Goal: Transaction & Acquisition: Purchase product/service

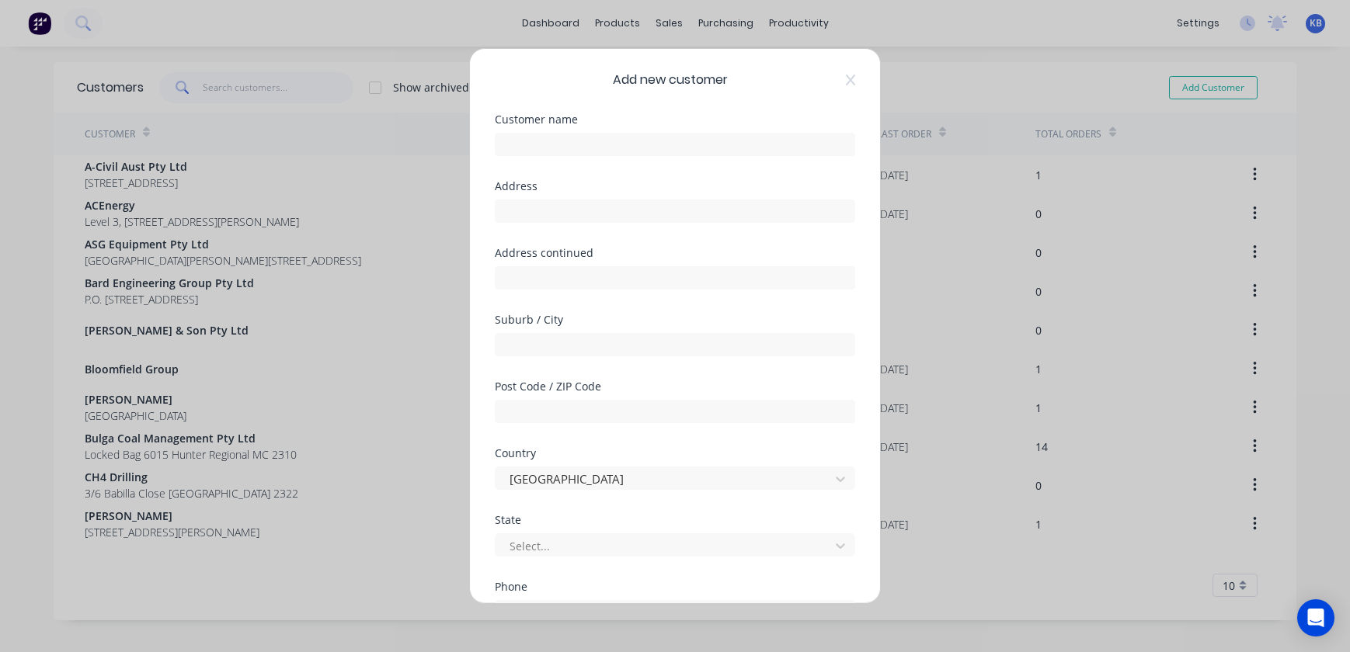
select select "AU"
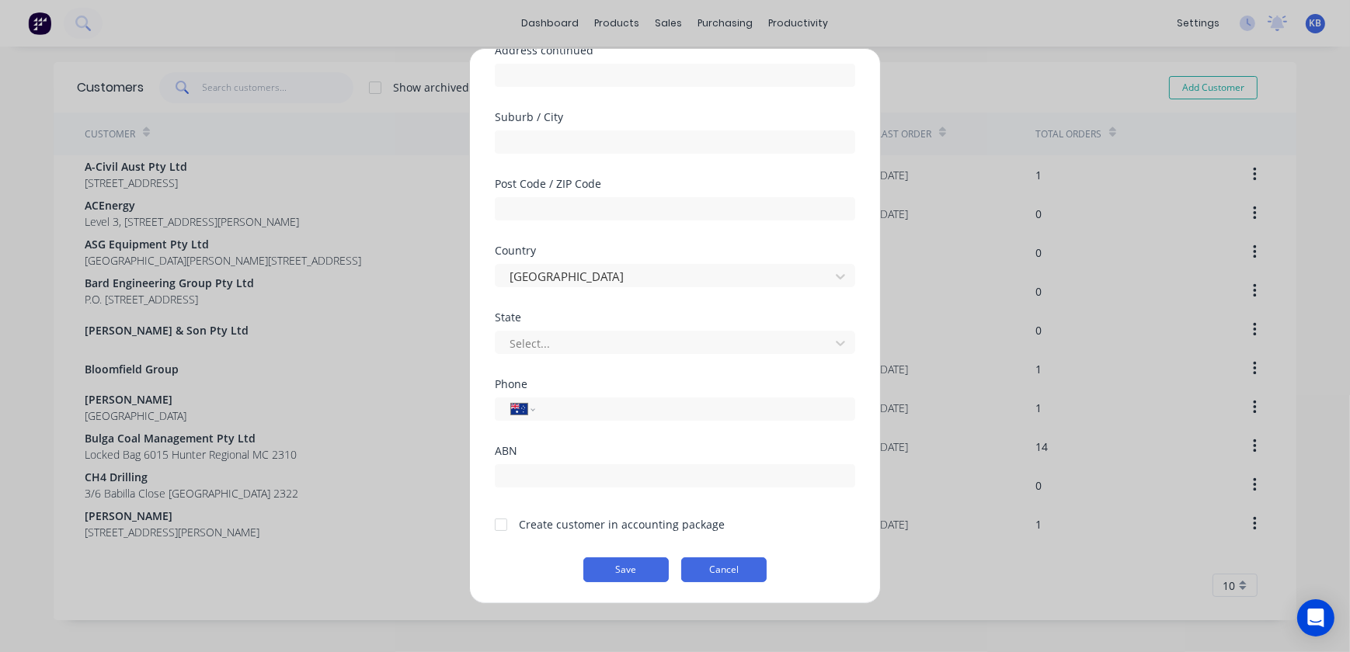
click at [711, 572] on button "Cancel" at bounding box center [723, 570] width 85 height 25
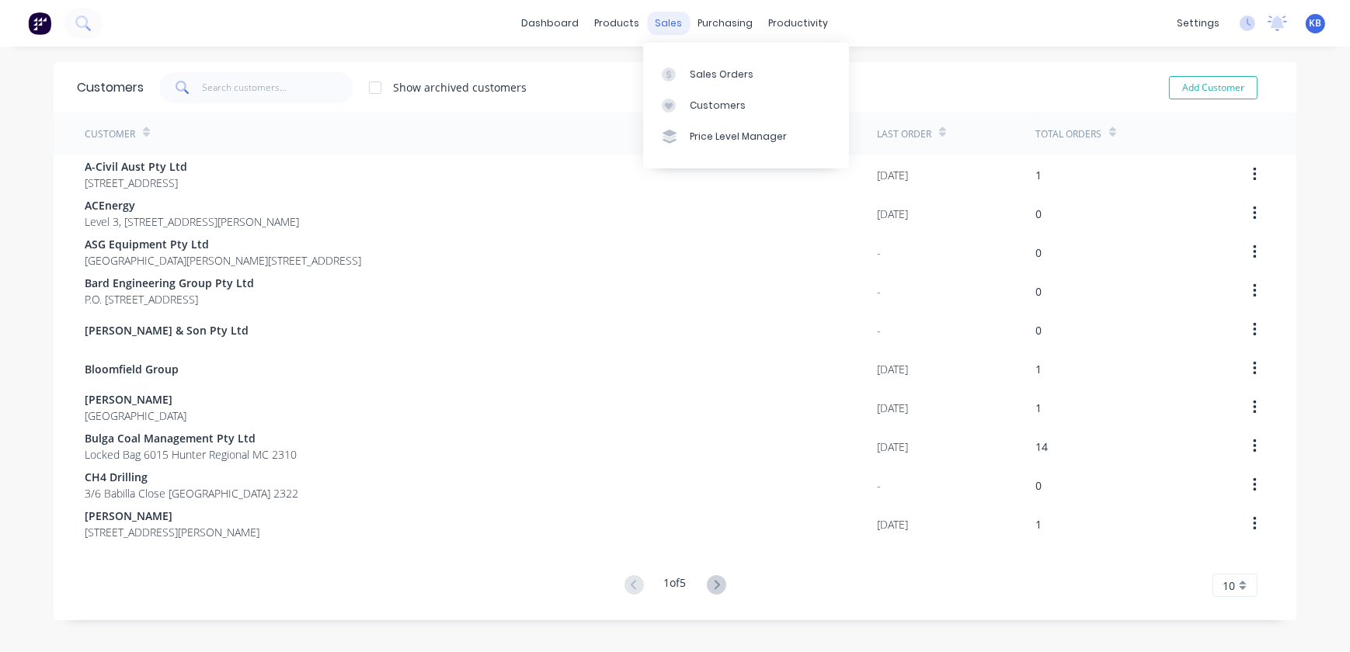
click at [662, 15] on div "sales" at bounding box center [669, 23] width 43 height 23
click at [694, 64] on link "Sales Orders" at bounding box center [746, 73] width 206 height 31
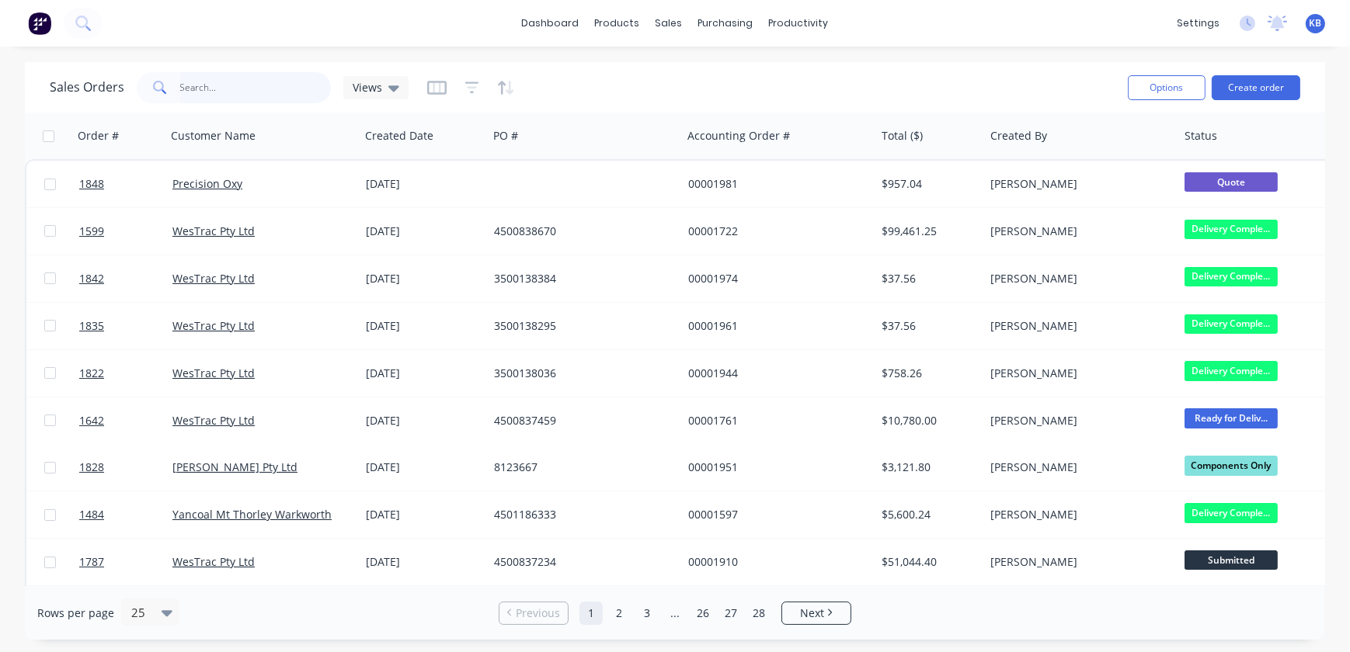
click at [205, 101] on input "text" at bounding box center [255, 87] width 151 height 31
click at [202, 91] on input "text" at bounding box center [255, 87] width 151 height 31
click at [662, 24] on div "sales" at bounding box center [669, 23] width 43 height 23
click at [683, 71] on div at bounding box center [678, 75] width 23 height 14
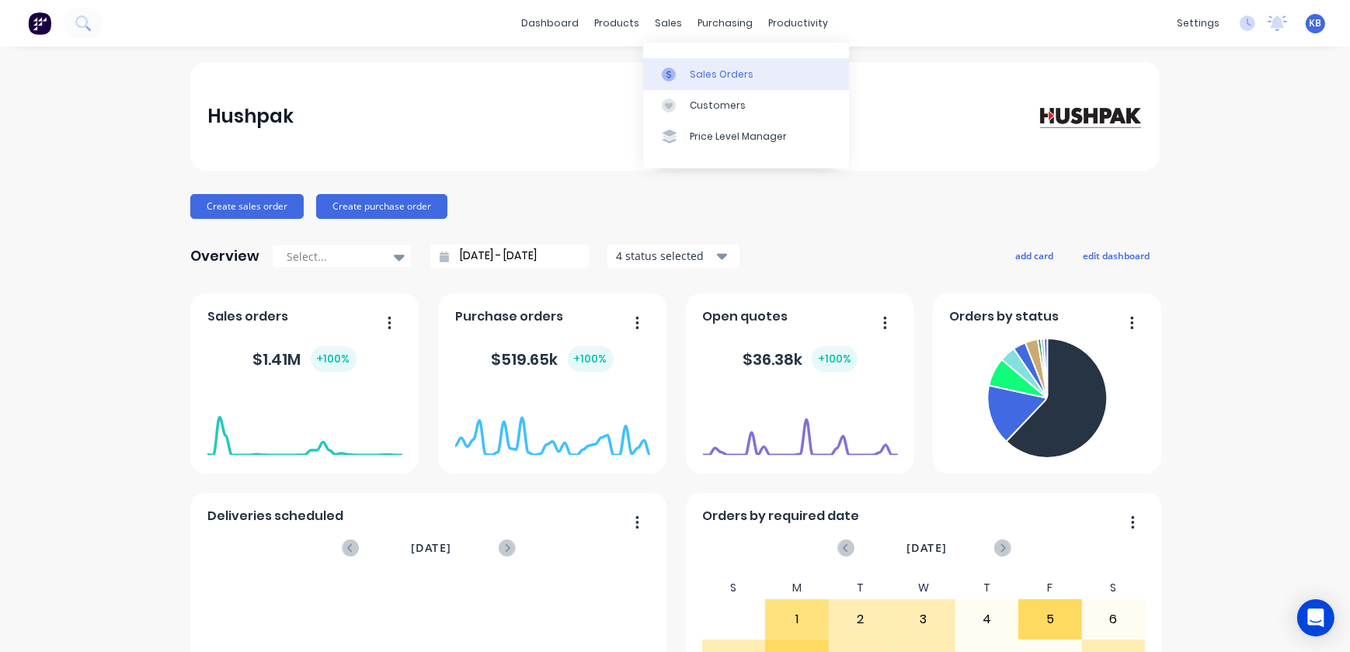
click at [680, 85] on link "Sales Orders" at bounding box center [746, 73] width 206 height 31
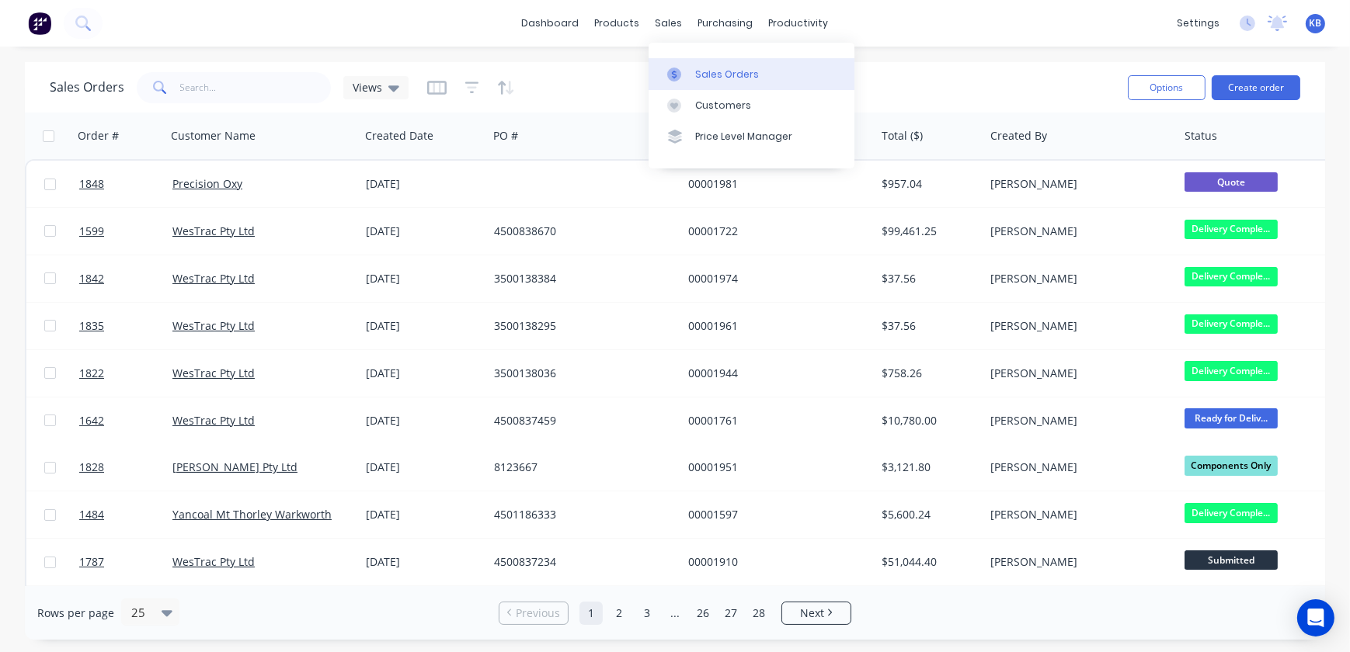
click at [690, 68] on link "Sales Orders" at bounding box center [751, 73] width 206 height 31
click at [695, 76] on div "Sales Orders" at bounding box center [727, 75] width 64 height 14
click at [1241, 87] on button "Create order" at bounding box center [1256, 87] width 89 height 25
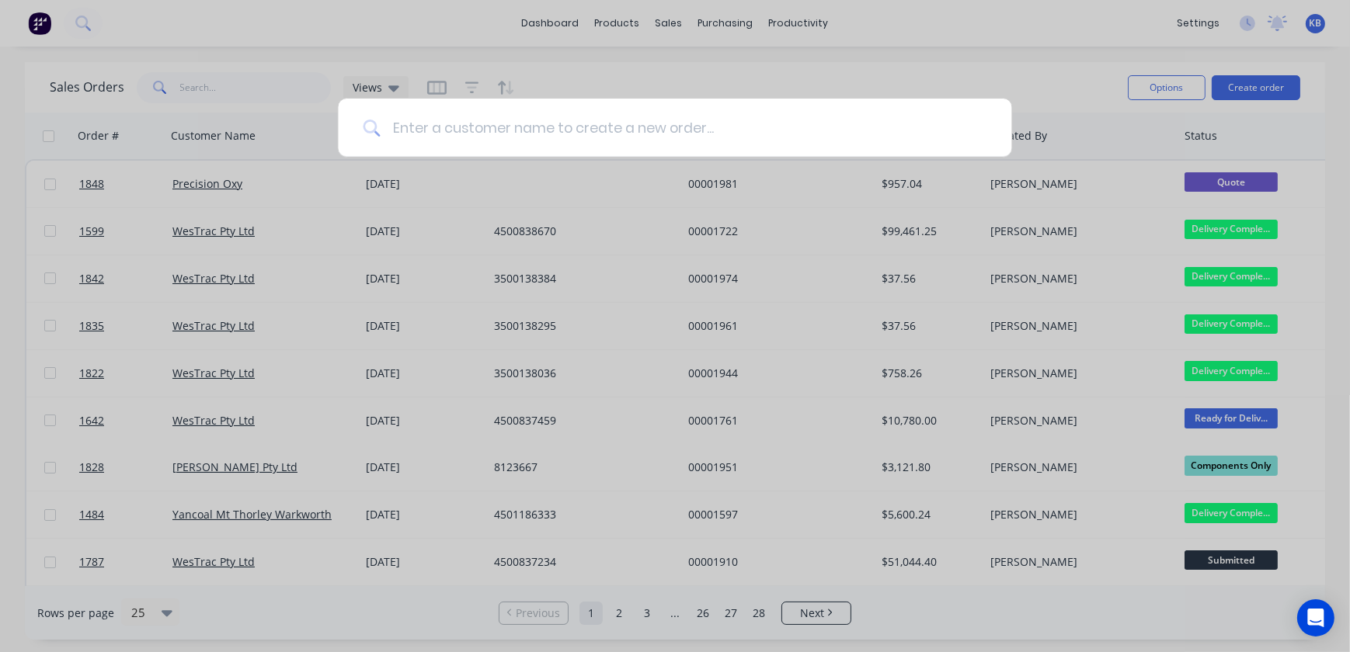
click at [556, 136] on input at bounding box center [683, 128] width 607 height 58
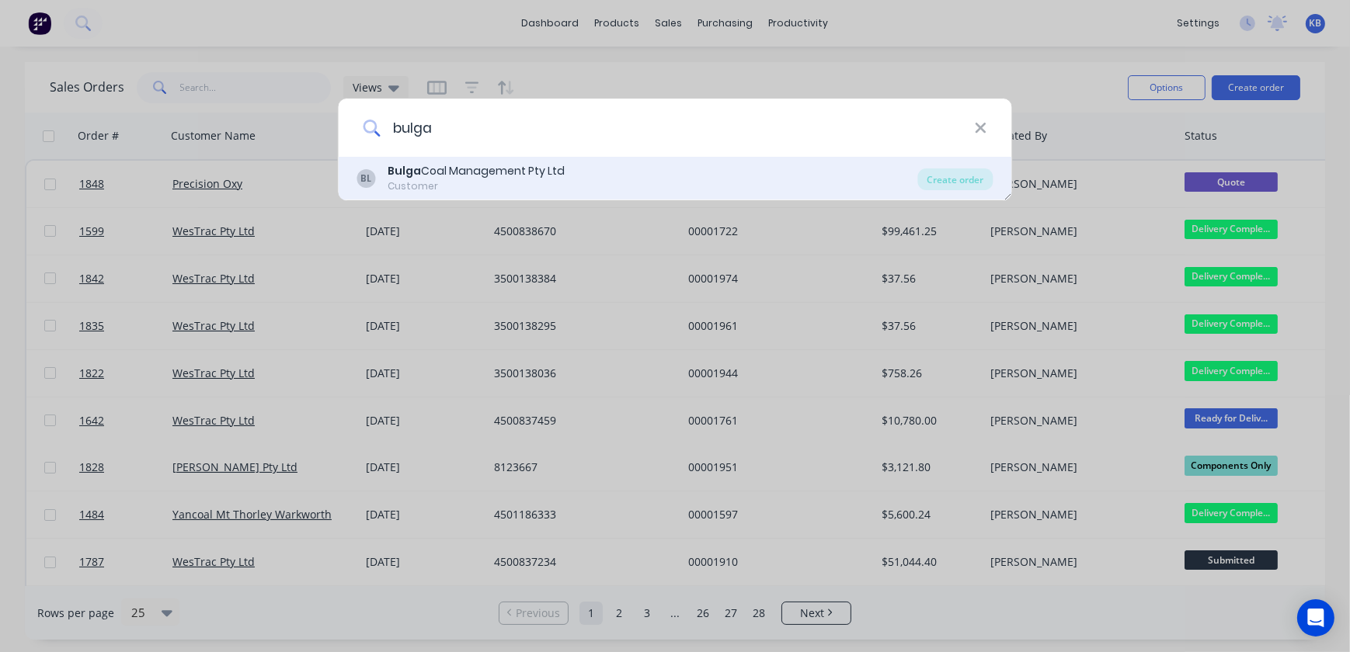
type input "bulga"
click at [485, 163] on div "Bulga Coal Management Pty Ltd" at bounding box center [476, 171] width 177 height 16
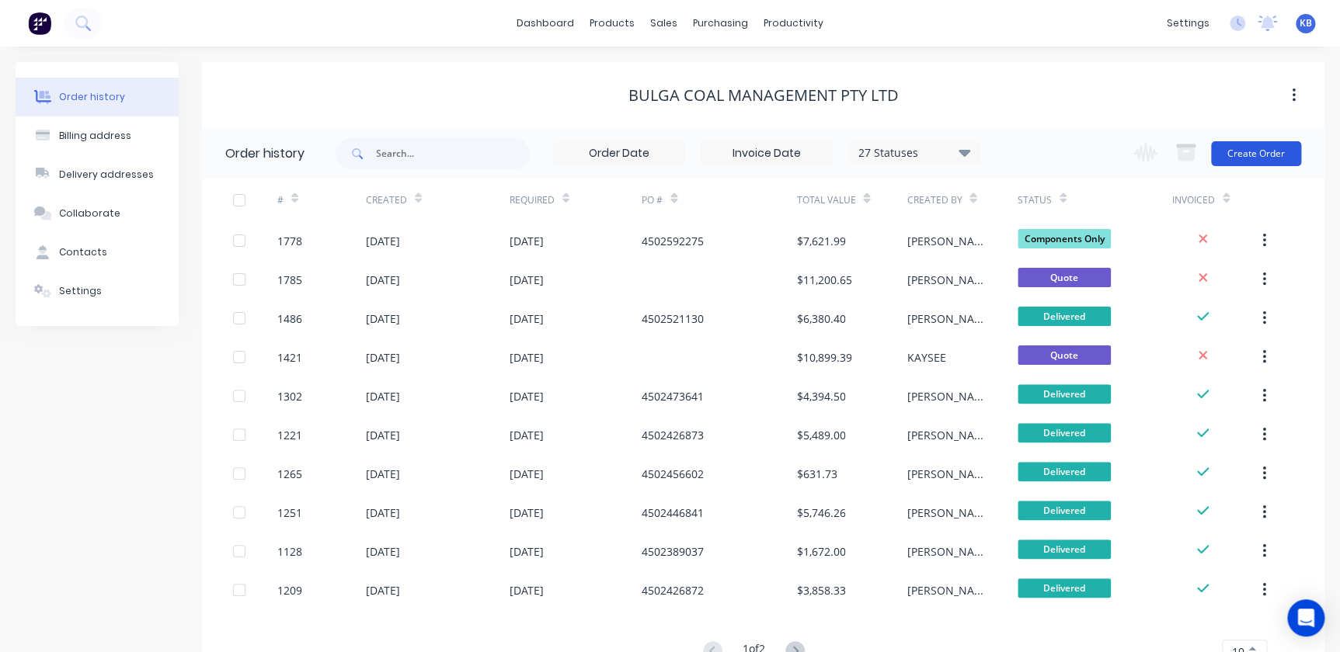
click at [1262, 155] on button "Create Order" at bounding box center [1256, 153] width 90 height 25
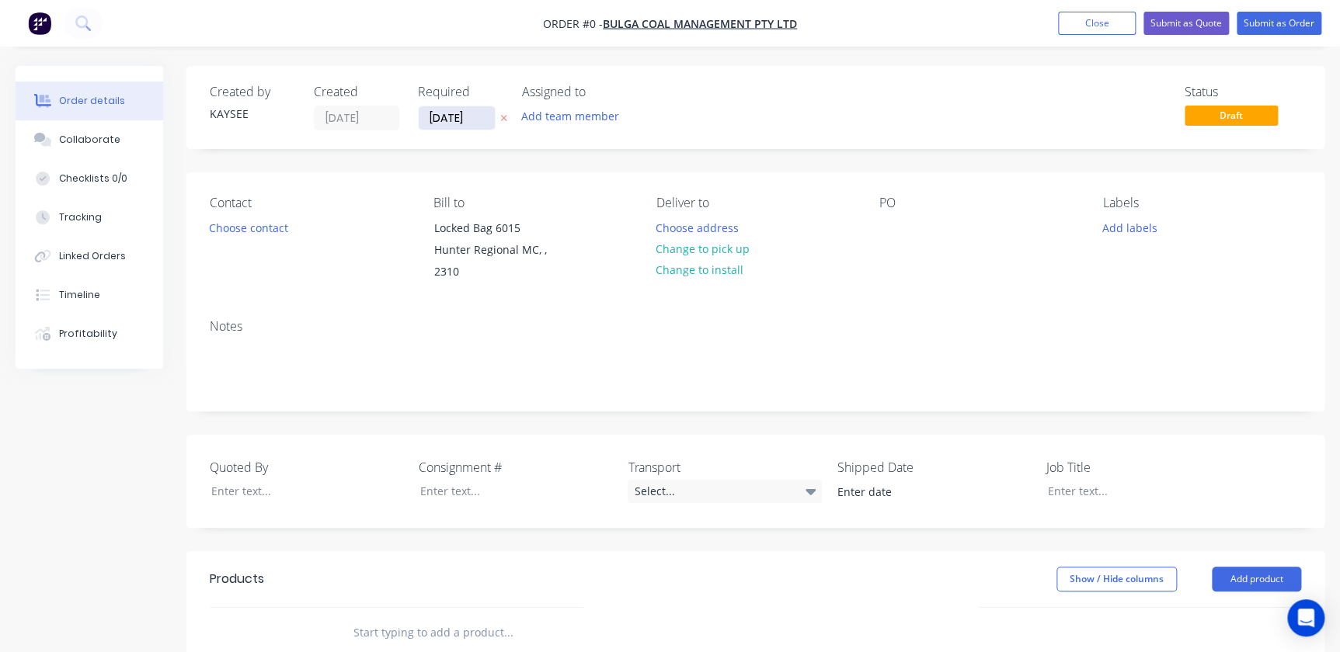
click at [466, 124] on input "[DATE]" at bounding box center [457, 117] width 76 height 23
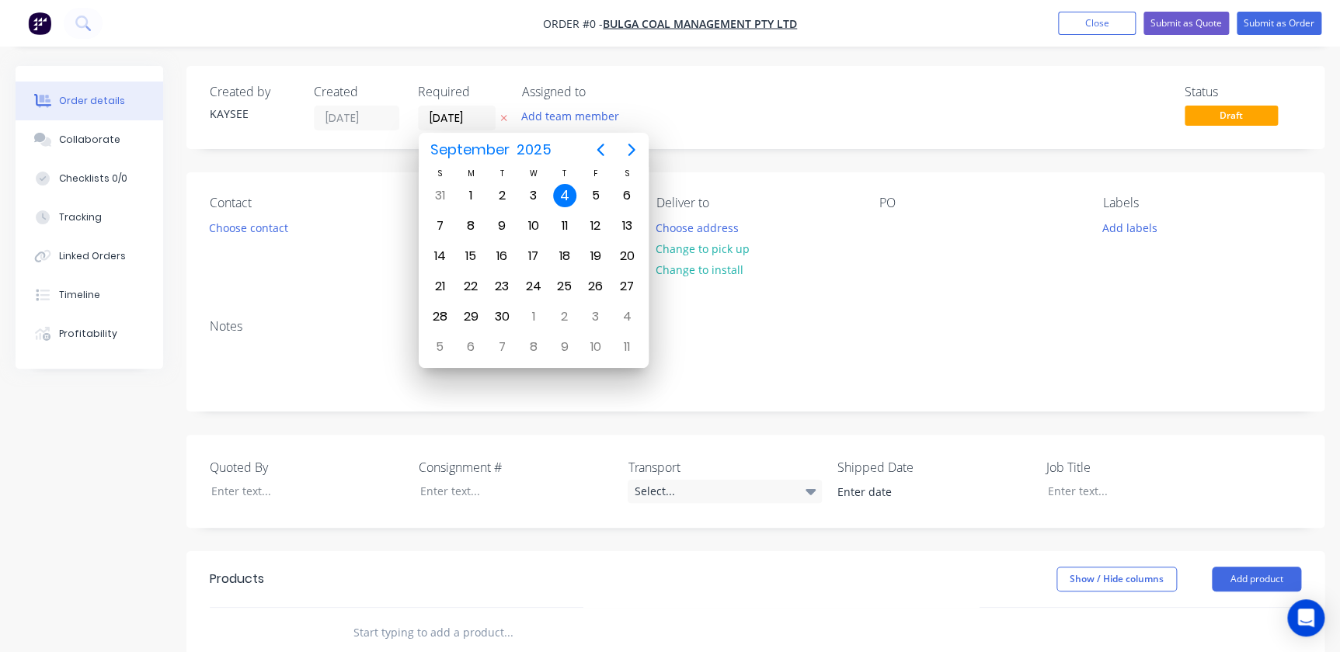
click at [902, 278] on div "PO" at bounding box center [978, 240] width 198 height 88
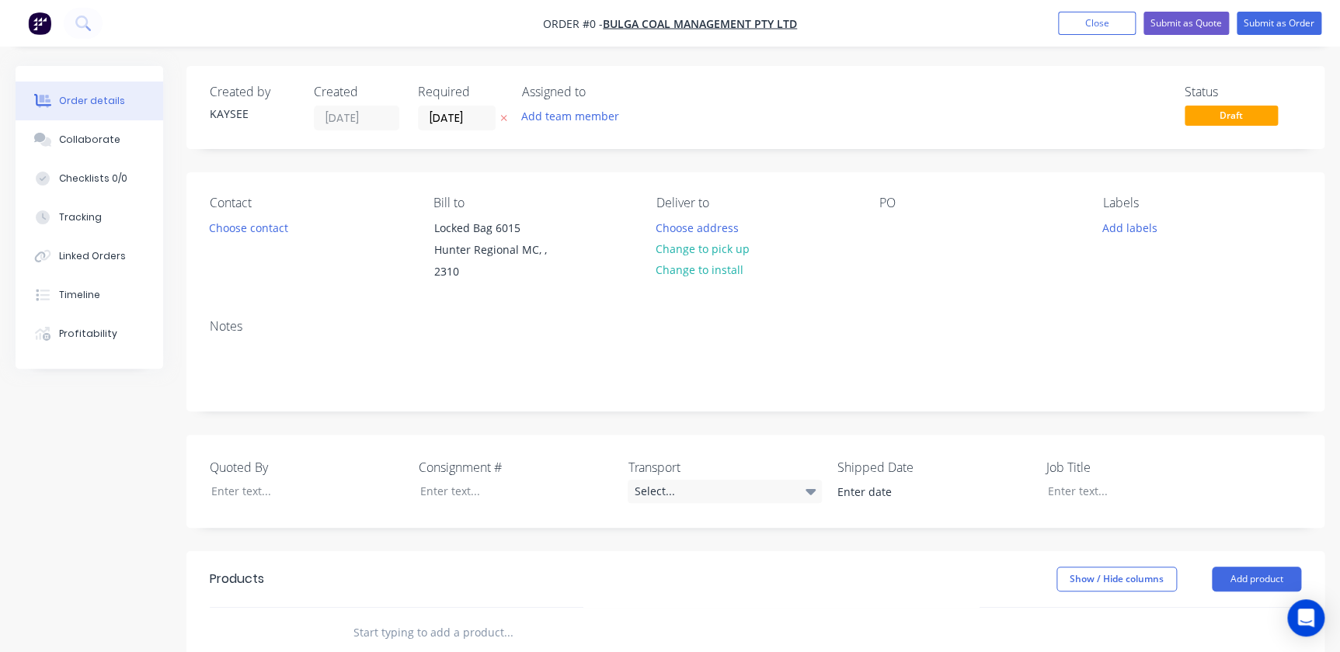
click at [267, 240] on div "Contact Choose contact" at bounding box center [309, 240] width 198 height 88
click at [263, 235] on button "Choose contact" at bounding box center [249, 227] width 96 height 21
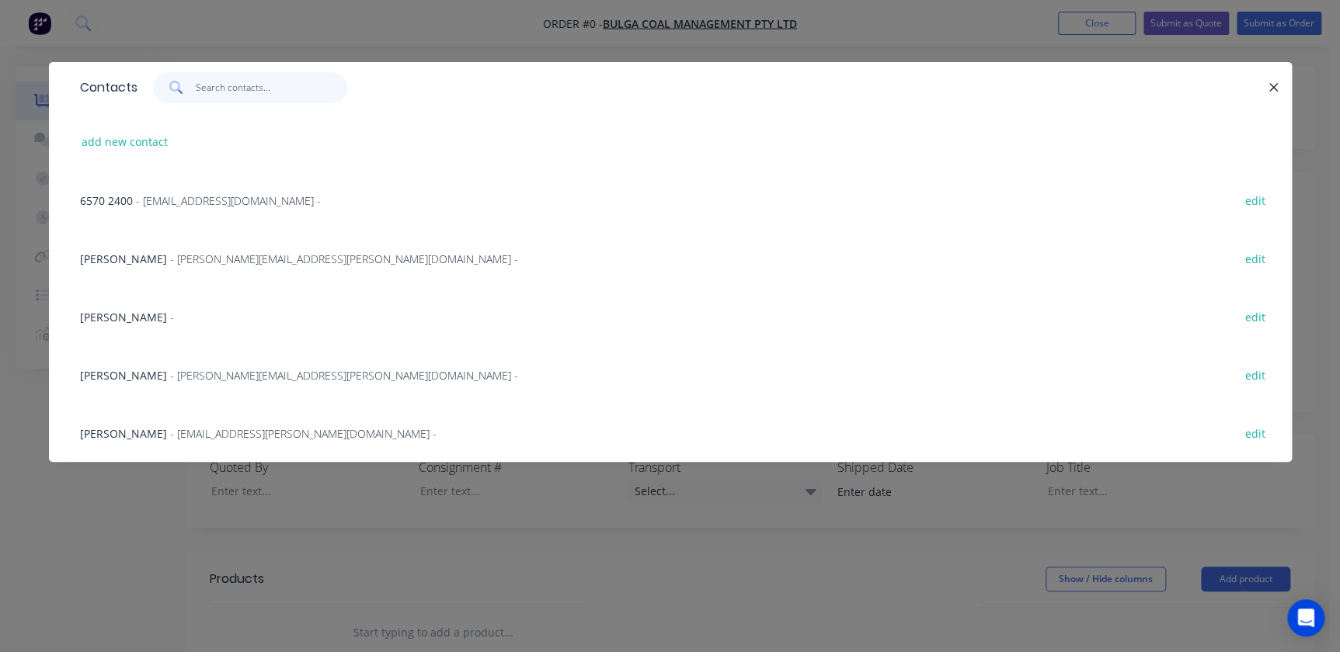
click at [280, 89] on input "text" at bounding box center [271, 87] width 151 height 31
type input "[PERSON_NAME]"
click at [151, 151] on button "add new contact" at bounding box center [125, 141] width 103 height 21
select select "AU"
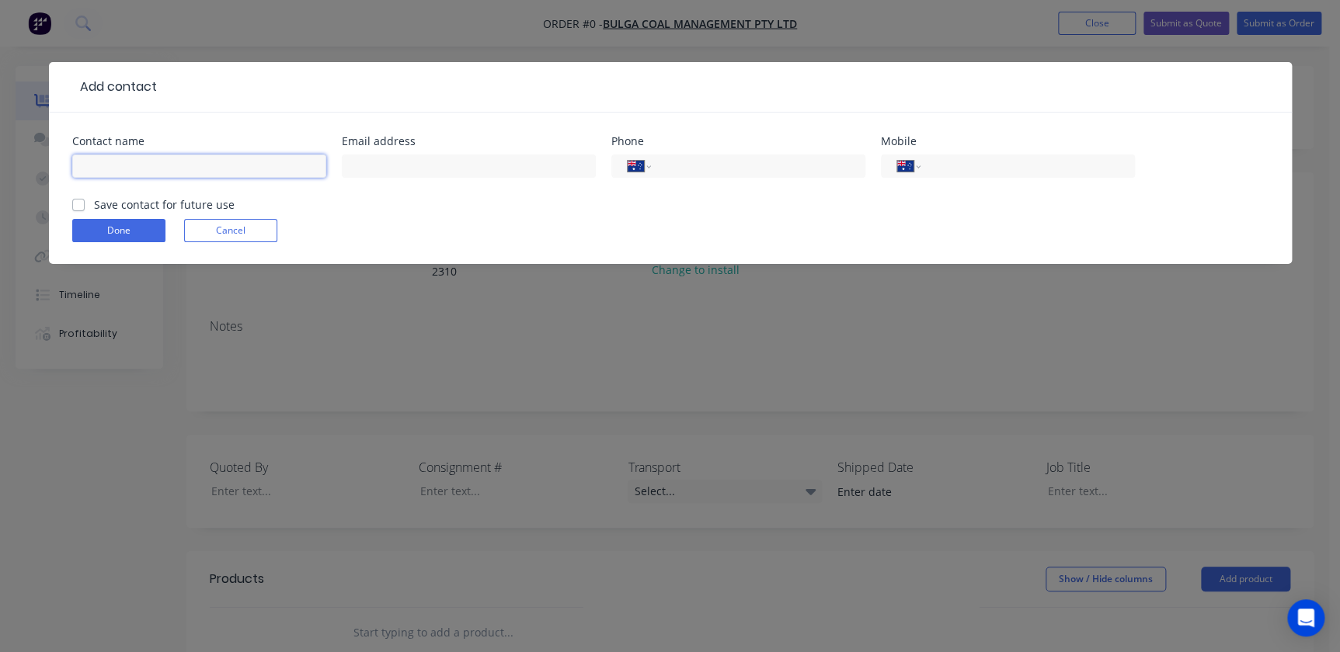
click at [165, 169] on input "text" at bounding box center [199, 166] width 254 height 23
type input "[PERSON_NAME]"
click at [381, 156] on input "text" at bounding box center [469, 166] width 254 height 23
paste input "[PERSON_NAME][EMAIL_ADDRESS][PERSON_NAME][DOMAIN_NAME]"
type input "[PERSON_NAME][EMAIL_ADDRESS][PERSON_NAME][DOMAIN_NAME]"
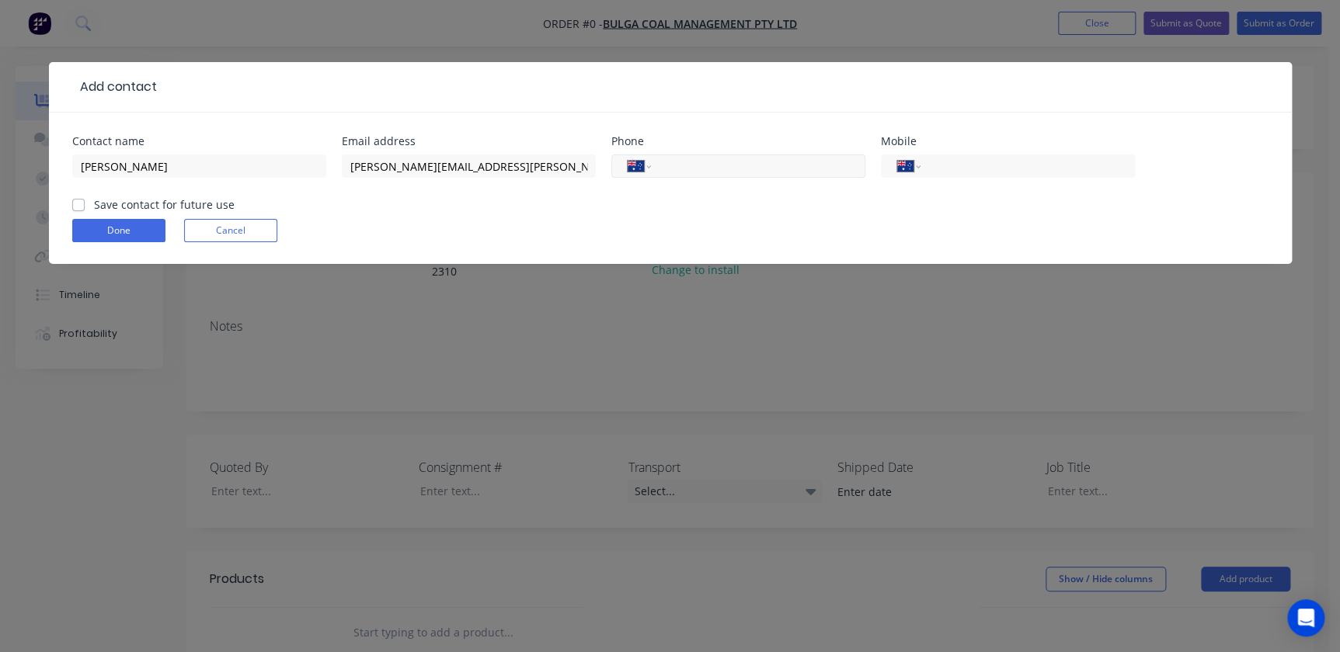
click at [731, 167] on input "tel" at bounding box center [755, 167] width 186 height 18
click at [737, 165] on input "tel" at bounding box center [755, 167] width 186 height 18
drag, startPoint x: 968, startPoint y: 161, endPoint x: 981, endPoint y: 164, distance: 12.8
click at [968, 161] on input "tel" at bounding box center [1024, 167] width 186 height 18
paste input "0477 339 946"
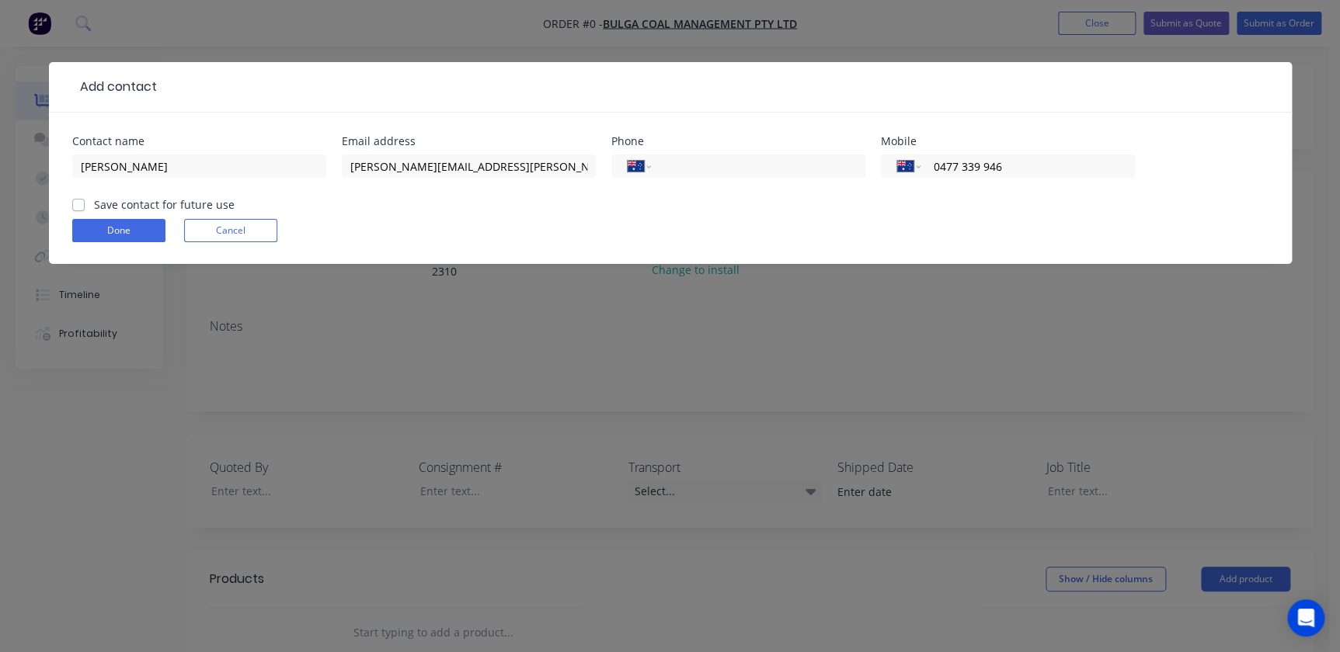
type input "0477 339 946"
click at [94, 205] on label "Save contact for future use" at bounding box center [164, 204] width 141 height 16
click at [83, 205] on input "Save contact for future use" at bounding box center [78, 203] width 12 height 15
checkbox input "true"
click at [93, 217] on form "Contact name [PERSON_NAME] Email address [PERSON_NAME][EMAIL_ADDRESS][PERSON_NA…" at bounding box center [670, 200] width 1196 height 128
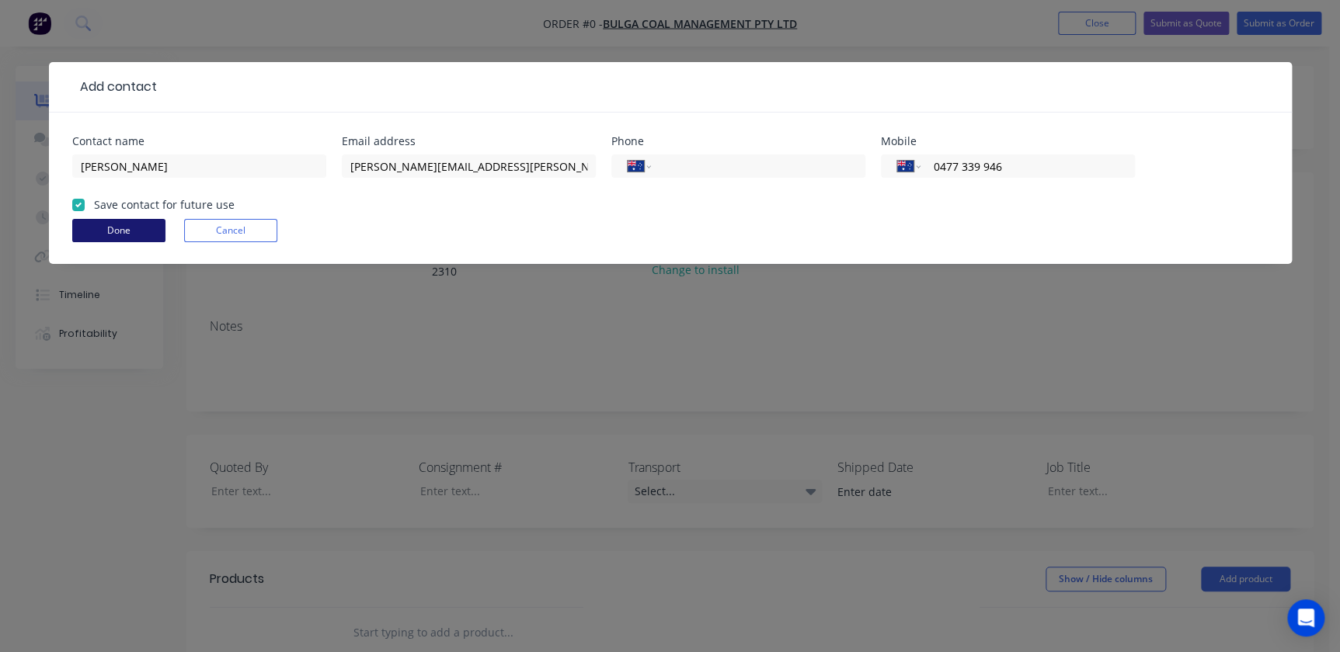
click at [97, 224] on button "Done" at bounding box center [118, 230] width 93 height 23
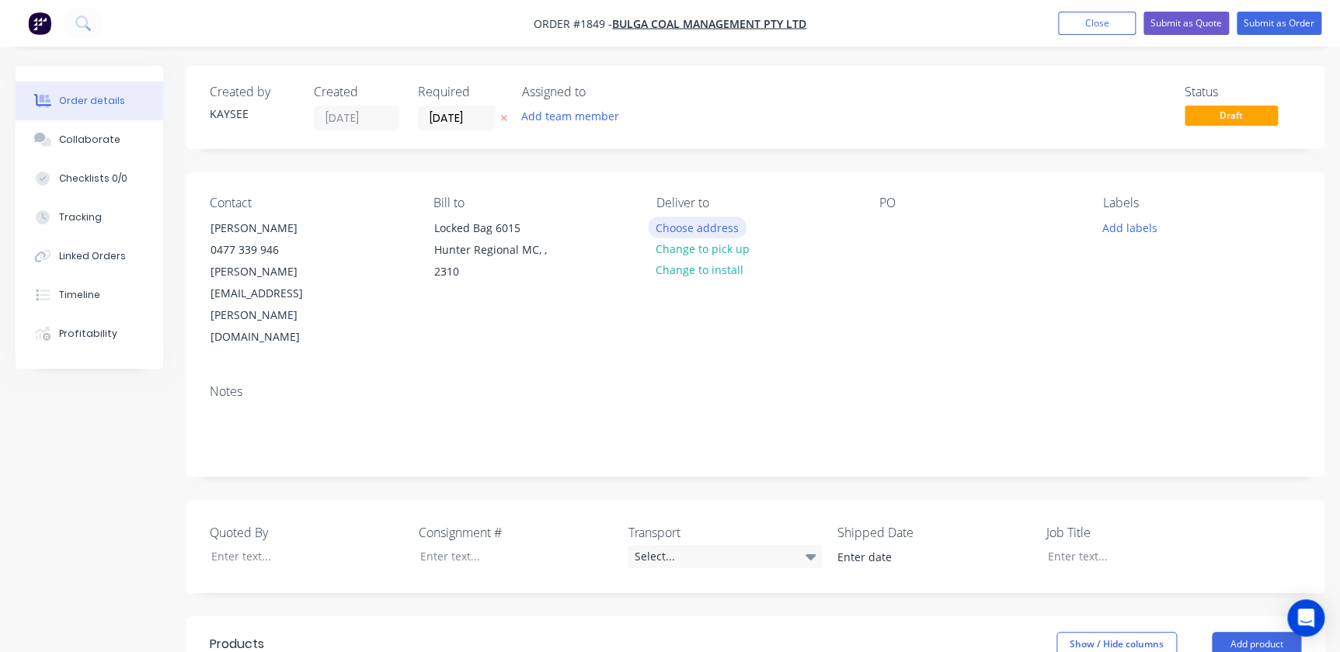
click at [721, 225] on button "Choose address" at bounding box center [697, 227] width 99 height 21
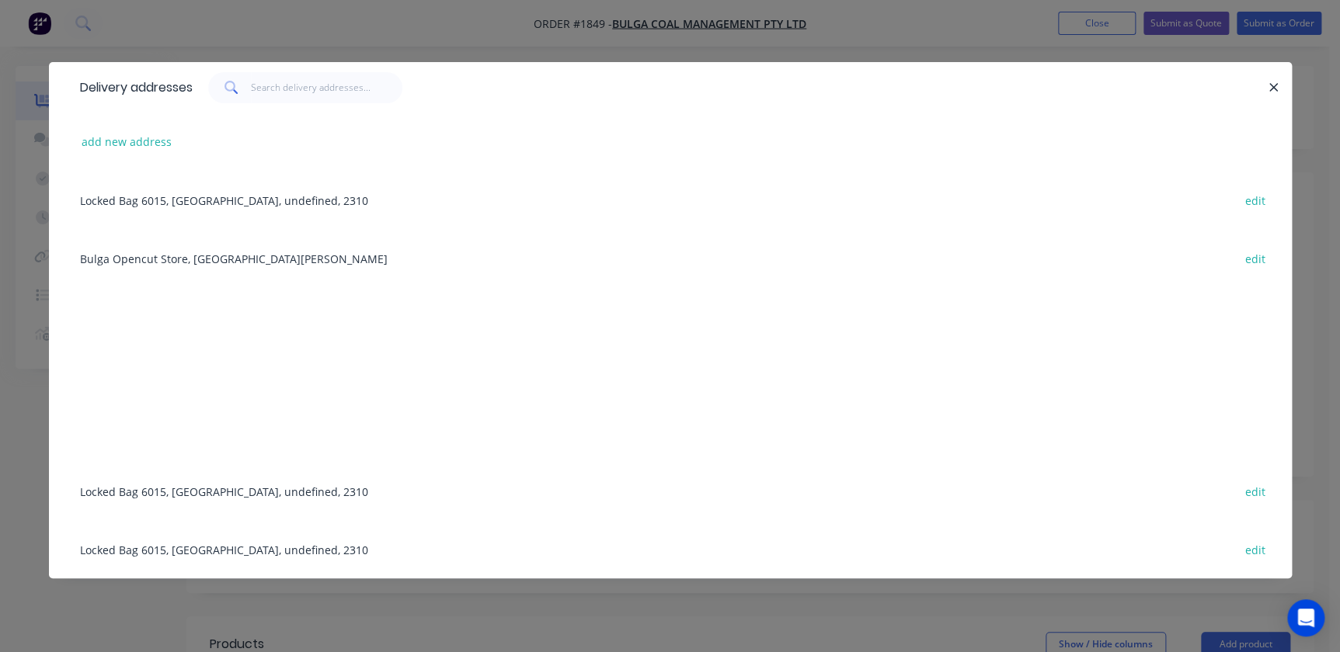
click at [523, 55] on div "Delivery addresses add new address [GEOGRAPHIC_DATA], undefined, 2310 edit Bulg…" at bounding box center [670, 326] width 1340 height 652
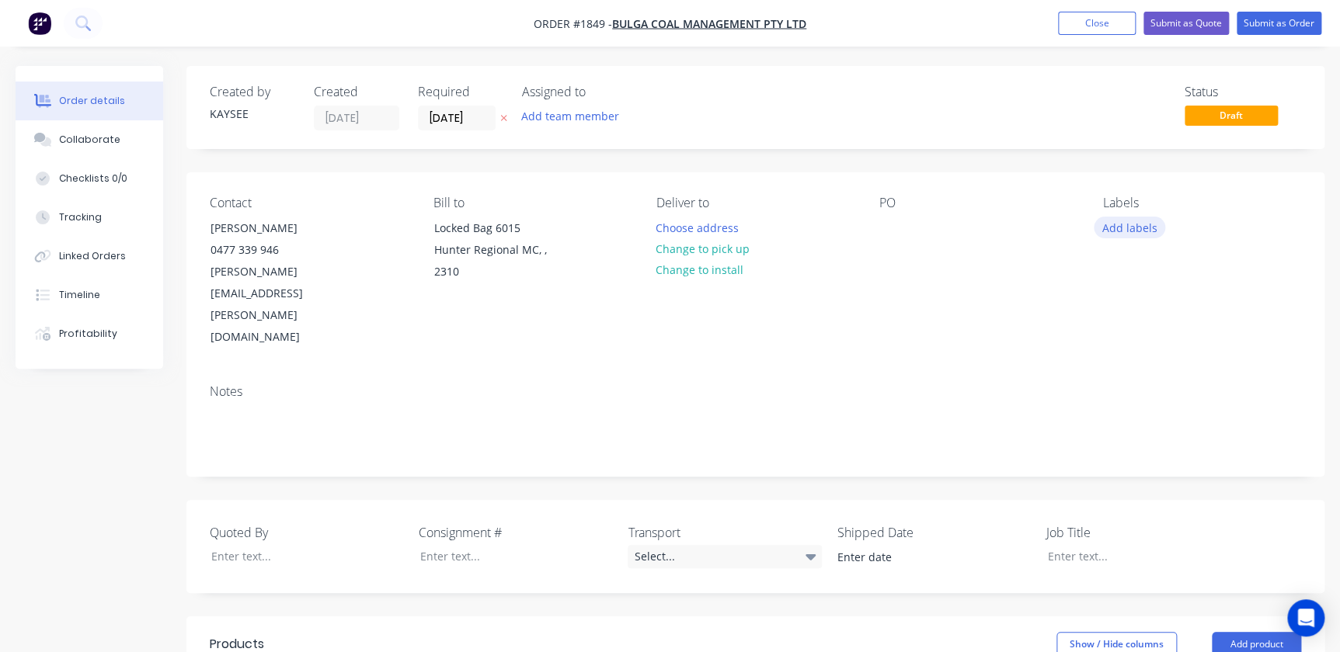
click at [1126, 225] on button "Add labels" at bounding box center [1129, 227] width 71 height 21
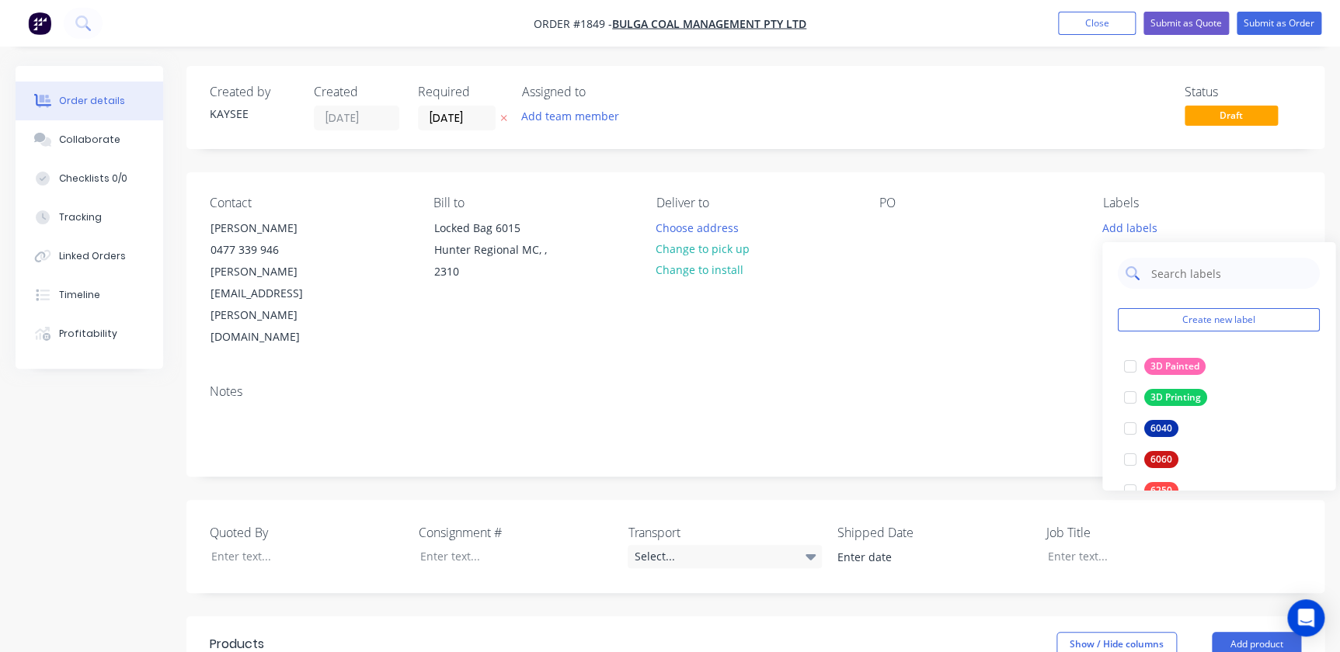
click at [1173, 272] on input "text" at bounding box center [1230, 273] width 162 height 31
type input "77"
click at [1121, 367] on div at bounding box center [1129, 366] width 31 height 31
click at [947, 384] on div "Notes" at bounding box center [755, 391] width 1091 height 15
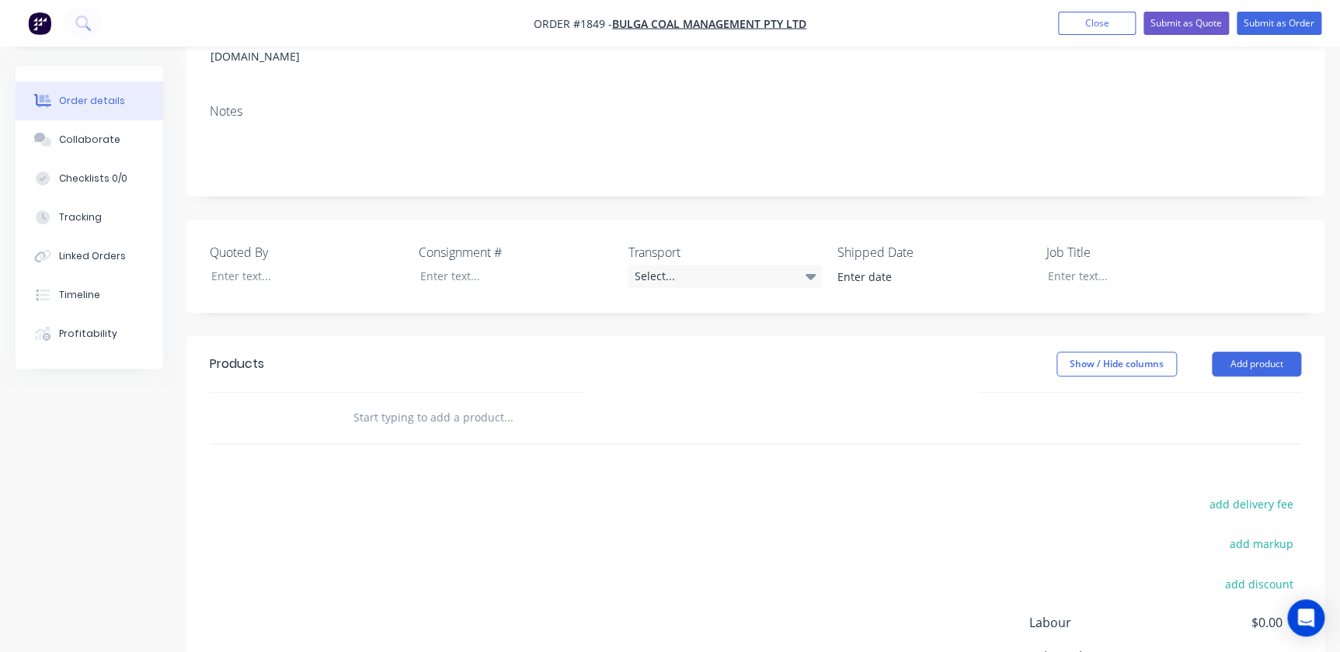
scroll to position [282, 0]
click at [360, 335] on div "Products Show / Hide columns Add product" at bounding box center [755, 389] width 1138 height 108
click at [360, 401] on input "text" at bounding box center [508, 416] width 311 height 31
type input "B"
type input "Caterpillar 775"
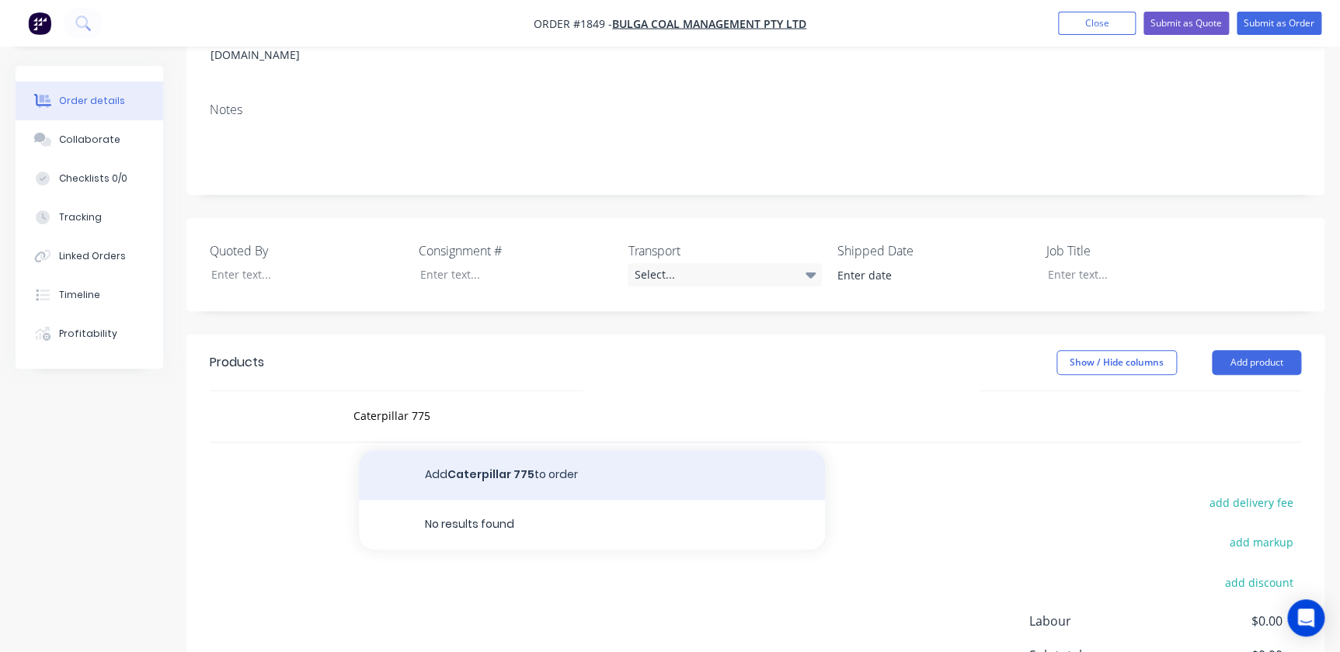
click at [418, 450] on button "Add Caterpillar 775 to order" at bounding box center [592, 475] width 466 height 50
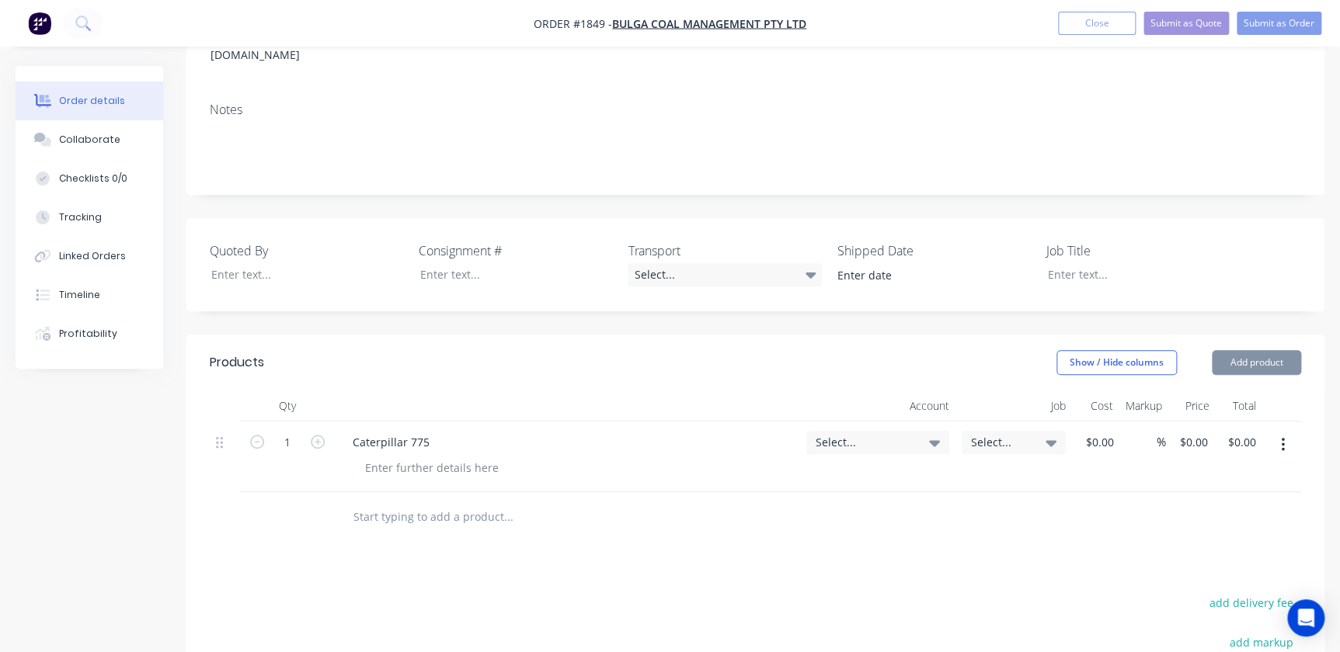
click at [435, 422] on div "Caterpillar 775" at bounding box center [567, 457] width 466 height 71
click at [438, 431] on div "Caterpillar 775" at bounding box center [391, 442] width 102 height 23
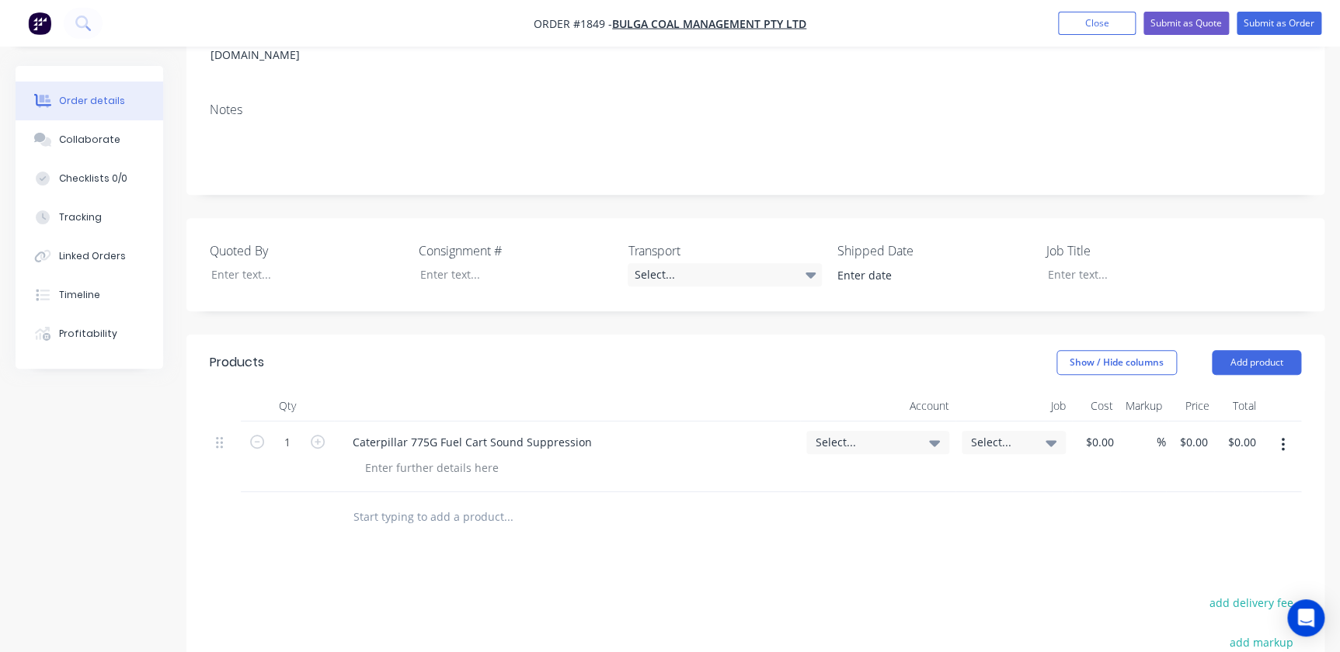
click at [862, 434] on span "Select..." at bounding box center [864, 442] width 98 height 16
click at [833, 434] on span "Select..." at bounding box center [864, 442] width 98 height 16
click at [815, 474] on input at bounding box center [852, 489] width 159 height 31
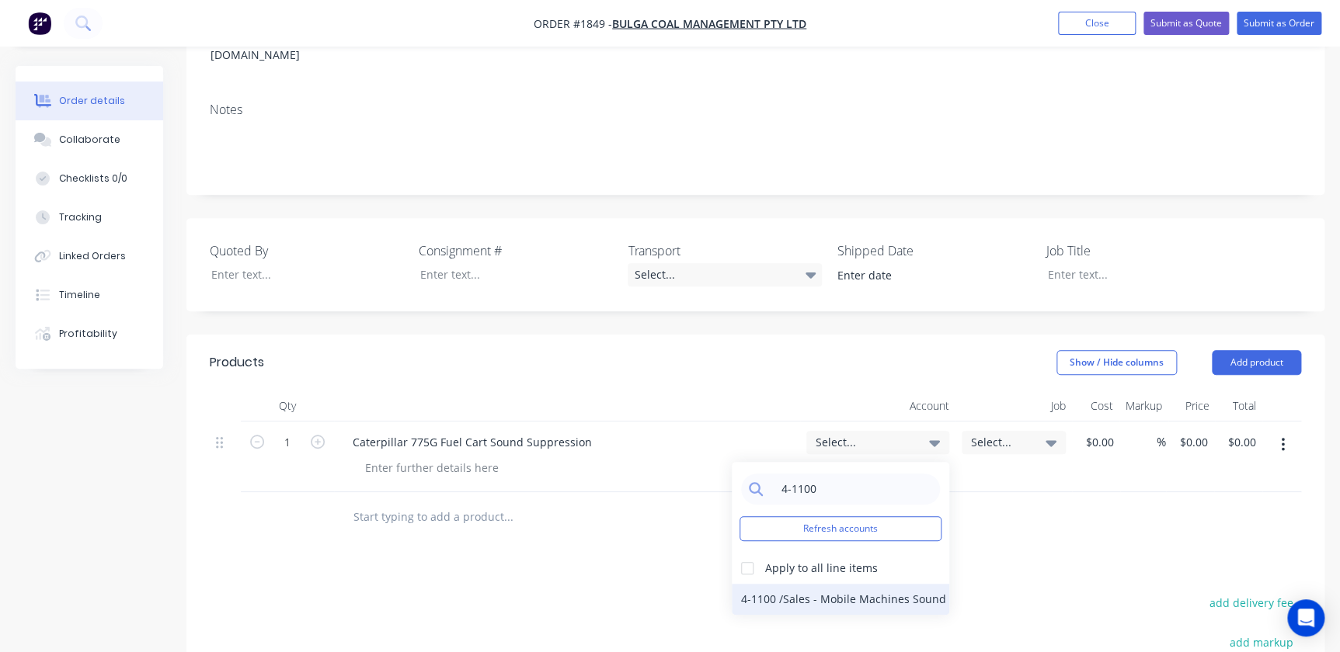
type input "4-1100"
drag, startPoint x: 804, startPoint y: 535, endPoint x: 967, endPoint y: 456, distance: 181.3
click at [805, 584] on div "4-1100 / Sales - Mobile Machines Sound" at bounding box center [840, 599] width 217 height 31
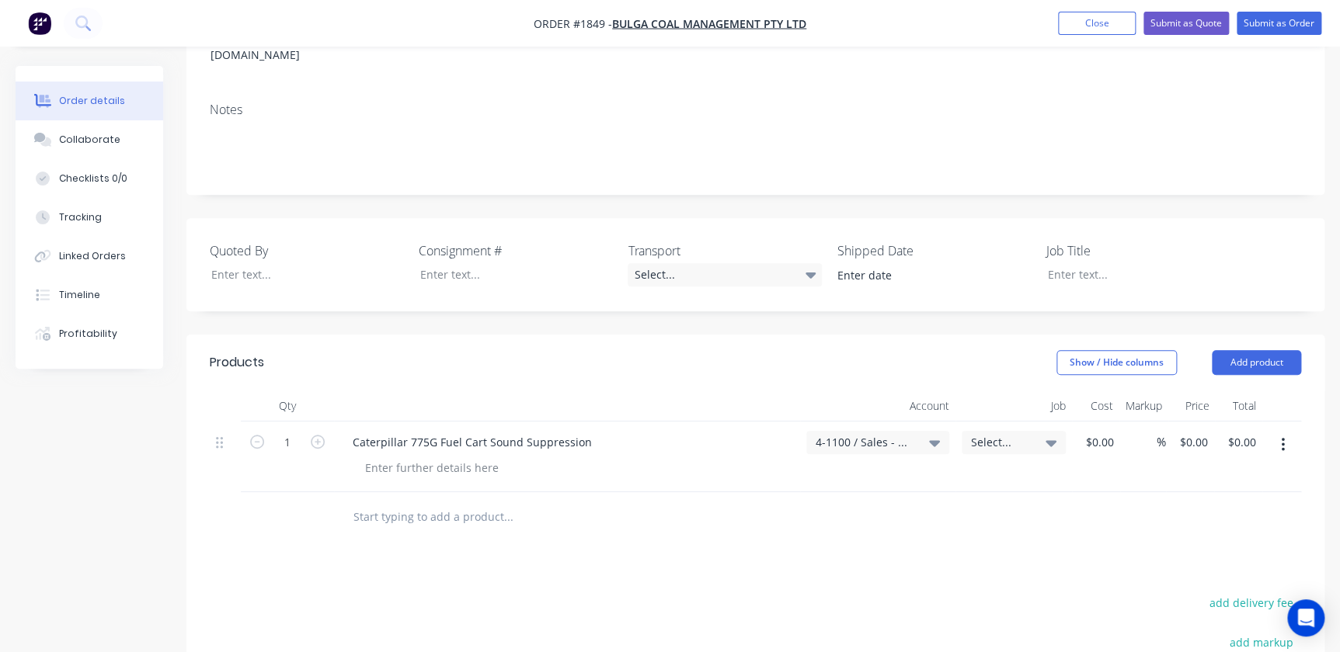
click at [1000, 431] on div "Select..." at bounding box center [1013, 442] width 104 height 23
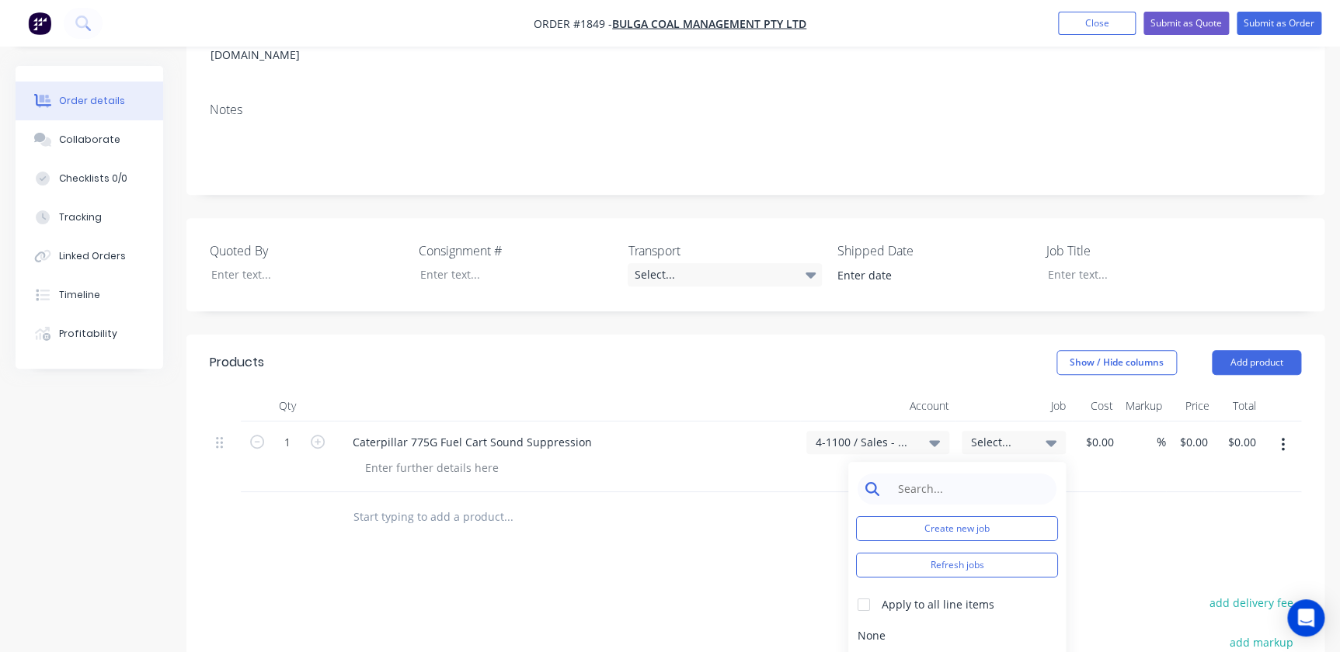
click at [952, 474] on input at bounding box center [968, 489] width 159 height 31
click at [951, 516] on button "Create new job" at bounding box center [957, 528] width 202 height 25
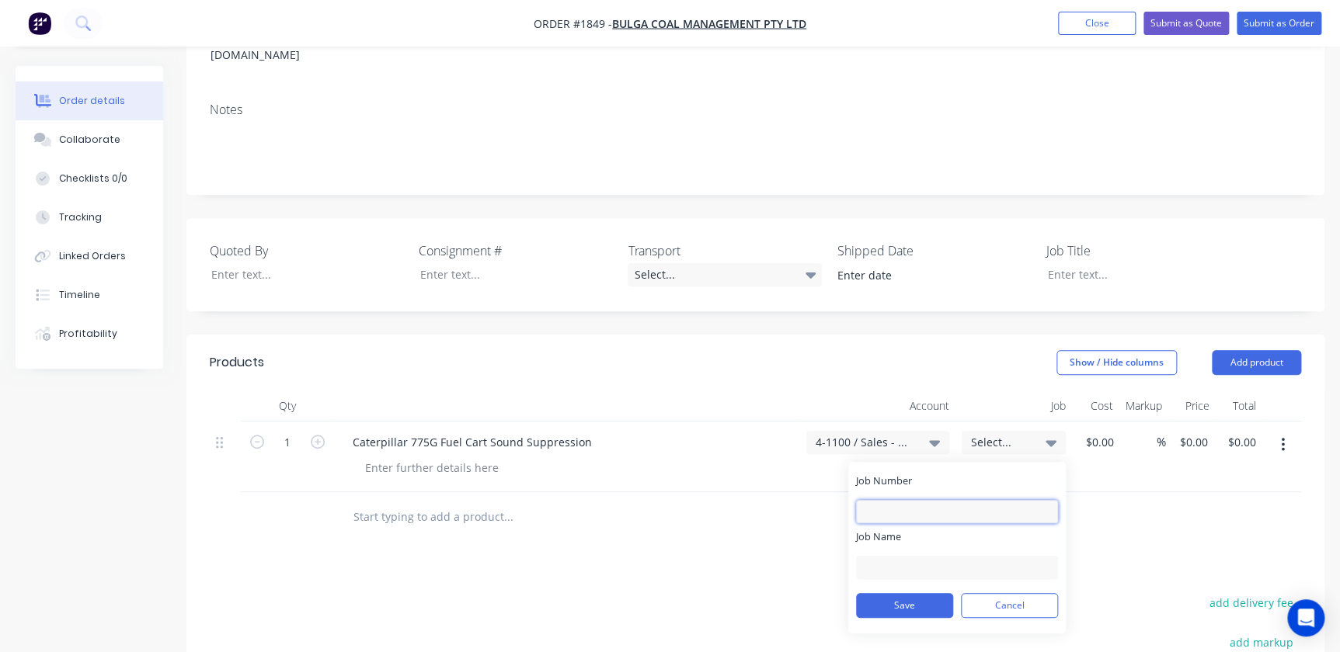
click at [930, 500] on input "Job Number" at bounding box center [957, 511] width 202 height 23
type input "1849"
click at [899, 556] on input "Job Name" at bounding box center [957, 567] width 202 height 23
type input "B"
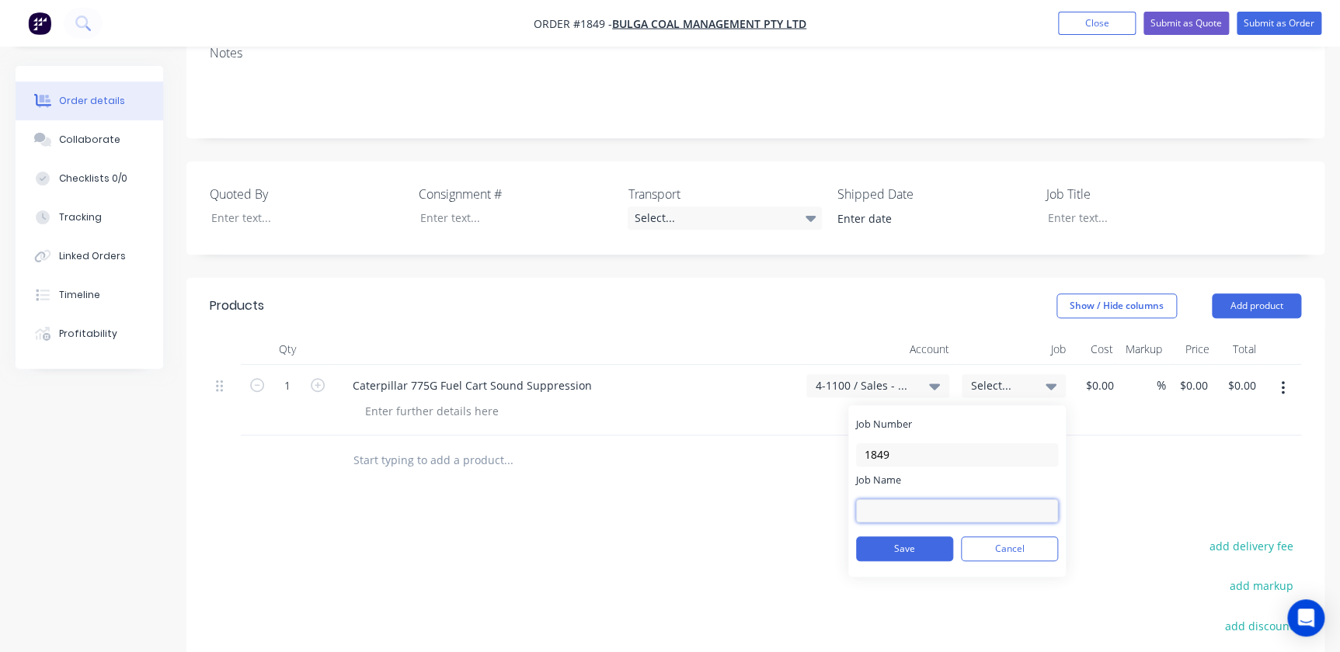
scroll to position [353, 0]
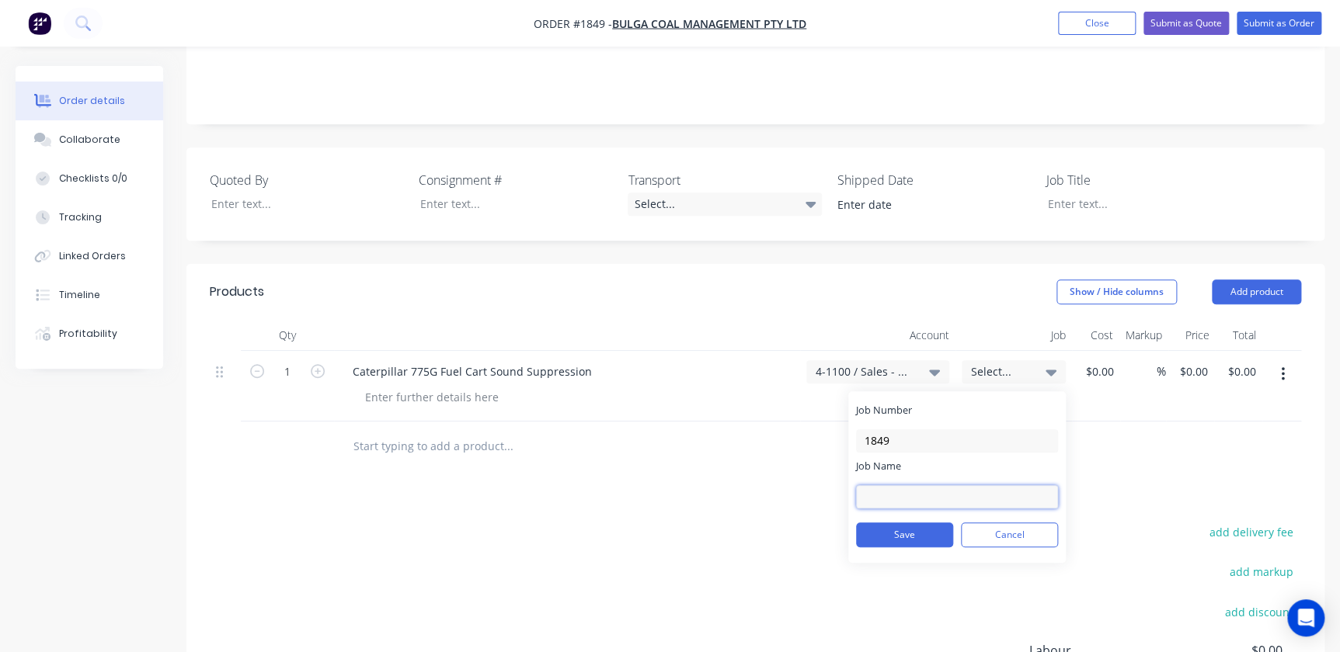
click at [896, 485] on input "Job Name" at bounding box center [957, 496] width 202 height 23
type input "Bulga - 775G Fuel Cart"
click at [916, 523] on button "Save" at bounding box center [904, 535] width 97 height 25
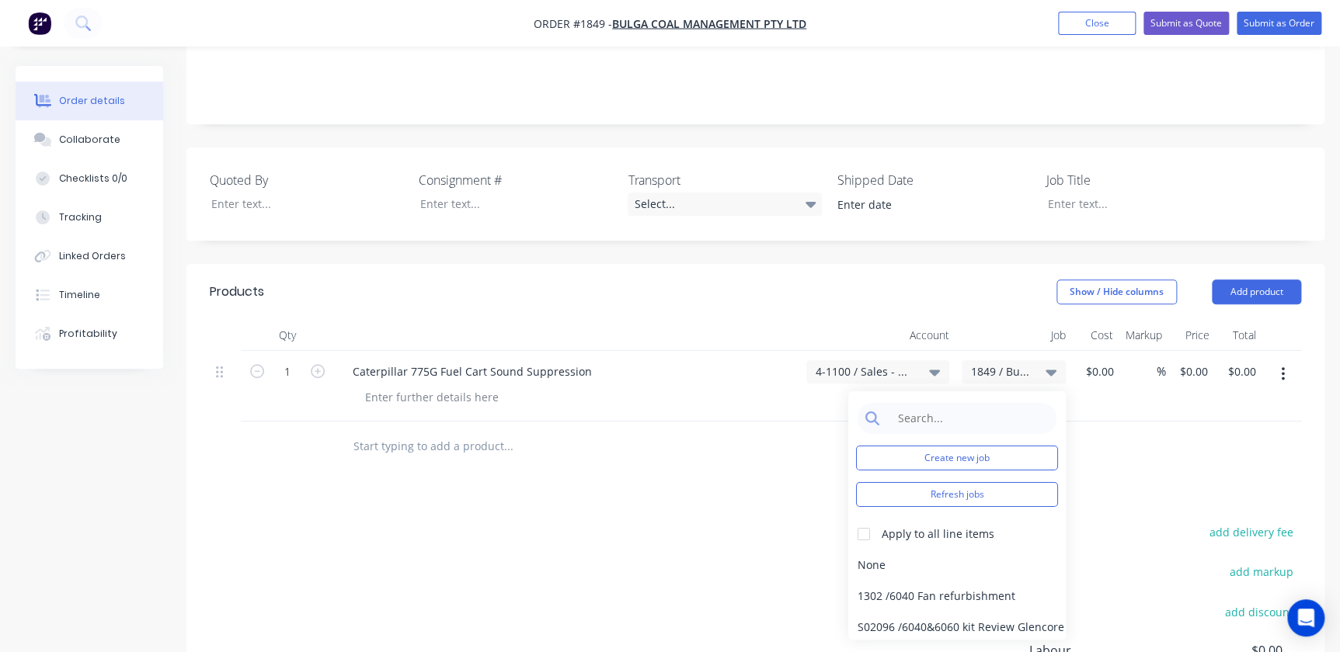
click at [732, 440] on div "Products Show / Hide columns Add product Qty Account Job Cost Markup Price Tota…" at bounding box center [755, 554] width 1138 height 581
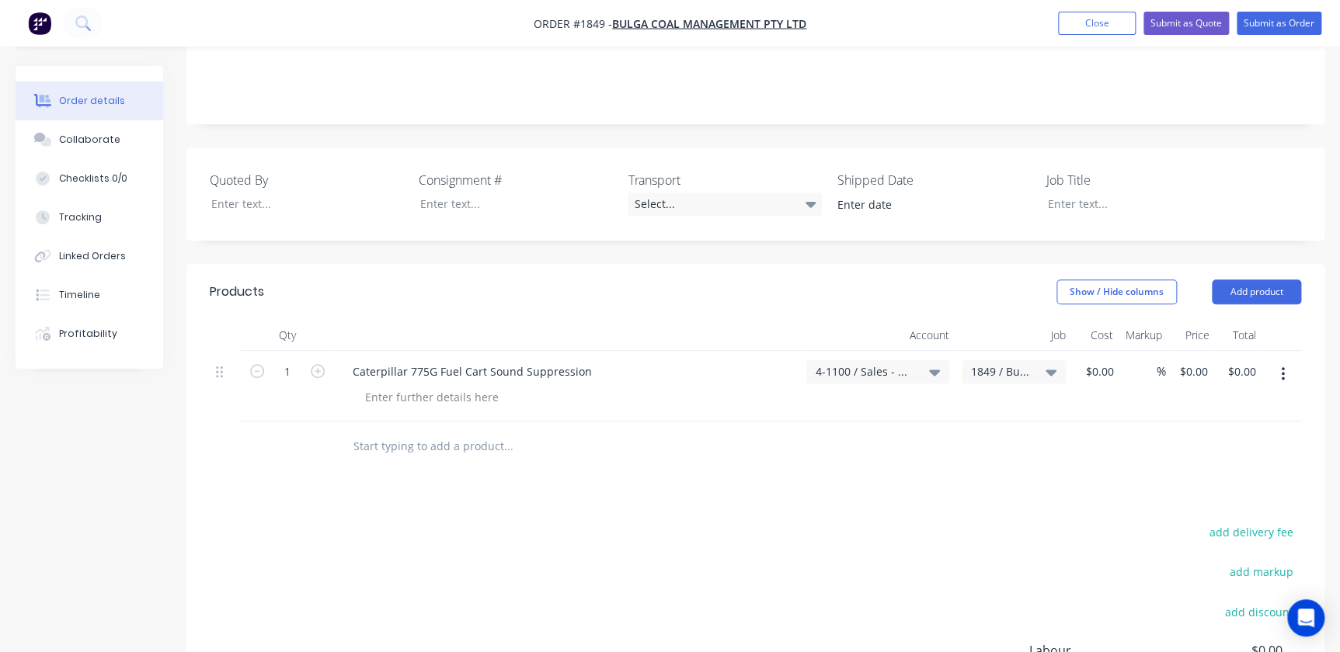
click at [468, 351] on div "Caterpillar 775G Fuel Cart Sound Suppression" at bounding box center [567, 386] width 466 height 71
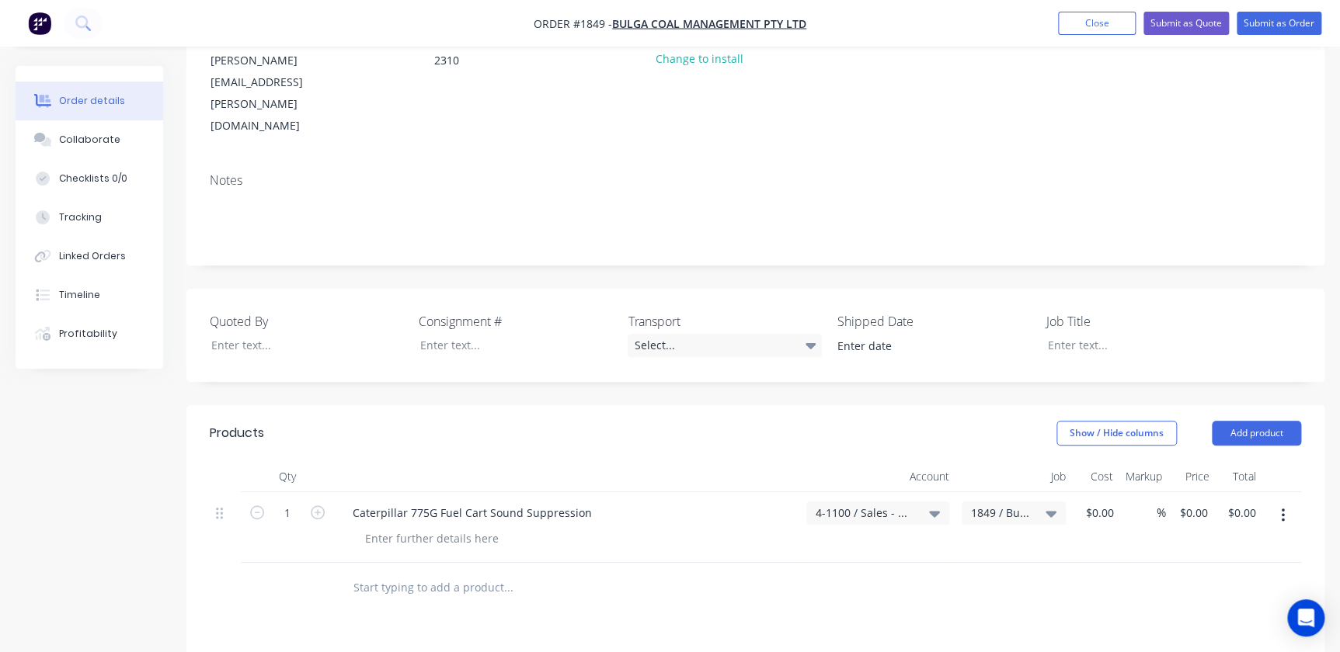
scroll to position [282, 0]
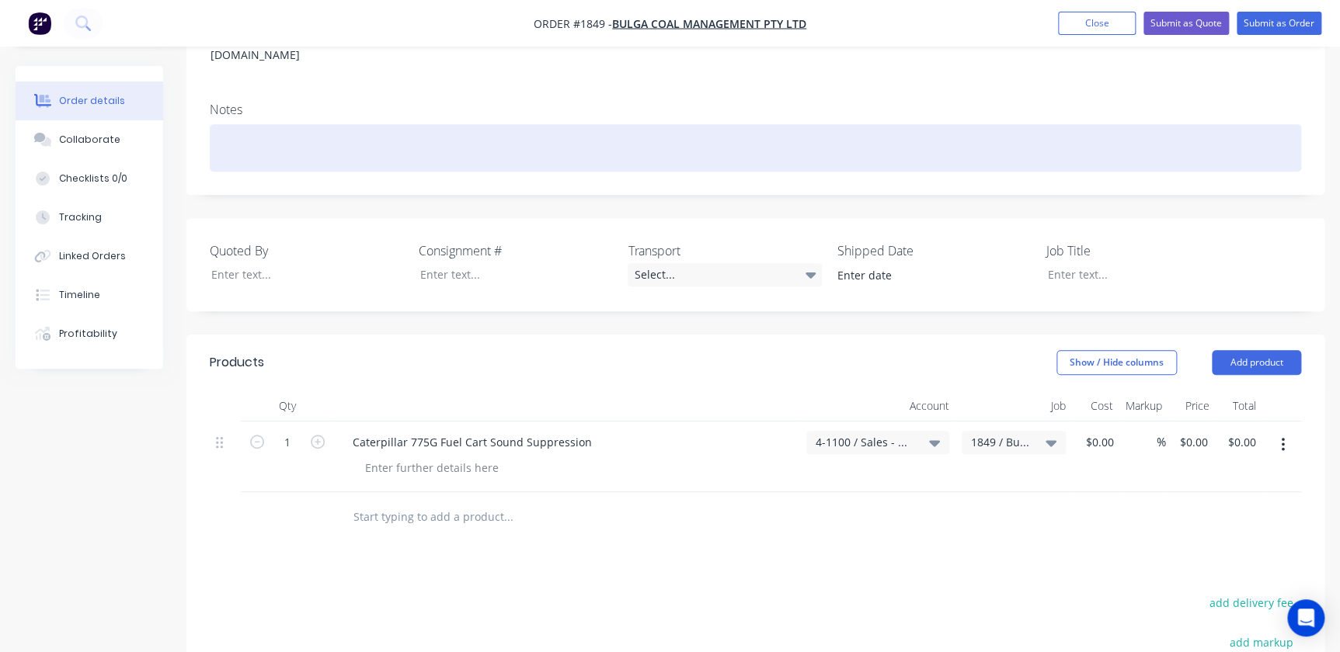
click at [237, 124] on div at bounding box center [755, 147] width 1091 height 47
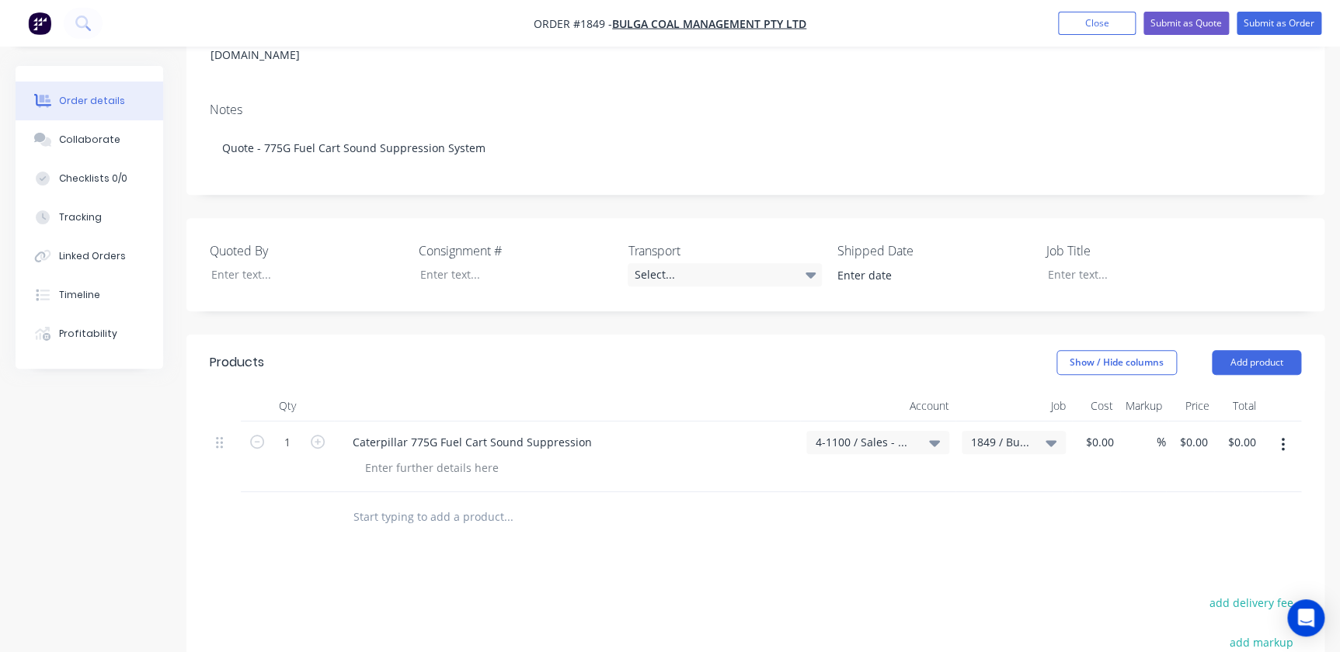
click at [578, 502] on div "Products Show / Hide columns Add product Qty Account Job Cost Markup Price Tota…" at bounding box center [755, 625] width 1138 height 581
click at [489, 502] on input "text" at bounding box center [508, 517] width 311 height 31
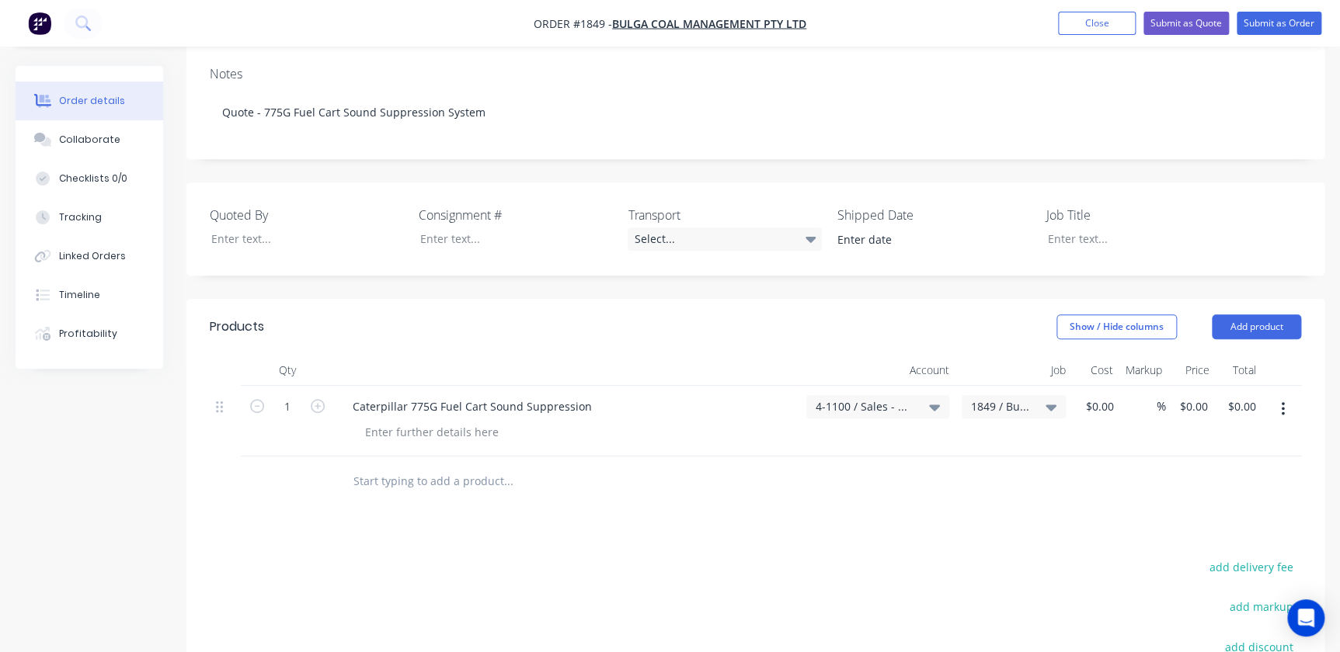
scroll to position [353, 0]
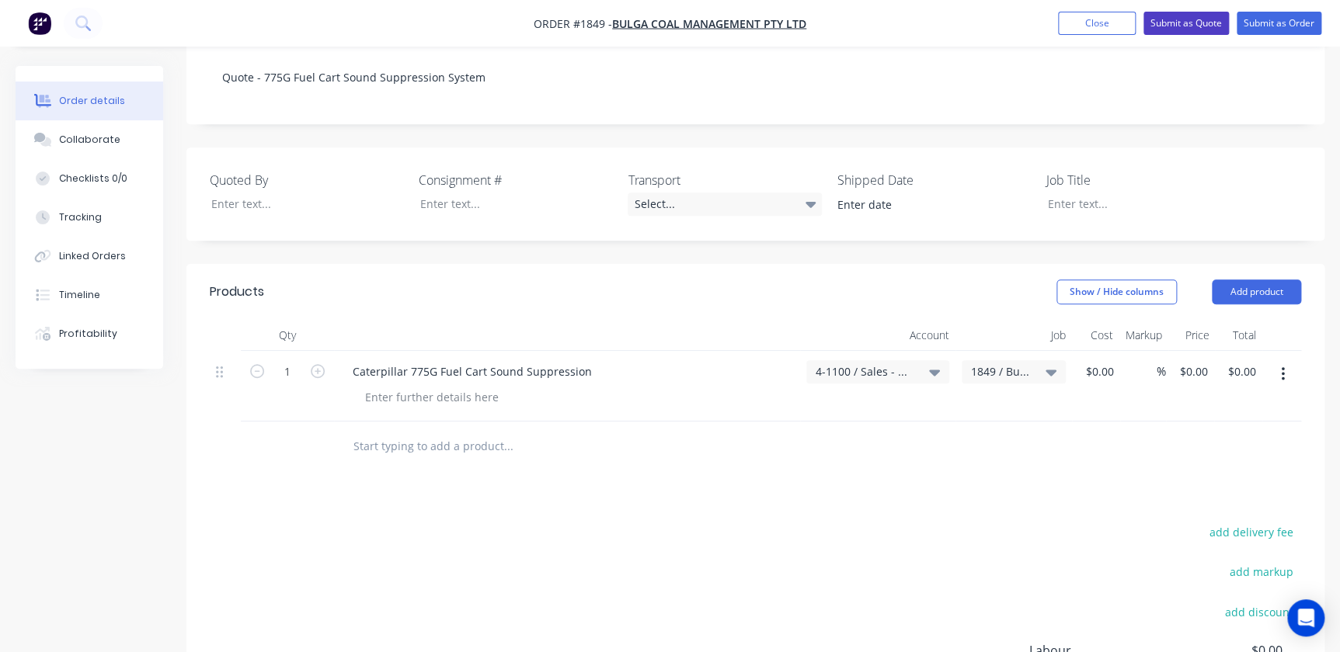
click at [1196, 23] on button "Submit as Quote" at bounding box center [1185, 23] width 85 height 23
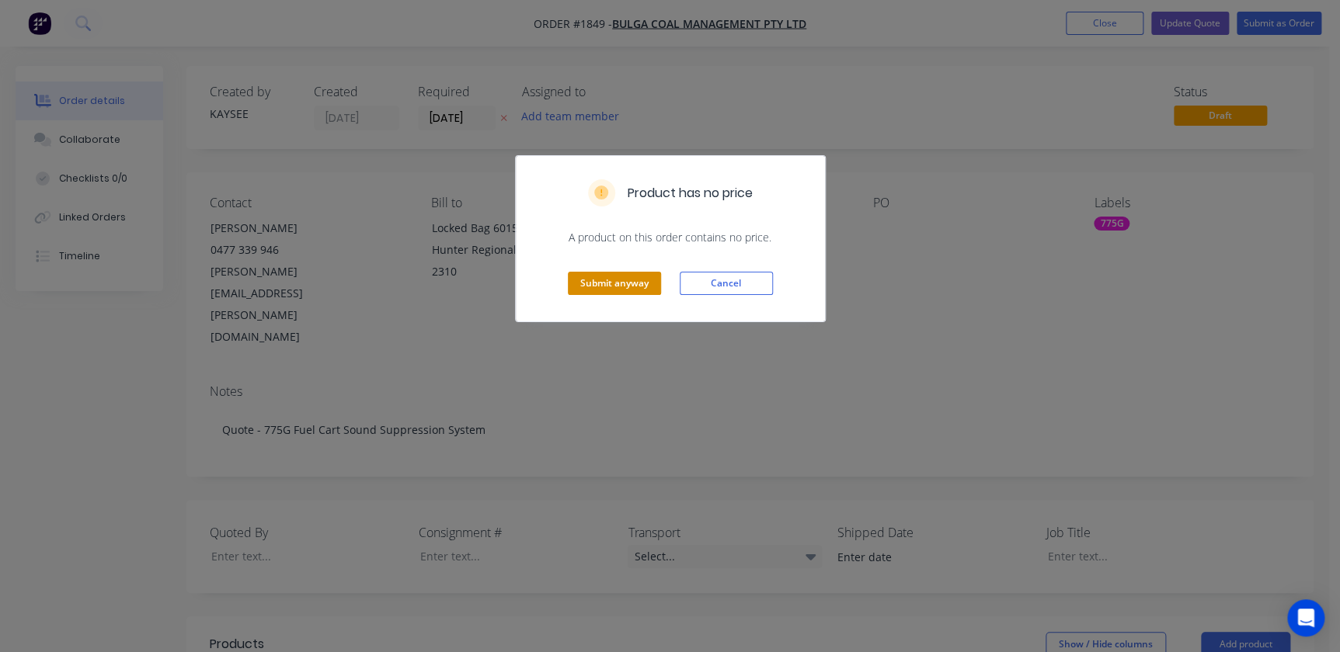
click at [617, 284] on button "Submit anyway" at bounding box center [614, 283] width 93 height 23
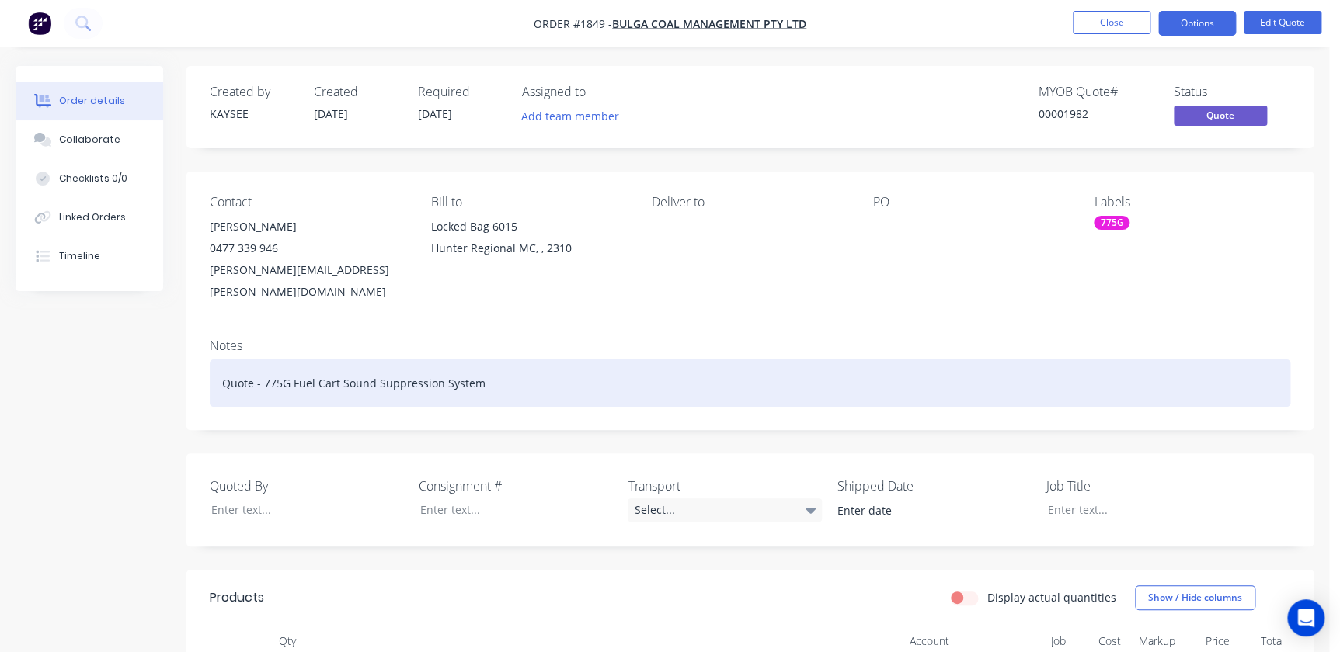
drag, startPoint x: 499, startPoint y: 352, endPoint x: 487, endPoint y: 355, distance: 12.8
click at [499, 360] on div "Quote - 775G Fuel Cart Sound Suppression System" at bounding box center [750, 383] width 1080 height 47
drag, startPoint x: 483, startPoint y: 358, endPoint x: 213, endPoint y: 356, distance: 270.3
click at [213, 360] on div "Quote - 775G Fuel Cart Sound Suppression System" at bounding box center [750, 383] width 1080 height 47
copy div "Quote - 775G Fuel Cart Sound Suppression System"
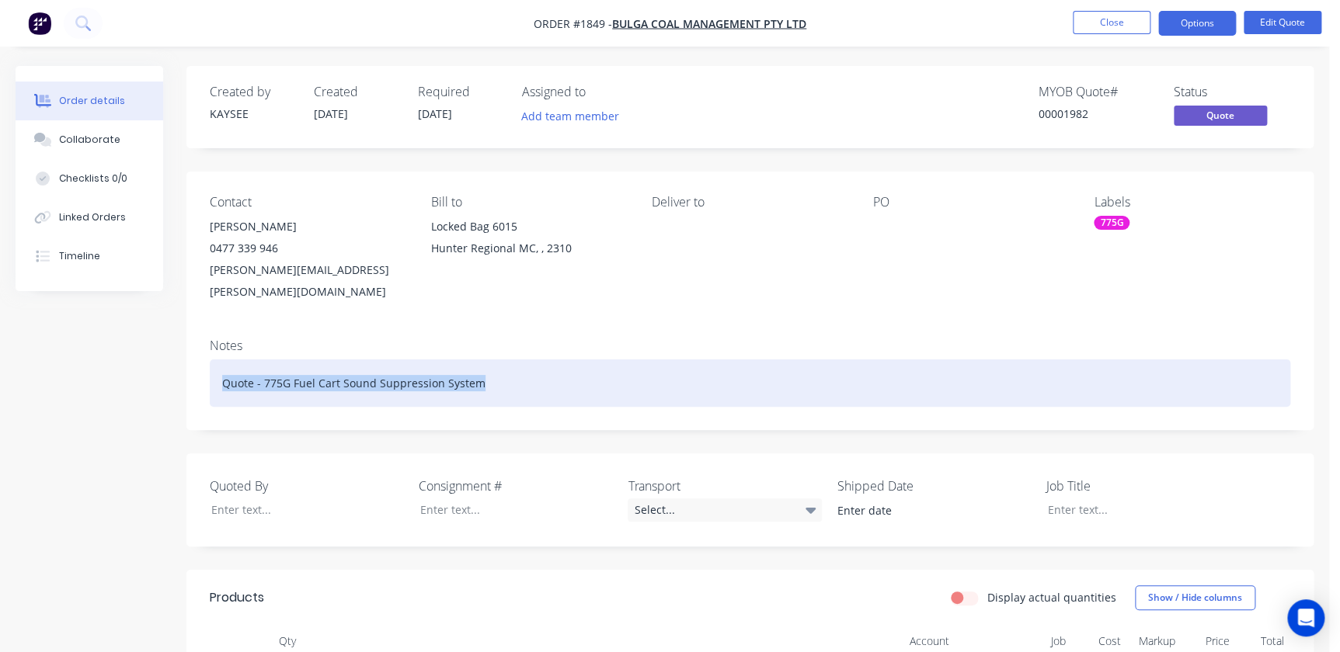
click at [514, 360] on div "Quote - 775G Fuel Cart Sound Suppression System" at bounding box center [750, 383] width 1080 height 47
drag, startPoint x: 497, startPoint y: 360, endPoint x: 263, endPoint y: 367, distance: 233.9
click at [263, 367] on div "Quote - 775G Fuel Cart Sound Suppression System" at bounding box center [750, 383] width 1080 height 47
copy div "775G Fuel Cart Sound Suppression System"
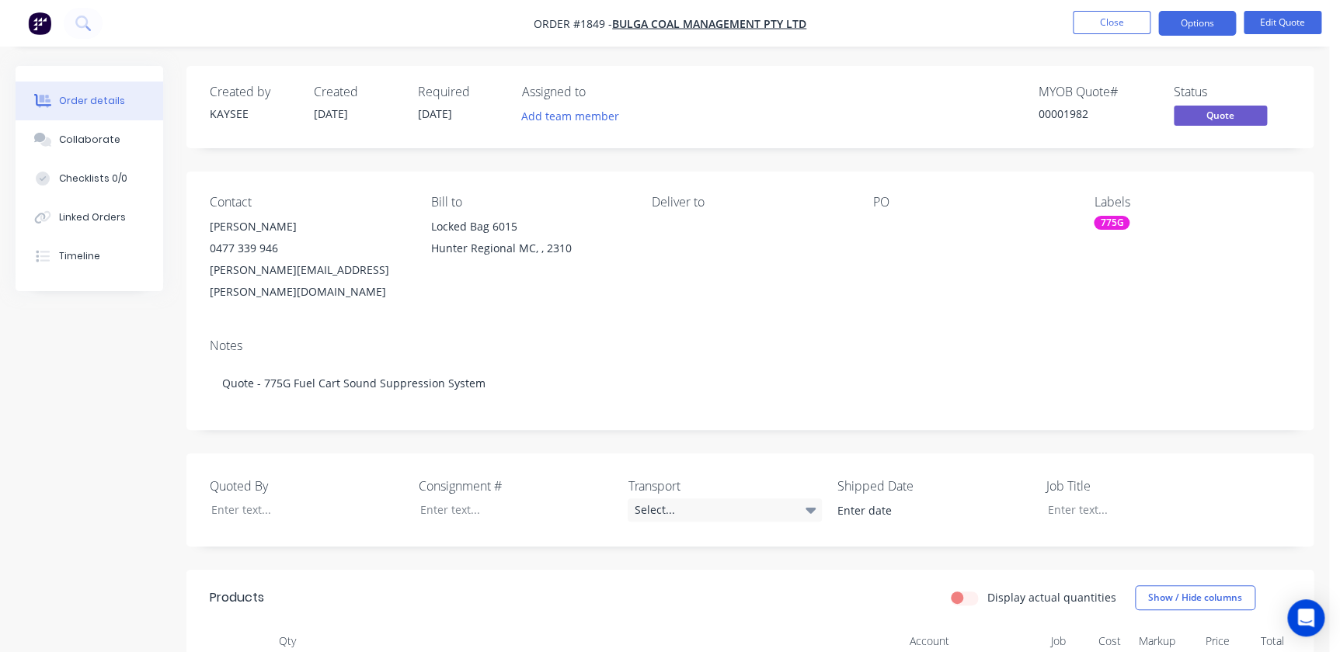
click at [1115, 40] on nav "Order #1849 - Bulga Coal Management Pty Ltd Close Options Edit Quote" at bounding box center [670, 23] width 1340 height 47
click at [1115, 31] on button "Close" at bounding box center [1112, 22] width 78 height 23
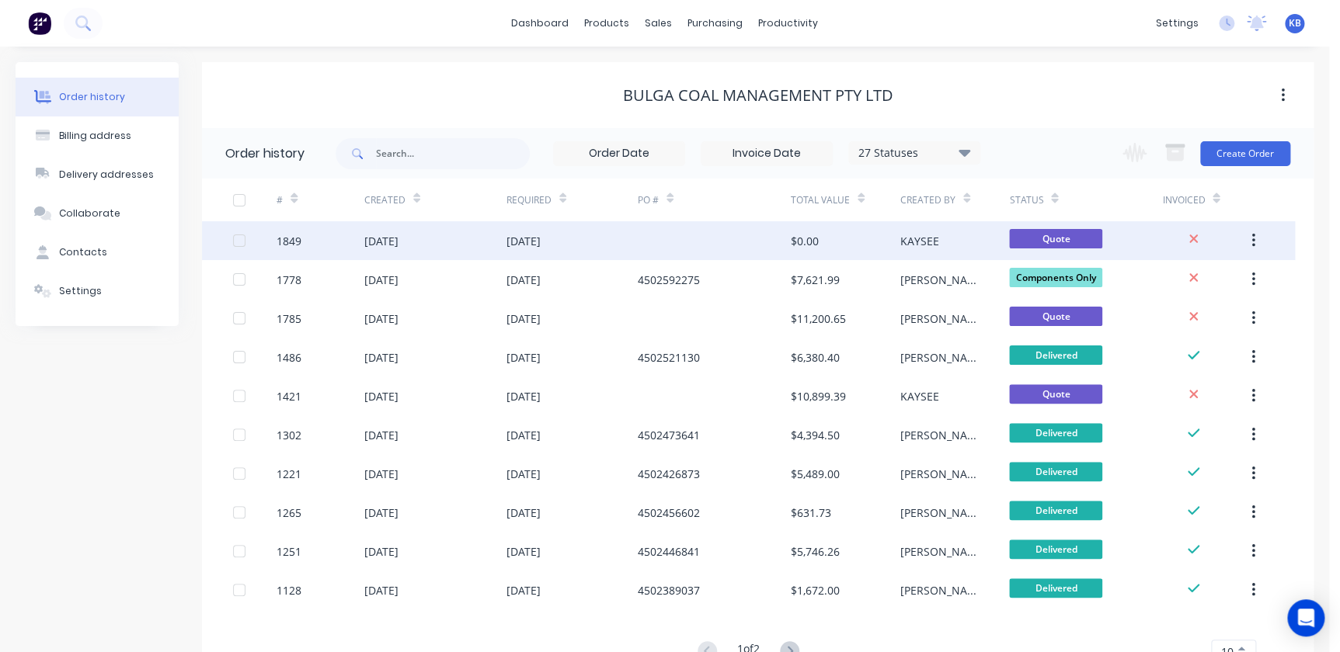
click at [493, 235] on div "[DATE]" at bounding box center [435, 240] width 142 height 39
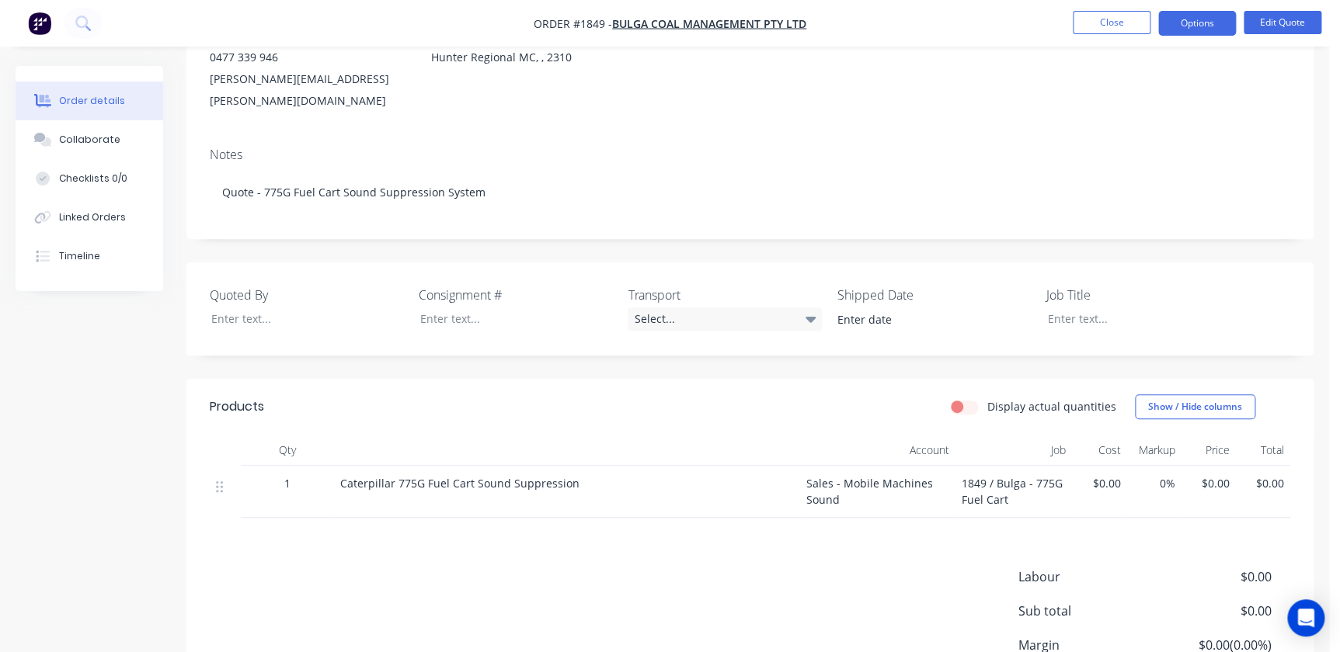
scroll to position [211, 0]
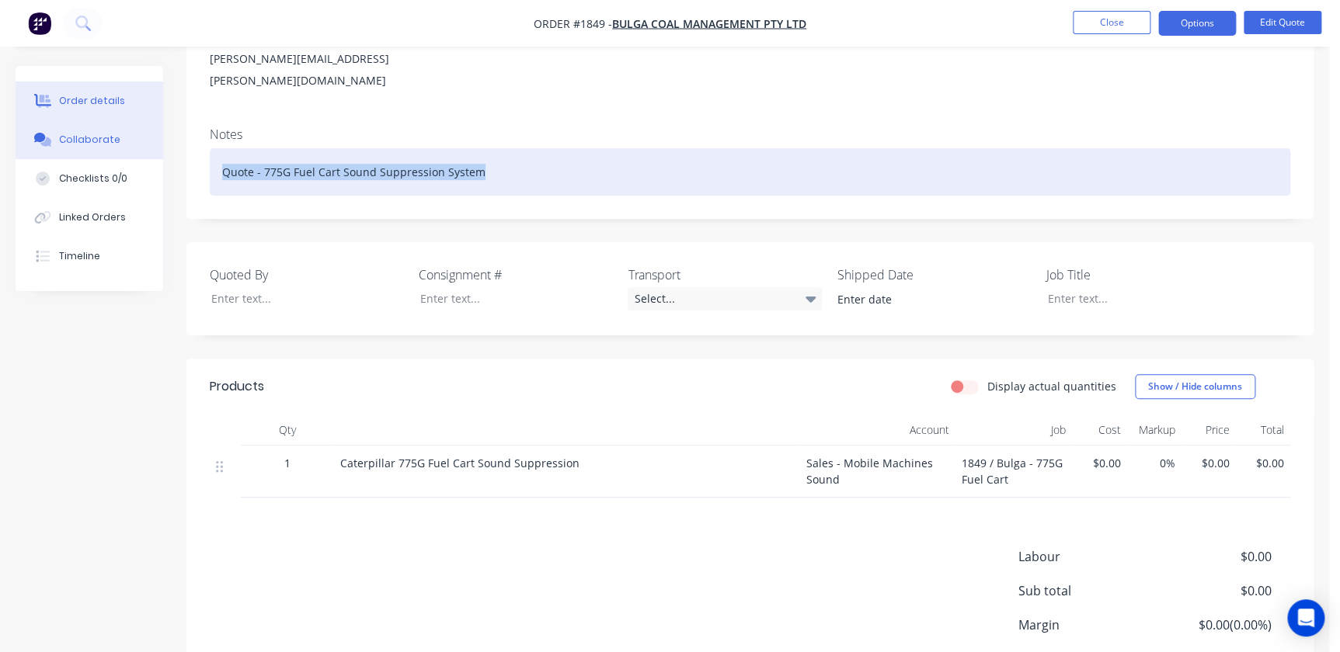
drag, startPoint x: 497, startPoint y: 155, endPoint x: 98, endPoint y: 149, distance: 399.2
click at [98, 149] on div "Order details Collaborate Checklists 0/0 Linked Orders Timeline Order details C…" at bounding box center [664, 315] width 1329 height 920
copy div "Quote - 775G Fuel Cart Sound Suppression System"
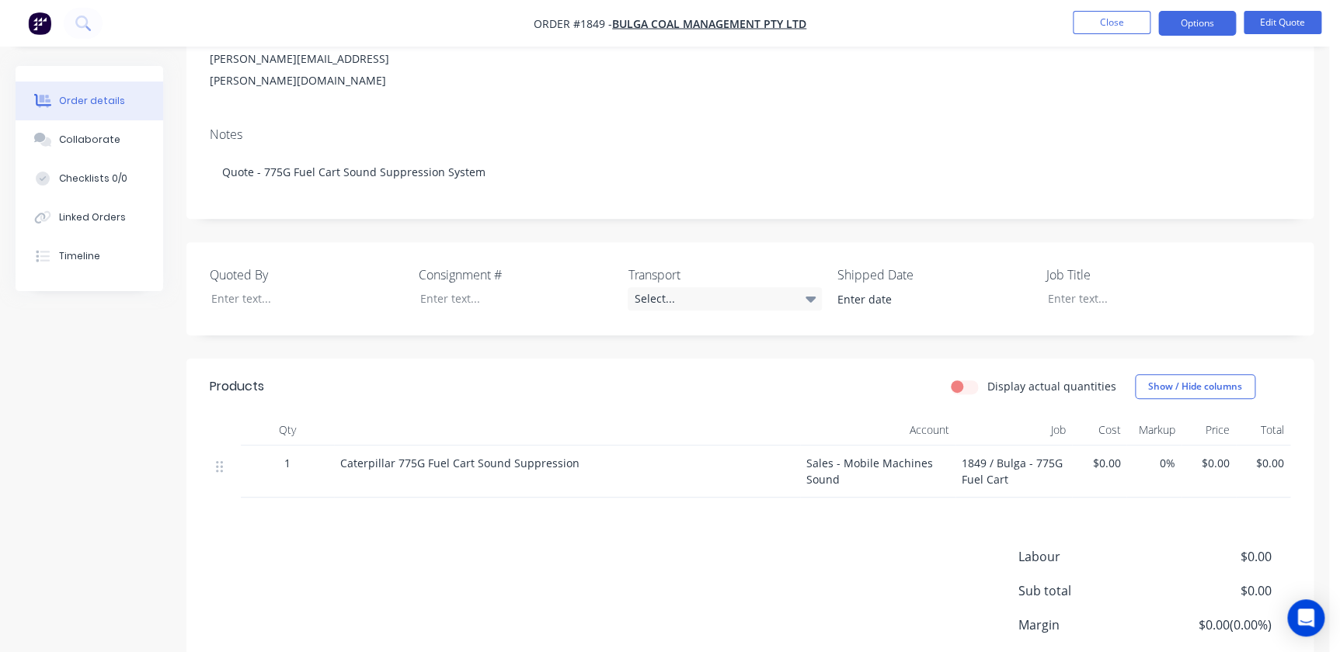
click at [1120, 288] on div "Job Title" at bounding box center [1143, 289] width 194 height 47
click at [1063, 287] on div at bounding box center [1131, 298] width 194 height 23
paste div
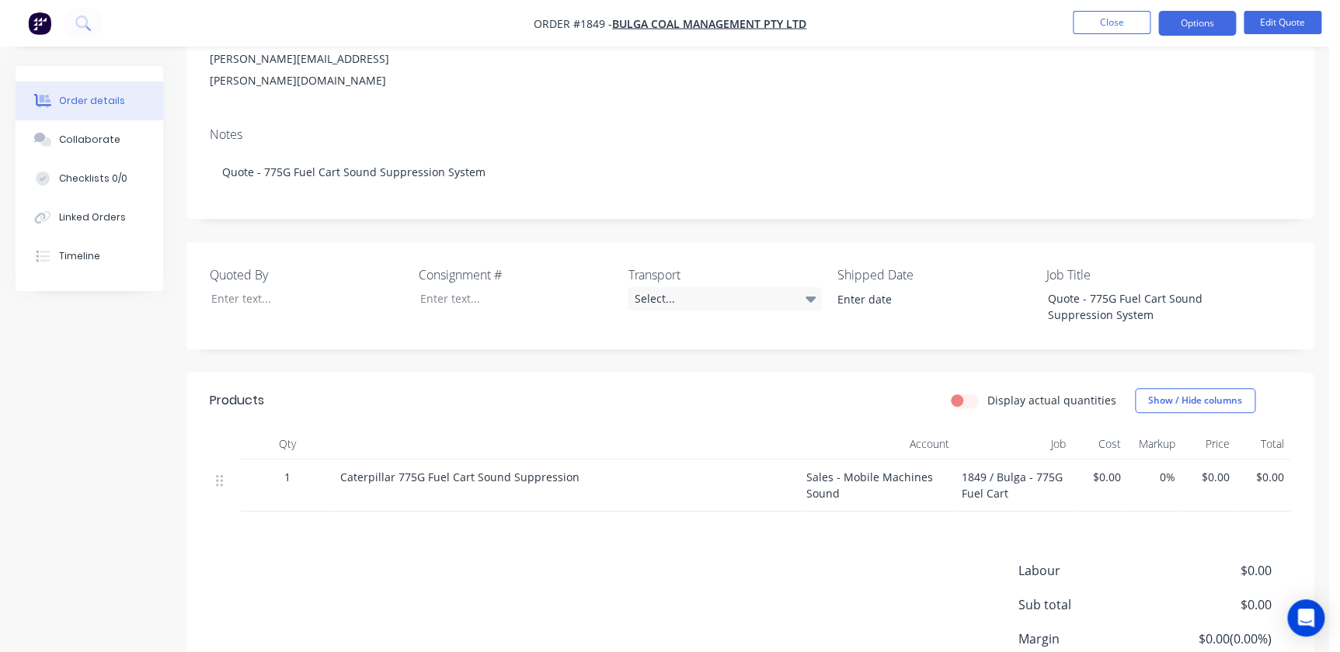
drag, startPoint x: 310, startPoint y: 444, endPoint x: 324, endPoint y: 450, distance: 15.0
click at [311, 460] on div "1" at bounding box center [287, 486] width 93 height 52
click at [341, 470] on span "Caterpillar 775G Fuel Cart Sound Suppression" at bounding box center [459, 477] width 239 height 15
click at [353, 470] on div "Caterpillar 775G Fuel Cart Sound Suppression" at bounding box center [567, 486] width 466 height 52
click at [489, 477] on div "Caterpillar 775G Fuel Cart Sound Suppression" at bounding box center [567, 486] width 466 height 52
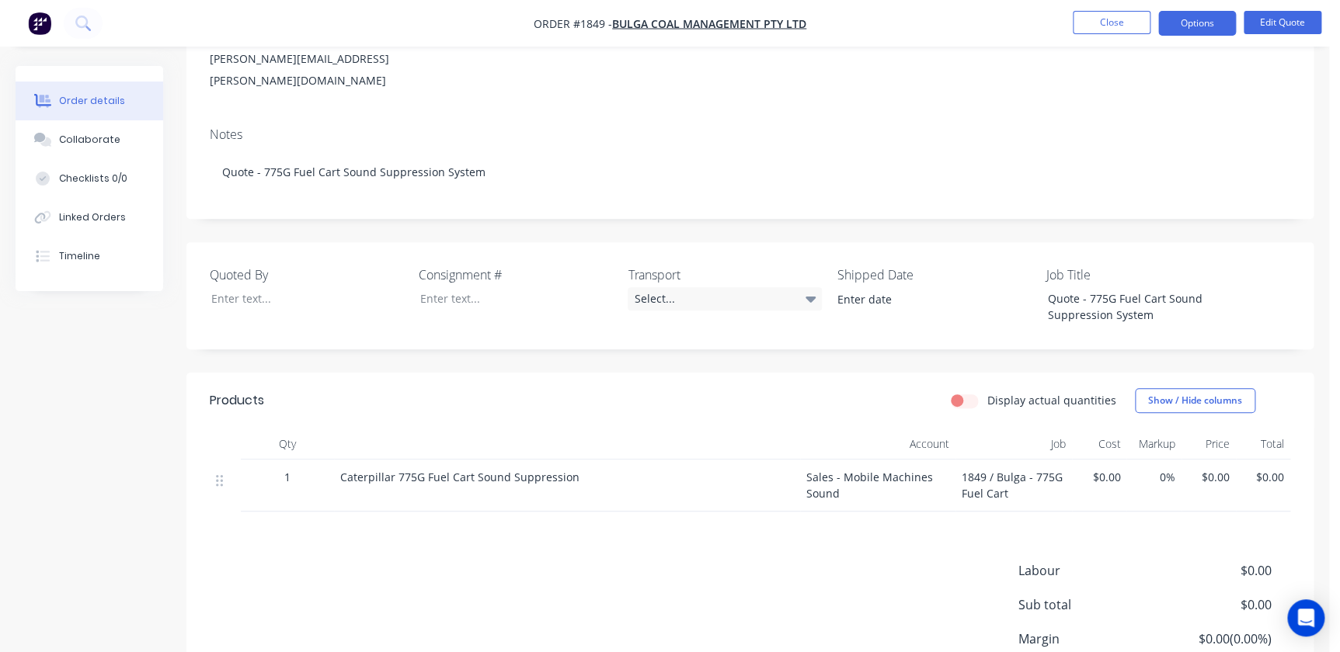
click at [1274, 43] on nav "Order #1849 - Bulga Coal Management Pty Ltd Close Options Edit Quote" at bounding box center [670, 23] width 1340 height 47
click at [1292, 29] on button "Edit Quote" at bounding box center [1282, 22] width 78 height 23
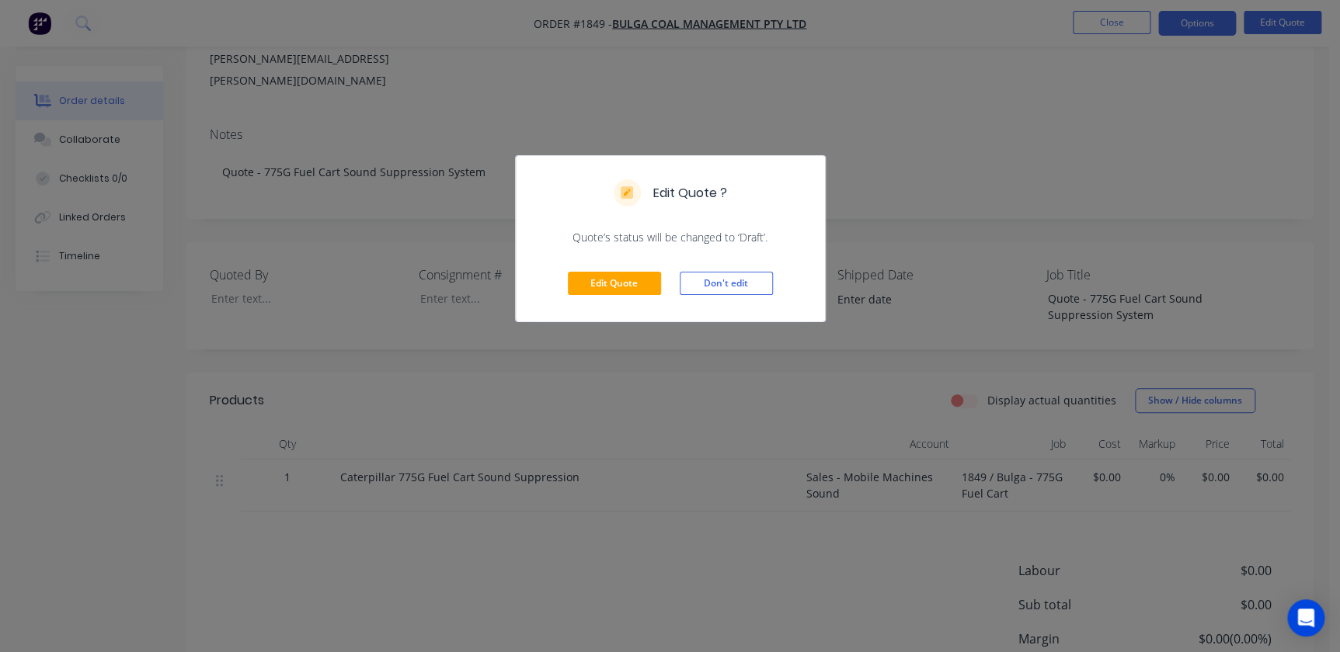
click at [666, 258] on div "Edit Quote Don't edit" at bounding box center [670, 283] width 309 height 76
click at [638, 275] on button "Edit Quote" at bounding box center [614, 283] width 93 height 23
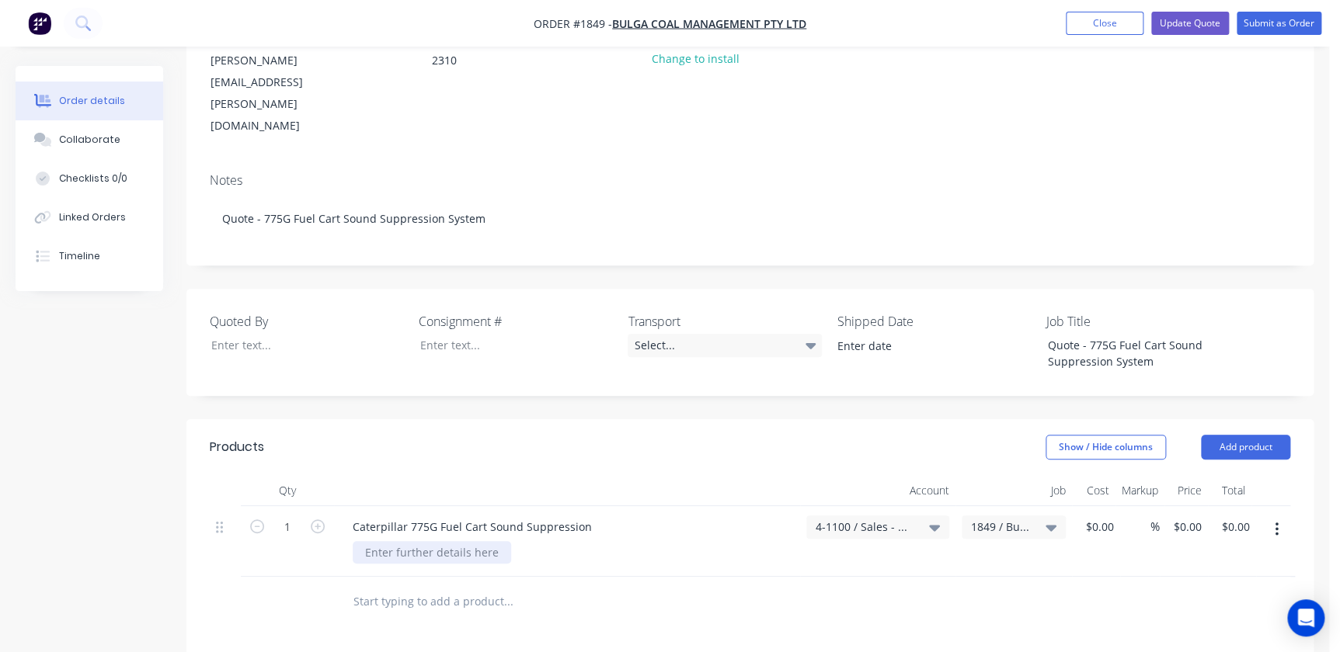
click at [367, 541] on div at bounding box center [432, 552] width 158 height 23
drag, startPoint x: 1204, startPoint y: 31, endPoint x: 1216, endPoint y: 21, distance: 16.0
click at [1216, 21] on button "Update Quote" at bounding box center [1190, 23] width 78 height 23
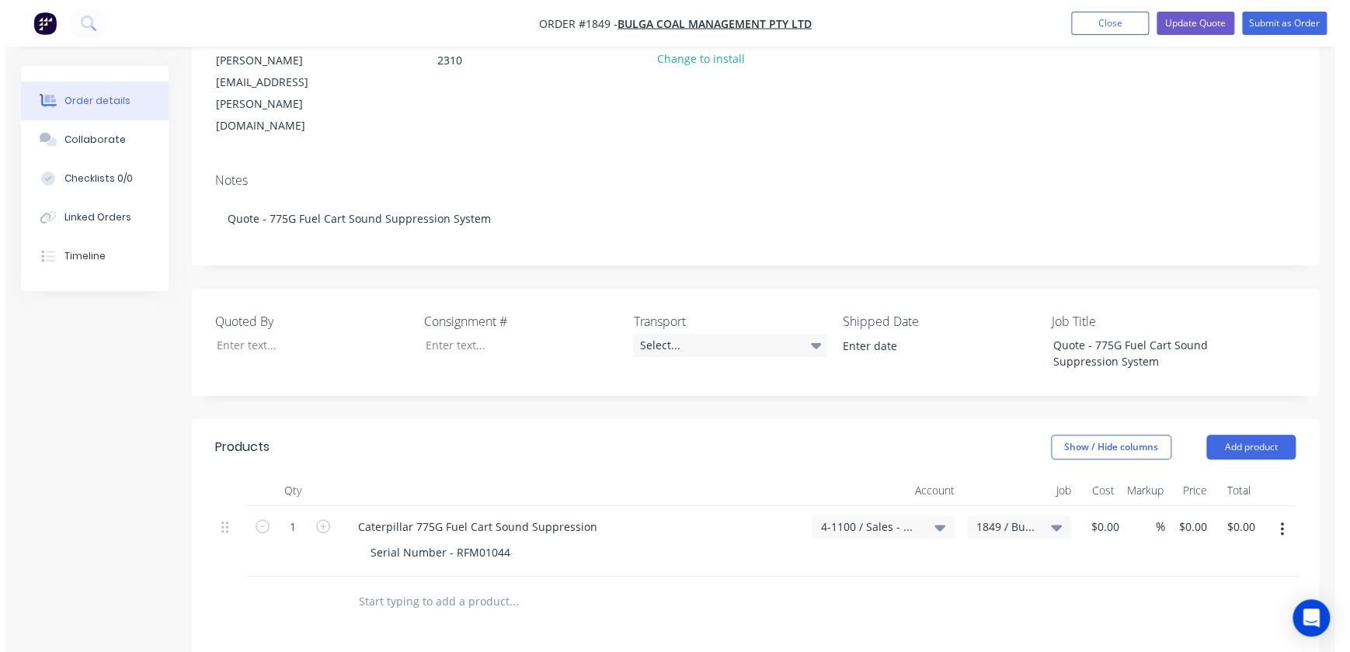
scroll to position [0, 0]
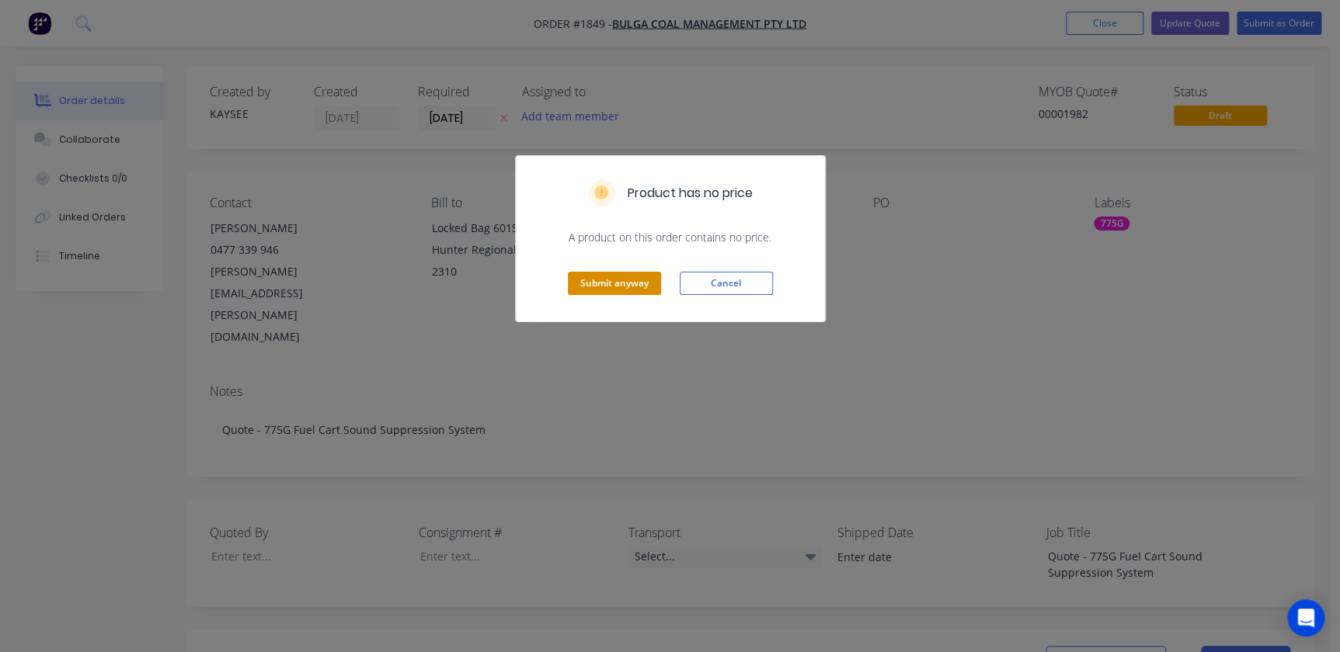
click at [612, 280] on button "Submit anyway" at bounding box center [614, 283] width 93 height 23
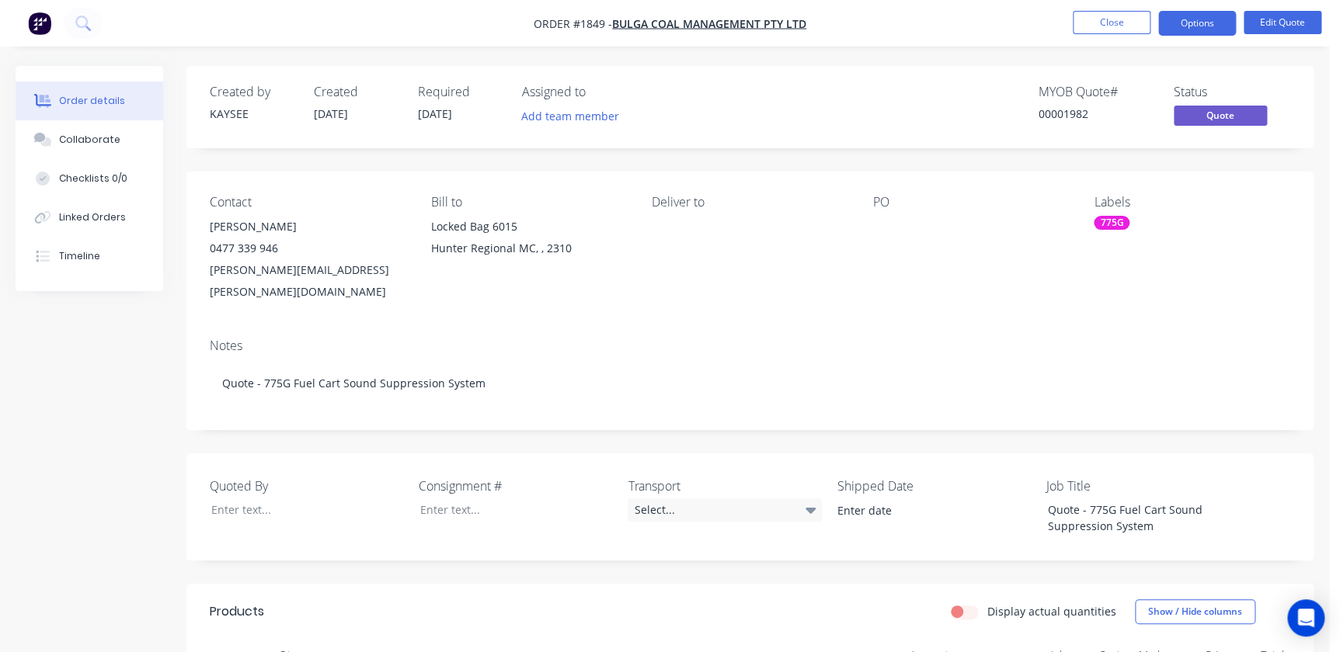
click at [1131, 35] on li "Close" at bounding box center [1112, 23] width 78 height 25
click at [1110, 21] on button "Close" at bounding box center [1112, 22] width 78 height 23
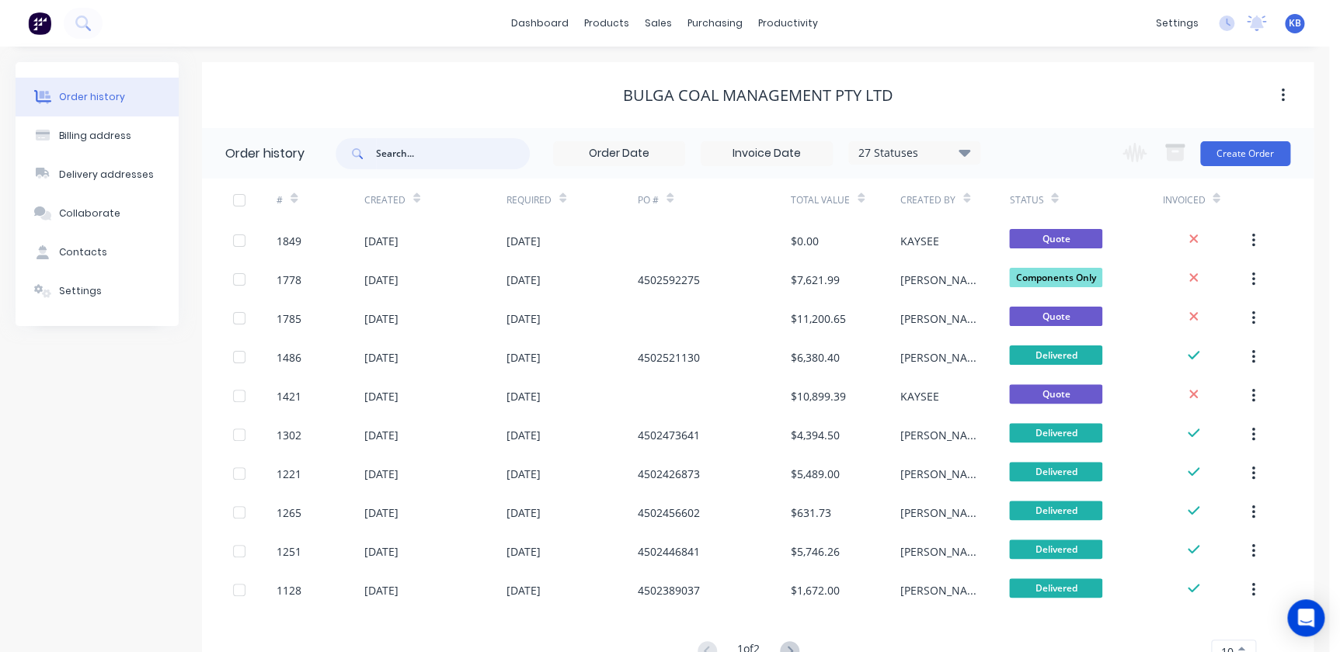
click at [474, 155] on input "text" at bounding box center [453, 153] width 154 height 31
click at [109, 101] on div "Order history" at bounding box center [92, 97] width 66 height 14
click at [656, 21] on div "sales" at bounding box center [658, 23] width 43 height 23
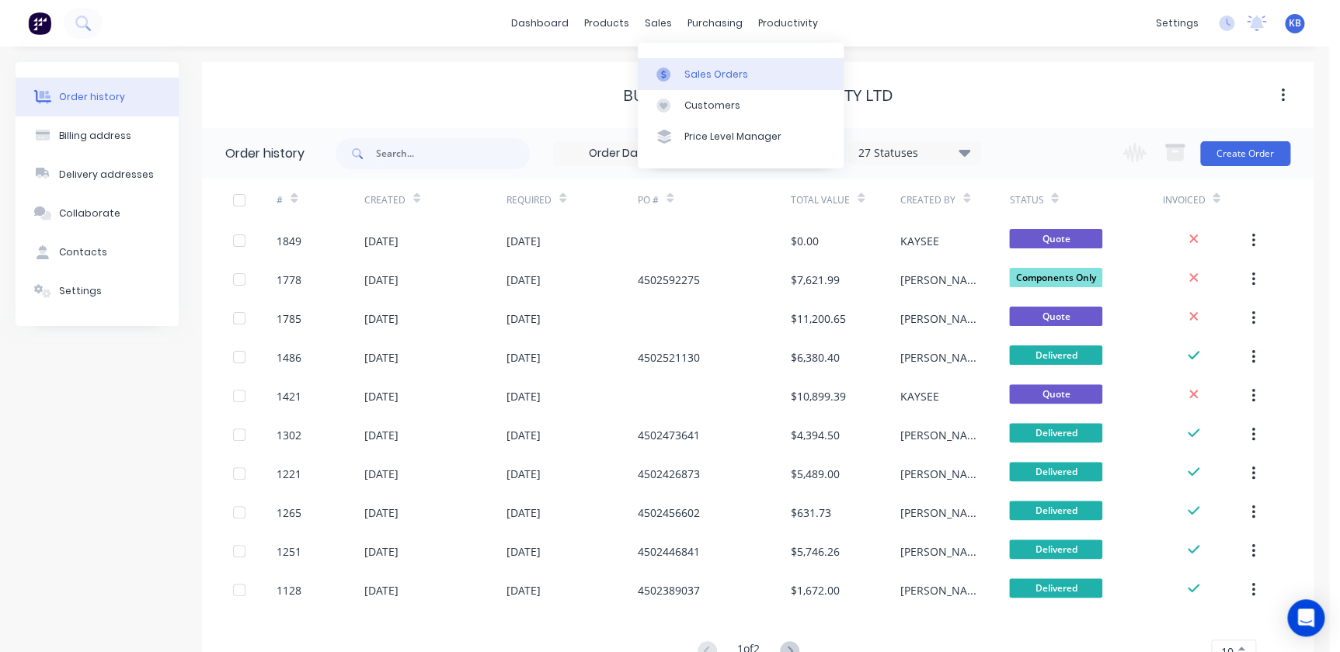
click at [699, 71] on div "Sales Orders" at bounding box center [716, 75] width 64 height 14
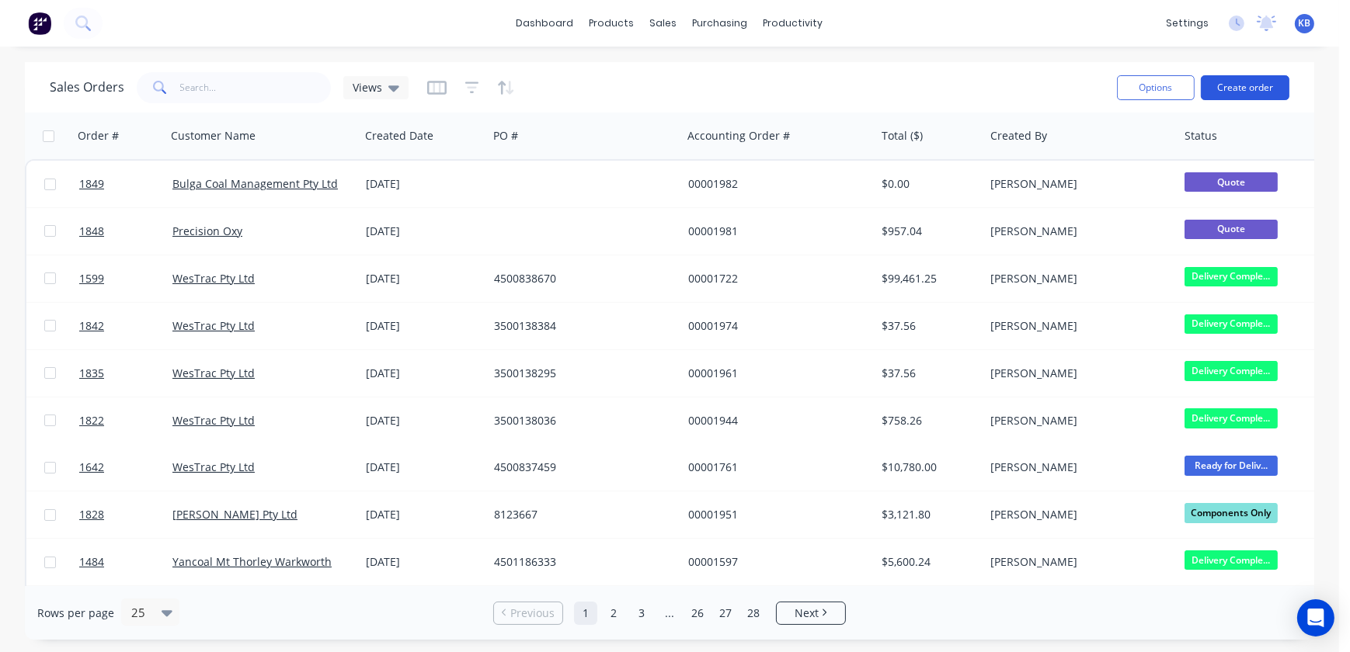
click at [1232, 90] on button "Create order" at bounding box center [1245, 87] width 89 height 25
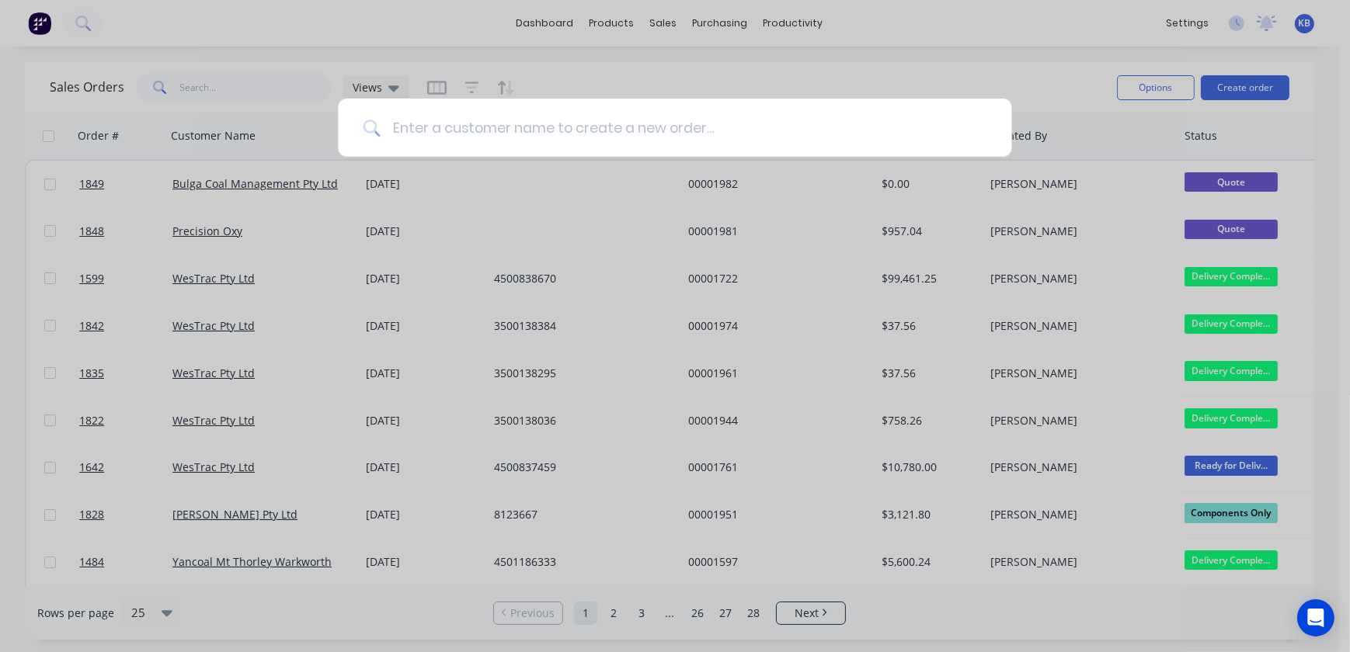
click at [523, 127] on input at bounding box center [683, 128] width 607 height 58
click at [719, 65] on div at bounding box center [675, 326] width 1350 height 652
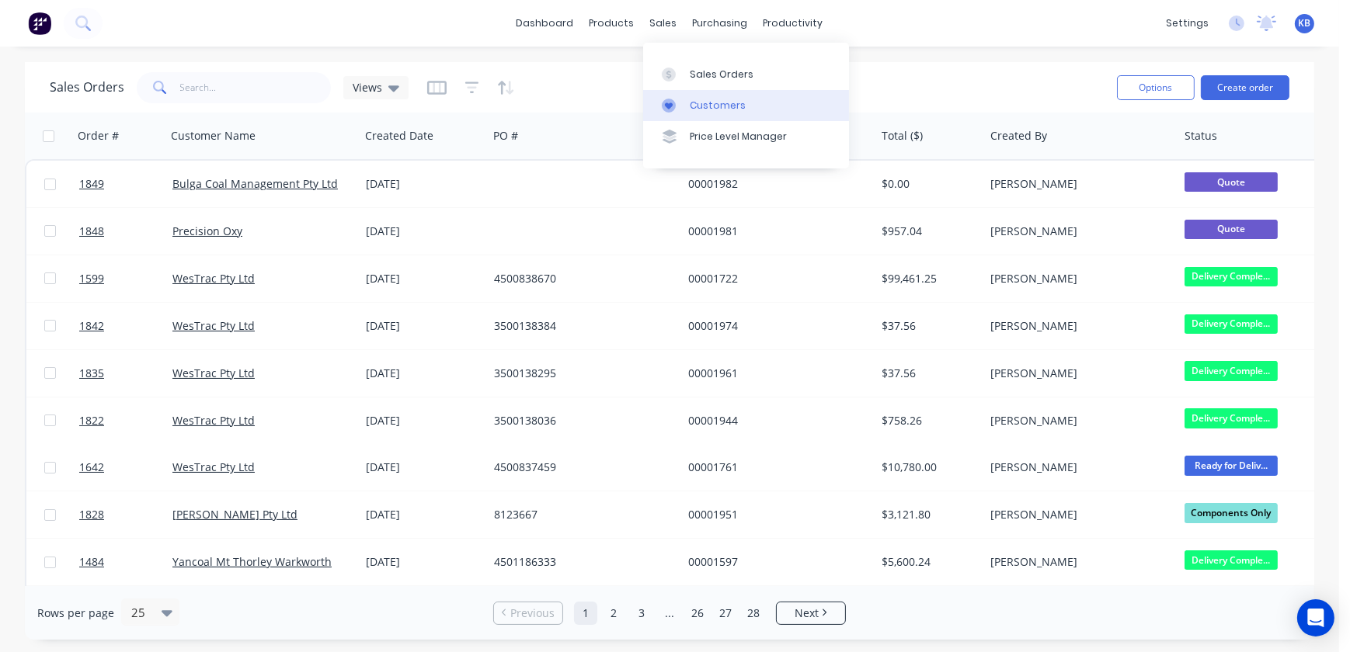
click at [704, 101] on div "Customers" at bounding box center [718, 106] width 56 height 14
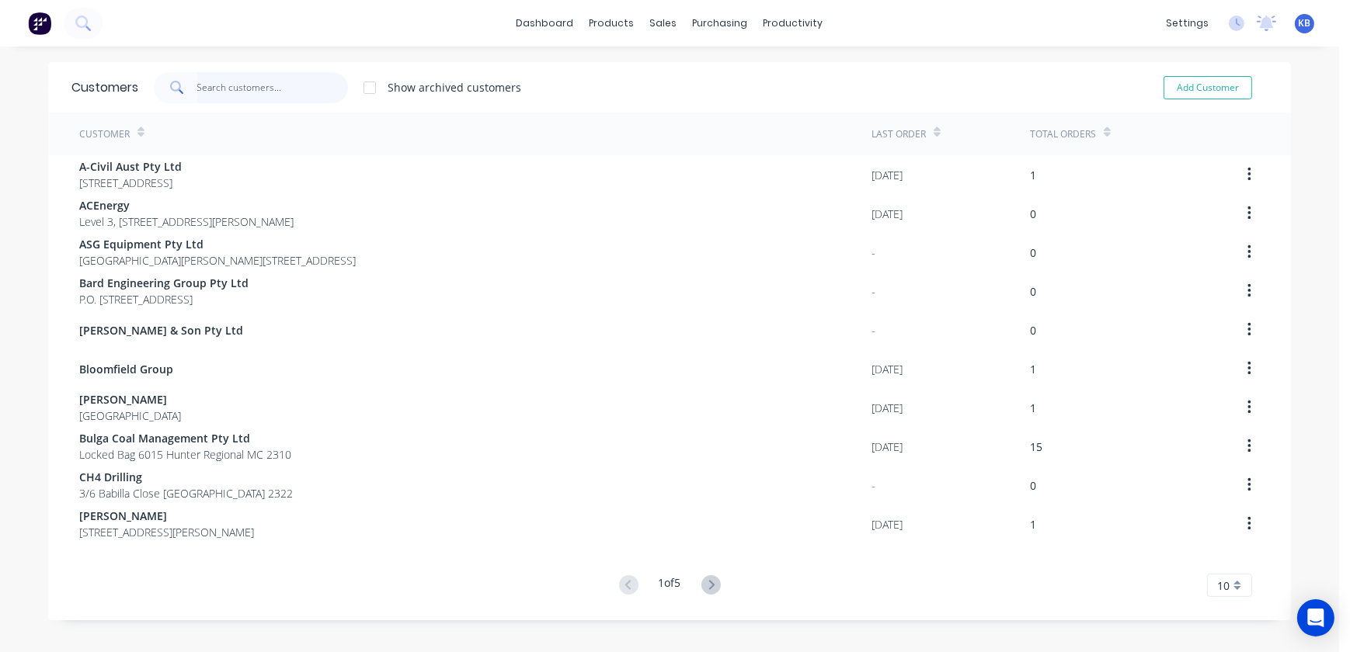
click at [214, 95] on input "text" at bounding box center [272, 87] width 151 height 31
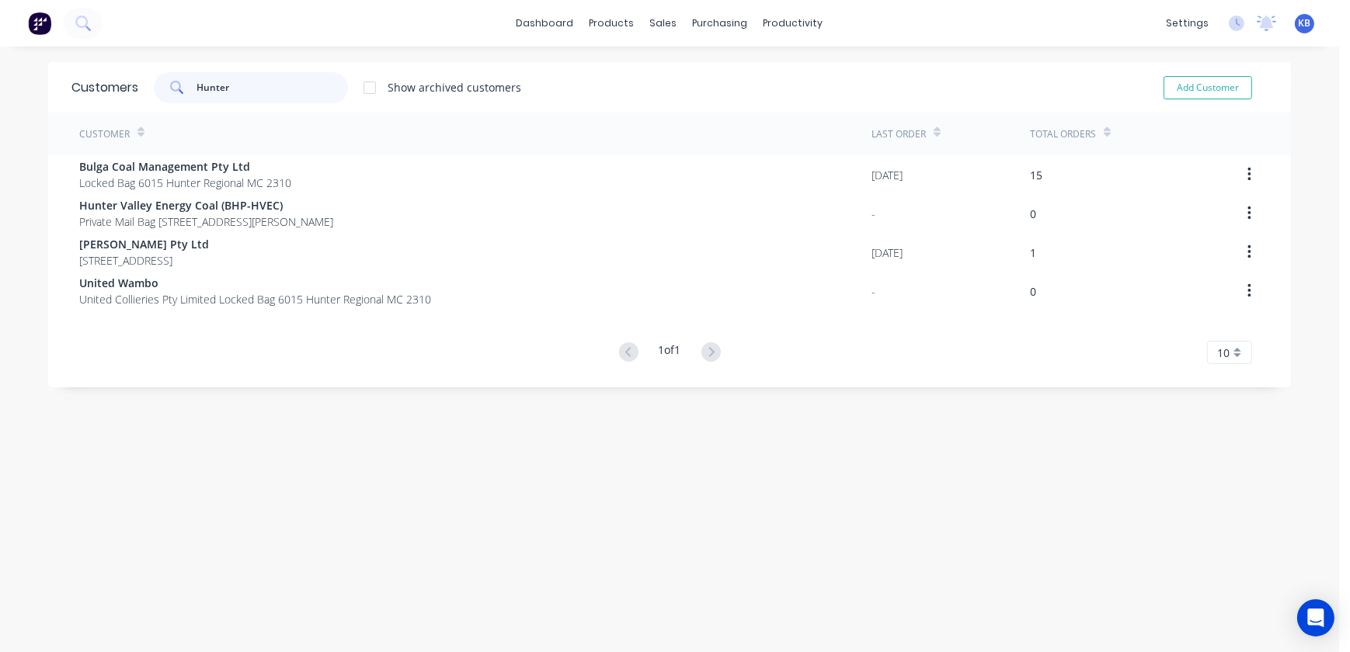
type input "Hunter"
click at [395, 497] on div "Customers Hunter Show archived customers Add Customer Customer Last Order Total…" at bounding box center [669, 365] width 1243 height 606
click at [1206, 87] on button "Add Customer" at bounding box center [1207, 87] width 89 height 23
select select "AU"
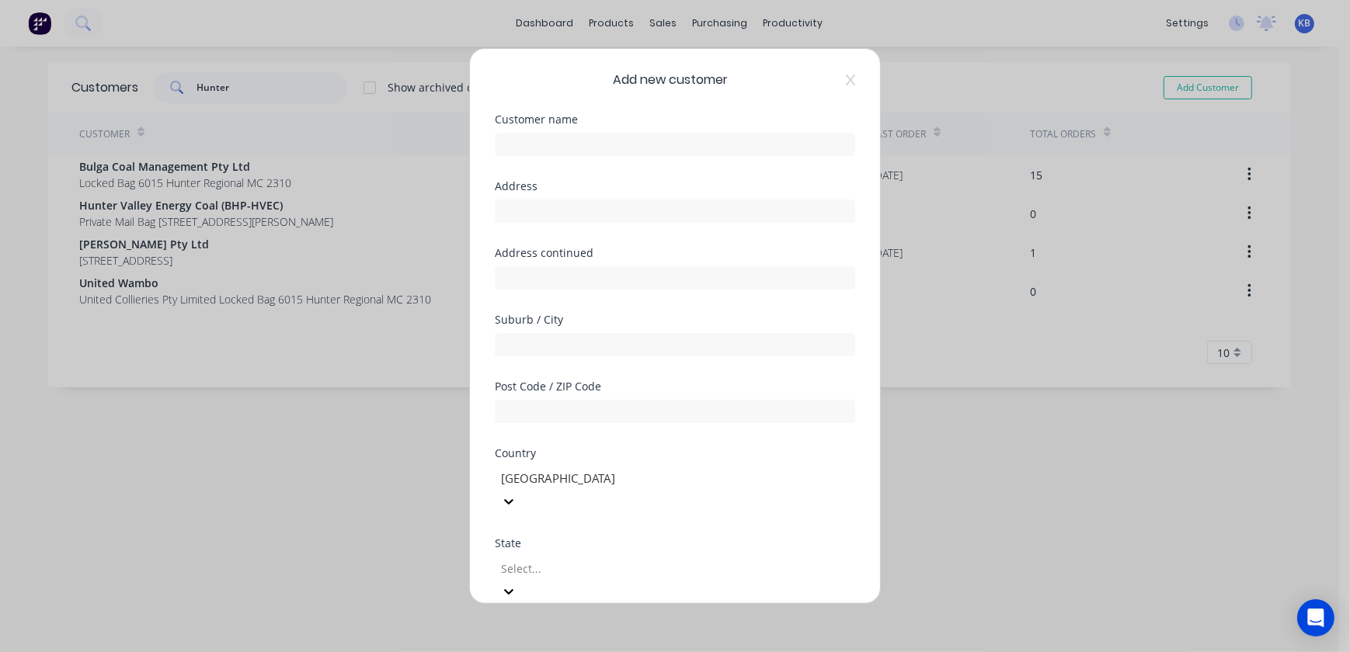
click at [635, 122] on div "Customer name" at bounding box center [675, 119] width 360 height 11
click at [623, 138] on input "text" at bounding box center [675, 144] width 360 height 23
type input "Hunter Wharf"
click at [515, 208] on input "text" at bounding box center [675, 211] width 360 height 23
click at [523, 286] on input "text" at bounding box center [675, 277] width 360 height 23
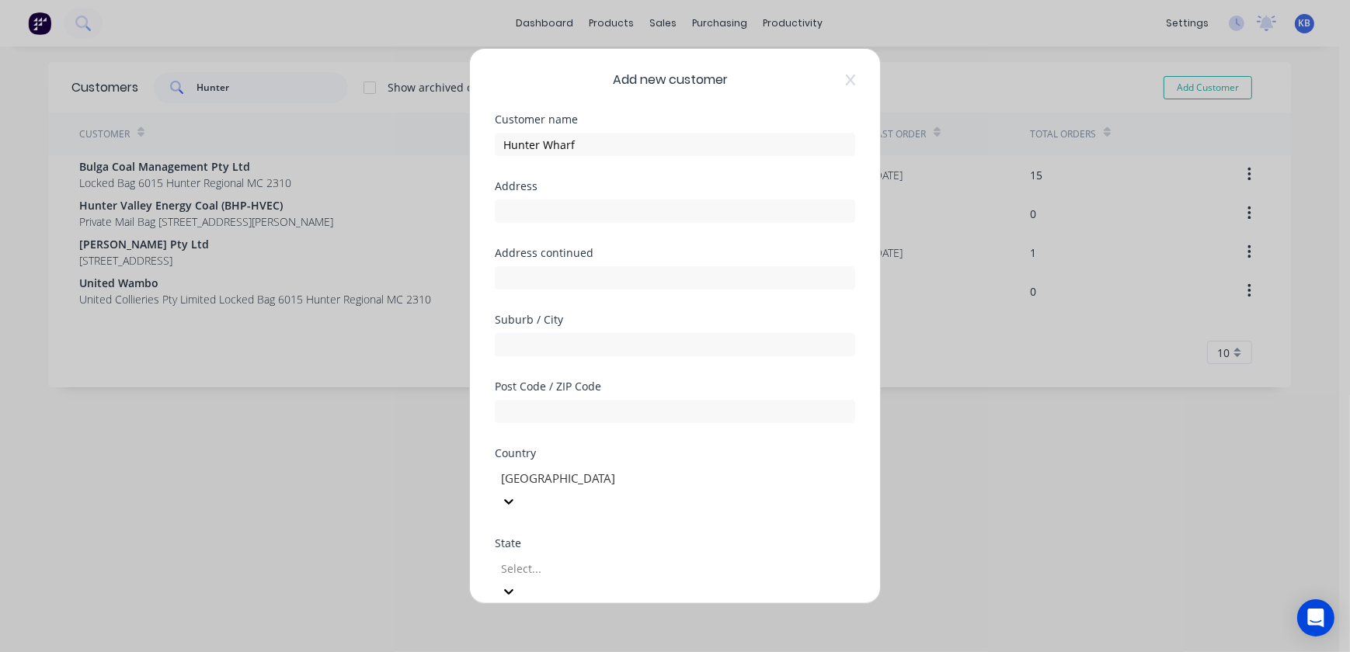
click at [510, 194] on div "Address" at bounding box center [675, 202] width 360 height 42
click at [510, 207] on input "text" at bounding box center [675, 211] width 360 height 23
type input "P"
type input "{"
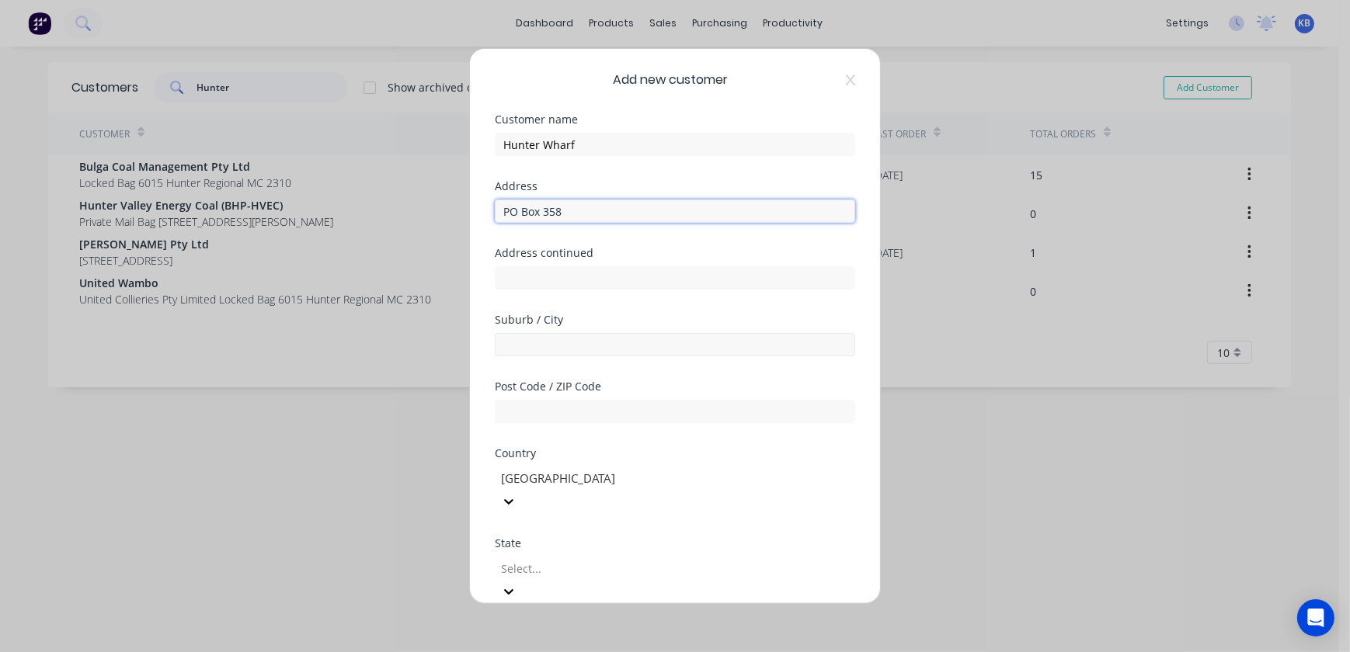
type input "PO Box 358"
click at [532, 335] on input "text" at bounding box center [675, 344] width 360 height 23
type input "[GEOGRAPHIC_DATA]"
click at [590, 400] on input "text" at bounding box center [675, 411] width 360 height 23
type input "2283"
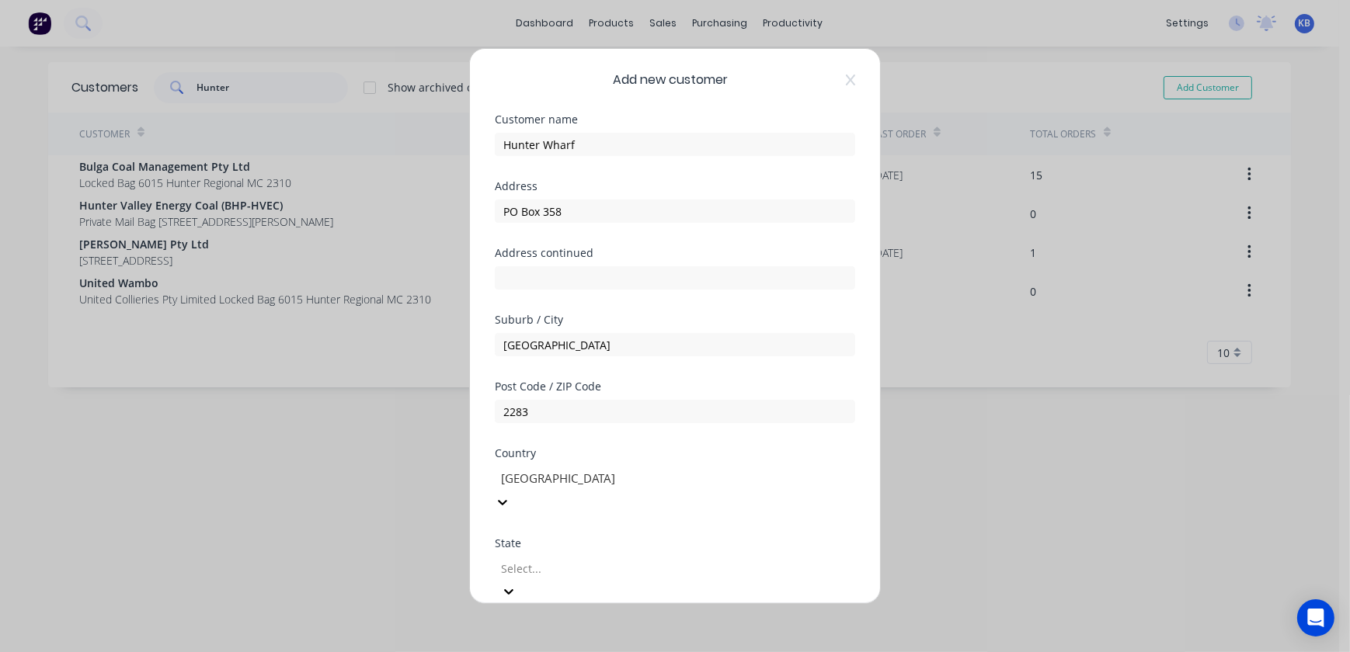
click at [521, 474] on div at bounding box center [611, 478] width 224 height 19
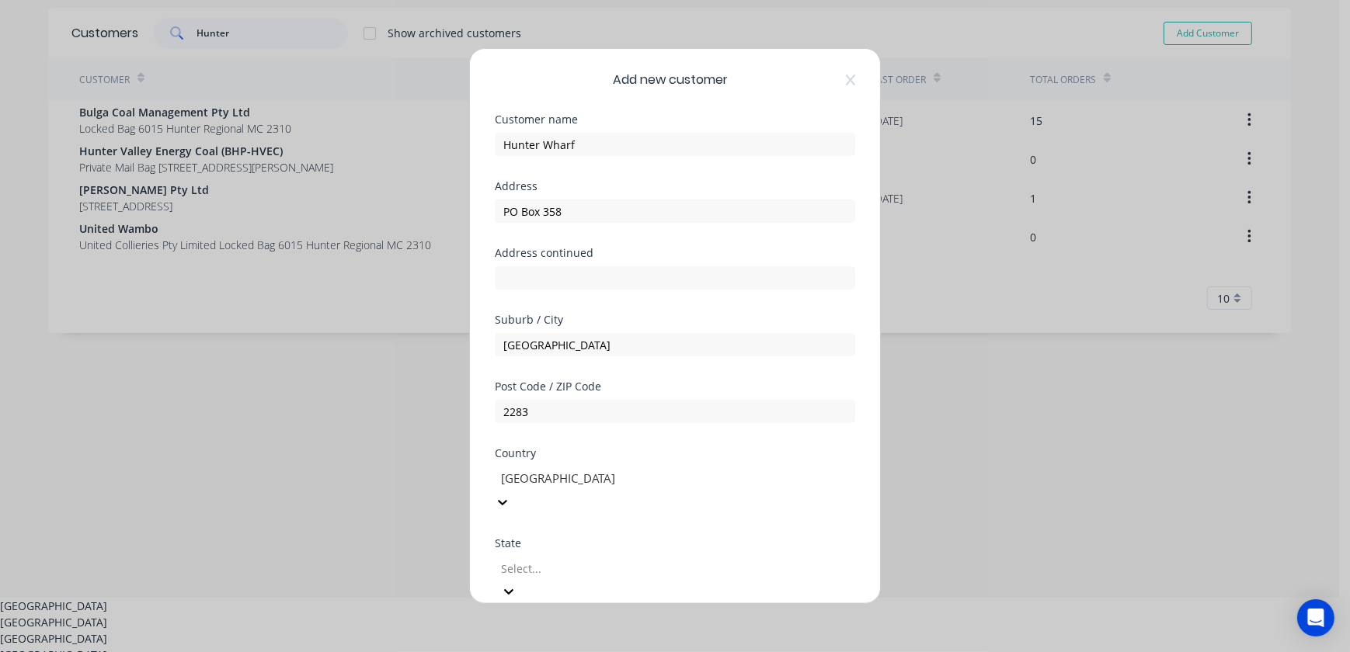
scroll to position [60, 0]
click at [598, 593] on div "[GEOGRAPHIC_DATA]" at bounding box center [669, 601] width 1339 height 16
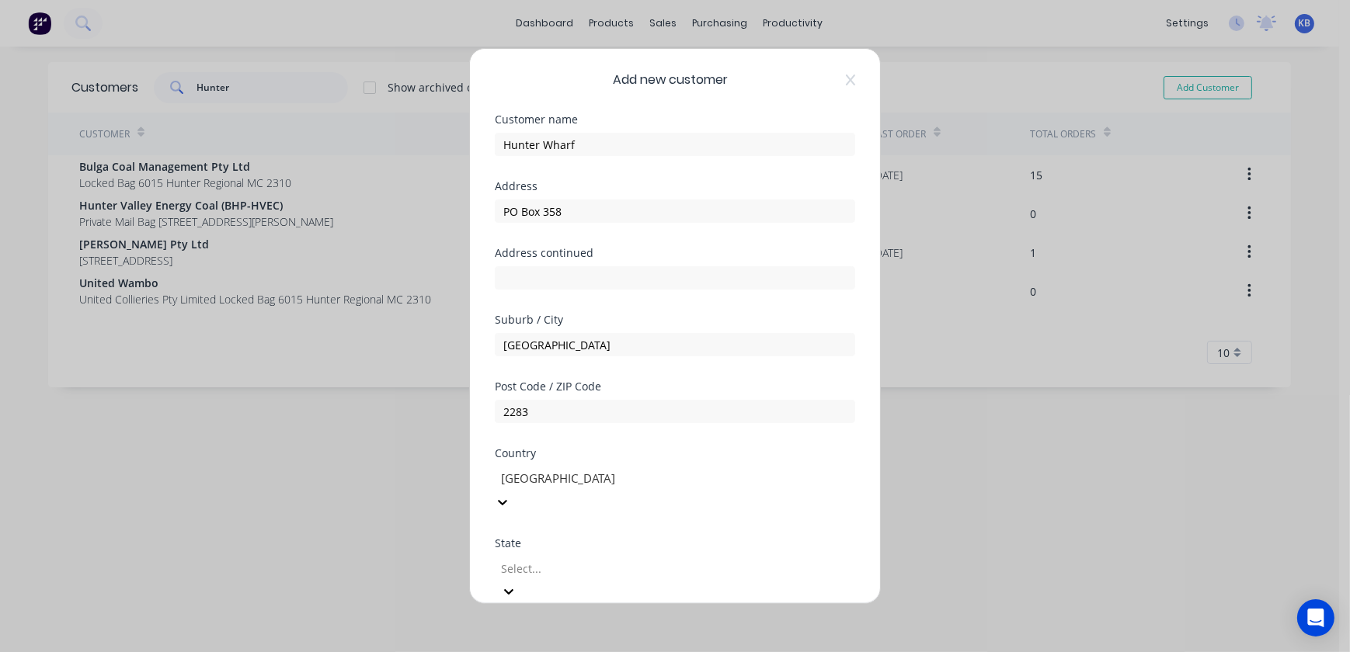
scroll to position [120, 0]
click at [575, 559] on div at bounding box center [611, 568] width 224 height 19
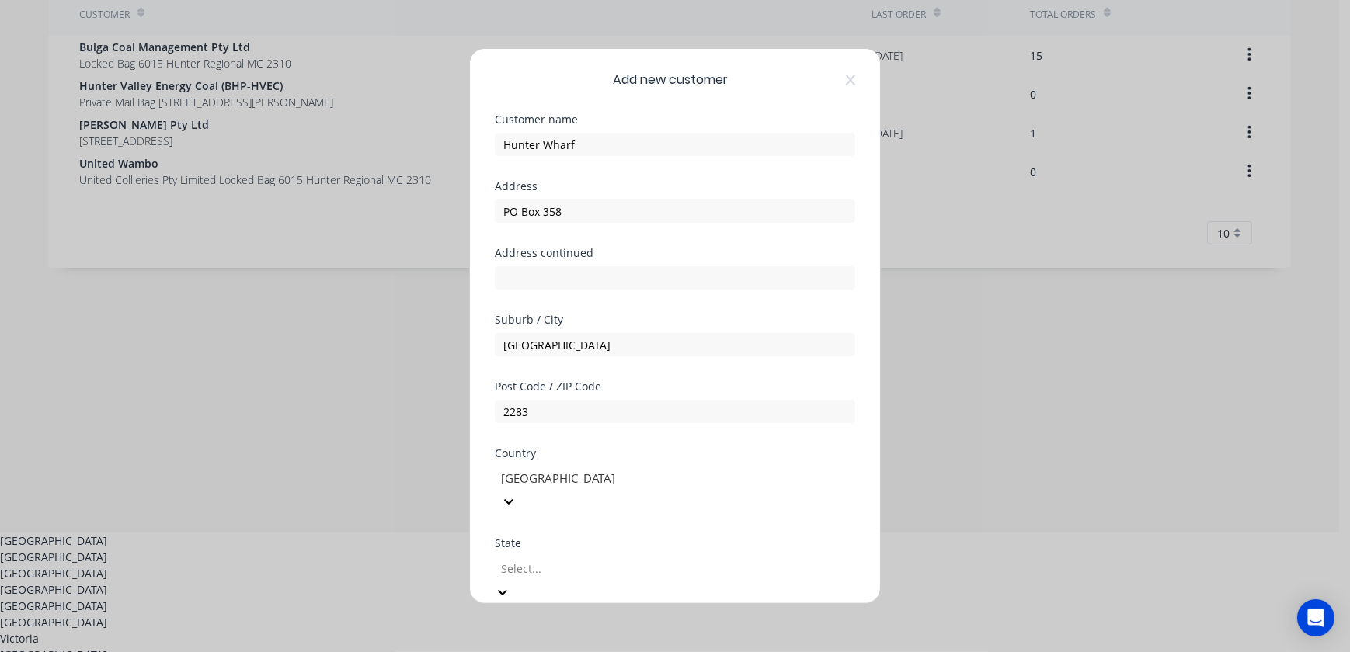
scroll to position [23, 0]
click at [599, 565] on div "[GEOGRAPHIC_DATA]" at bounding box center [669, 557] width 1339 height 16
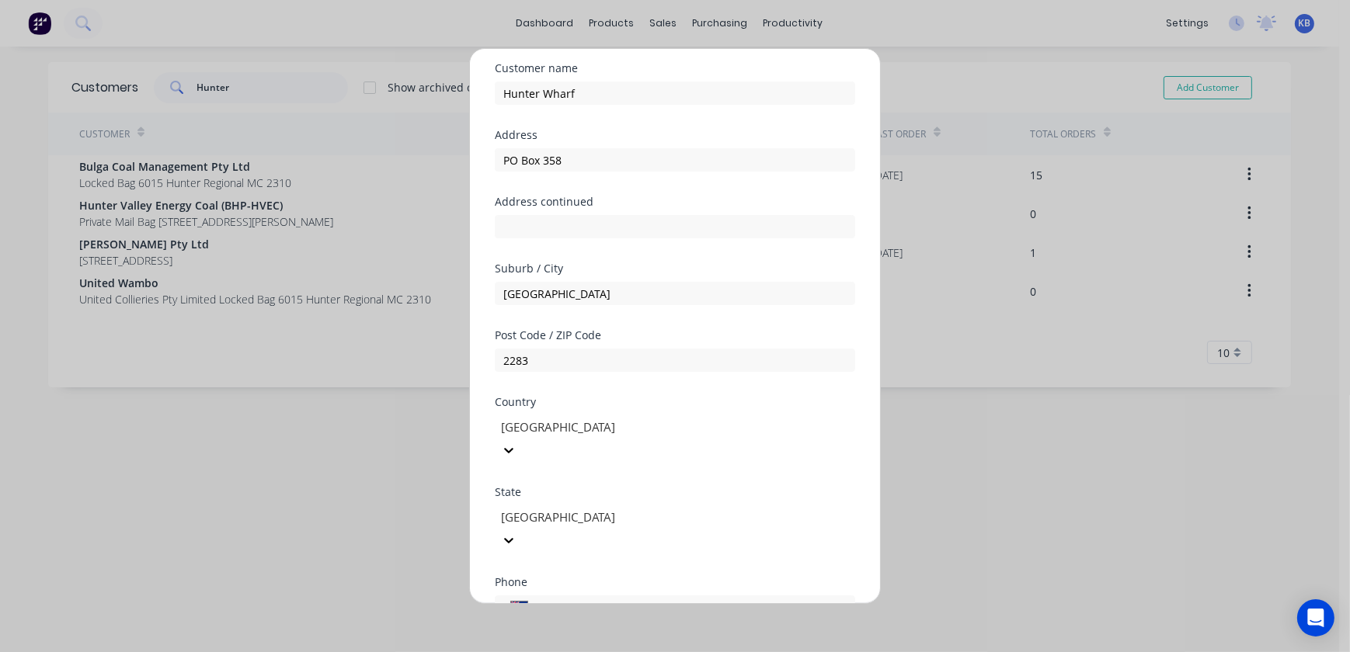
scroll to position [203, 0]
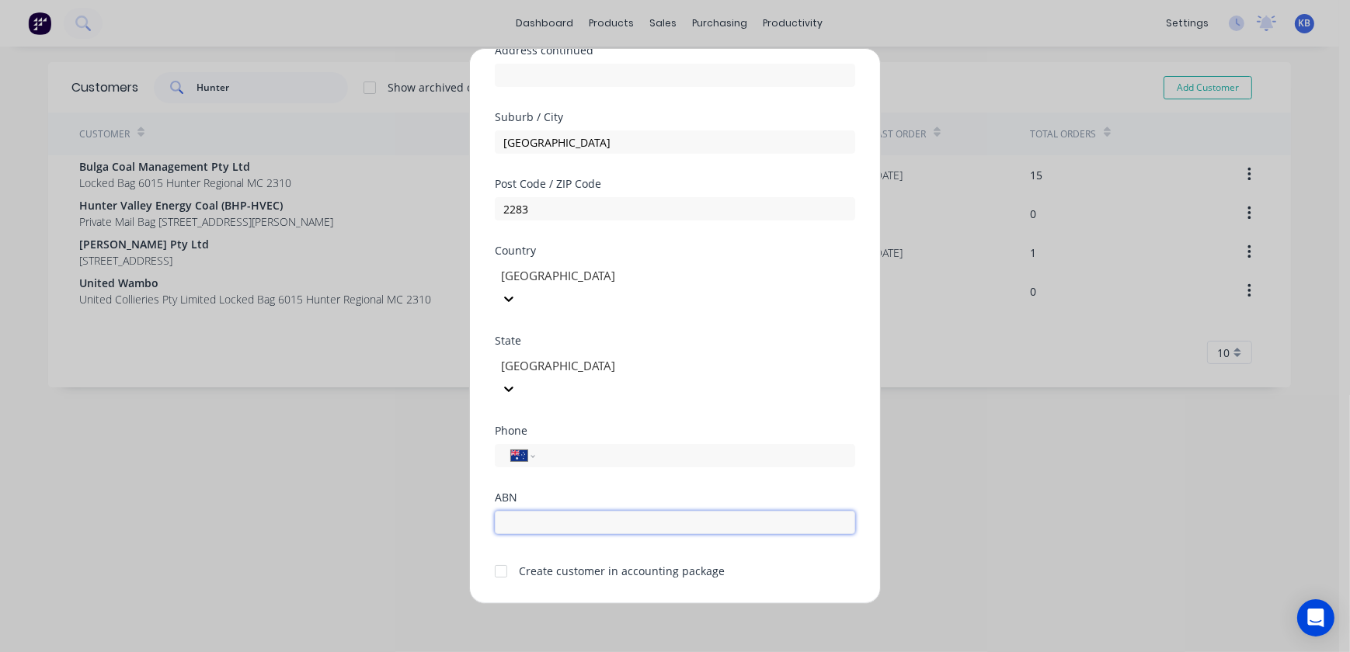
click at [602, 511] on input "text" at bounding box center [675, 522] width 360 height 23
drag, startPoint x: 488, startPoint y: 412, endPoint x: 496, endPoint y: 409, distance: 9.1
click at [489, 412] on div "Add new customer Customer name Hunter Wharf Address PO Box 358 Address continue…" at bounding box center [675, 326] width 410 height 555
click at [594, 447] on input "tel" at bounding box center [692, 456] width 293 height 18
type input "0414 866 030"
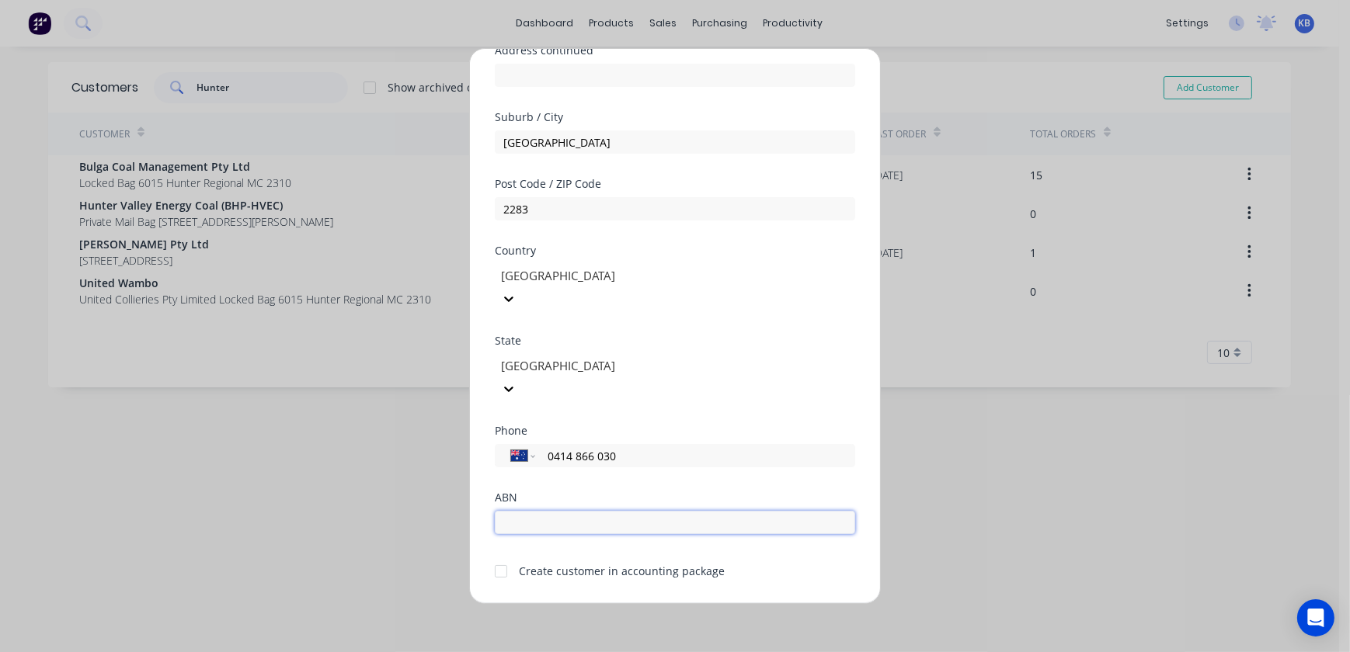
click at [544, 511] on input "text" at bounding box center [675, 522] width 360 height 23
paste input "51 604 062 786"
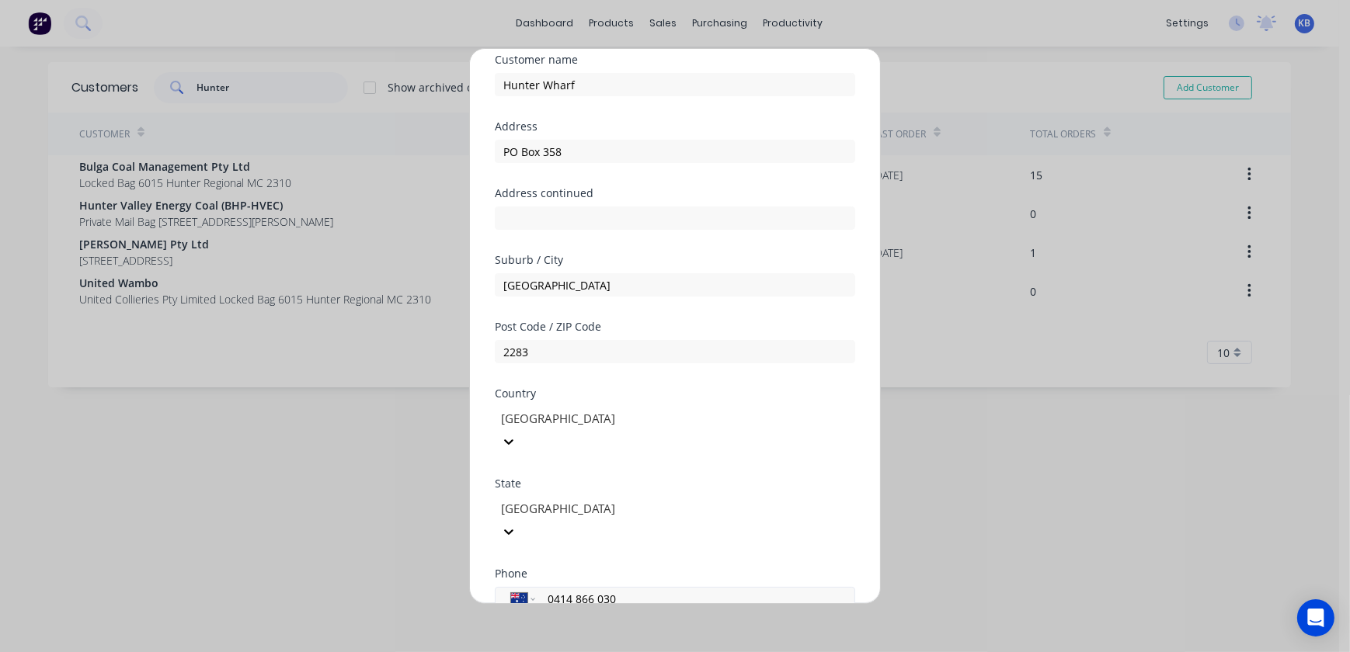
scroll to position [141, 0]
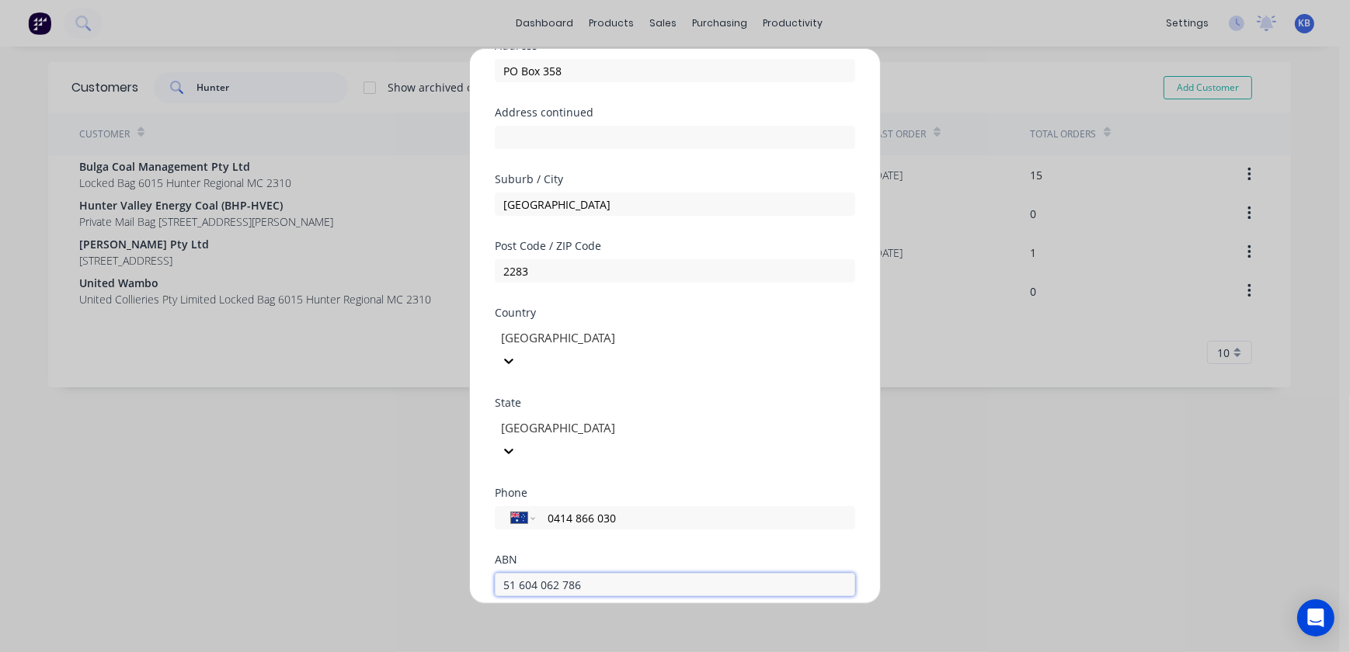
type input "51 604 062 786"
click at [508, 618] on div at bounding box center [500, 633] width 31 height 31
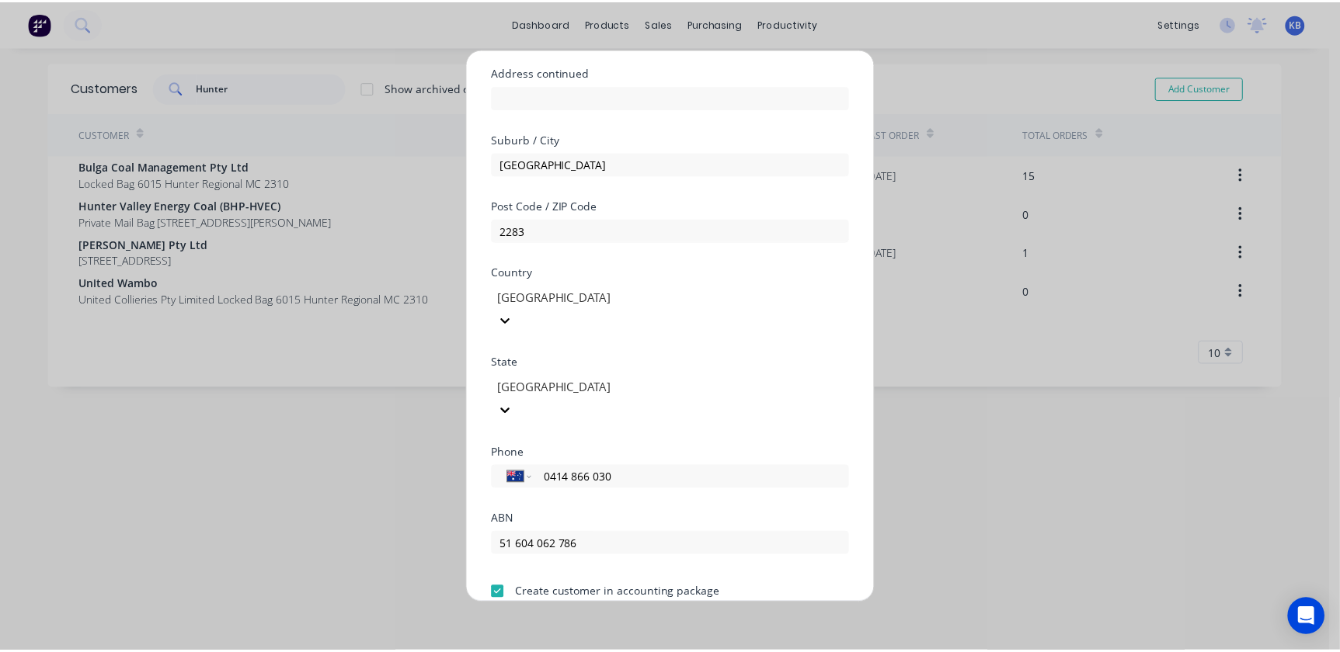
scroll to position [203, 0]
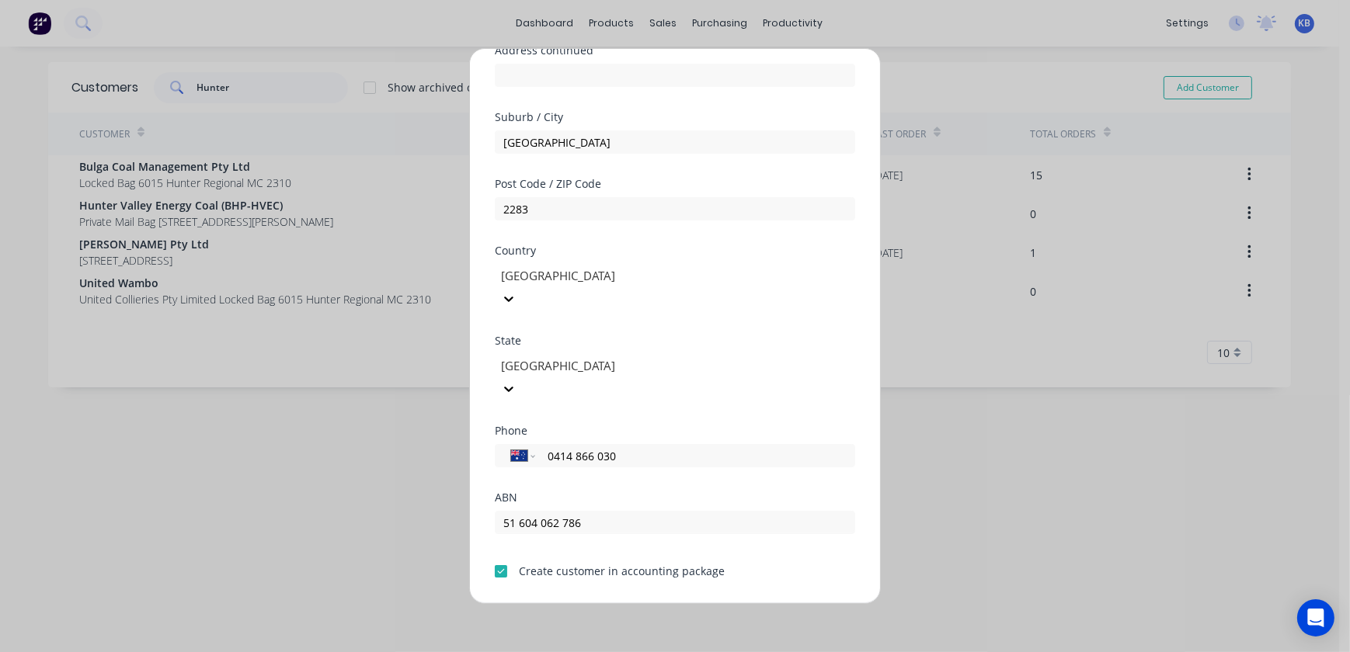
click at [628, 604] on button "Save" at bounding box center [625, 616] width 85 height 25
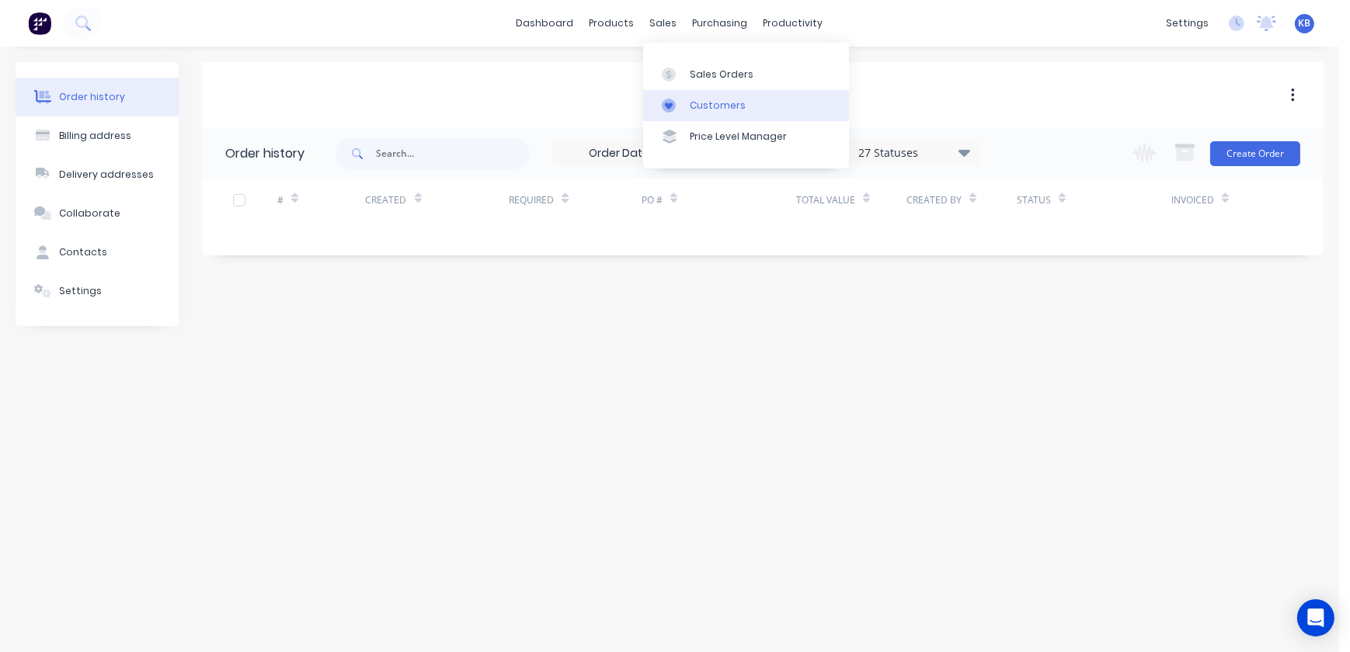
click at [714, 105] on div "Customers" at bounding box center [718, 106] width 56 height 14
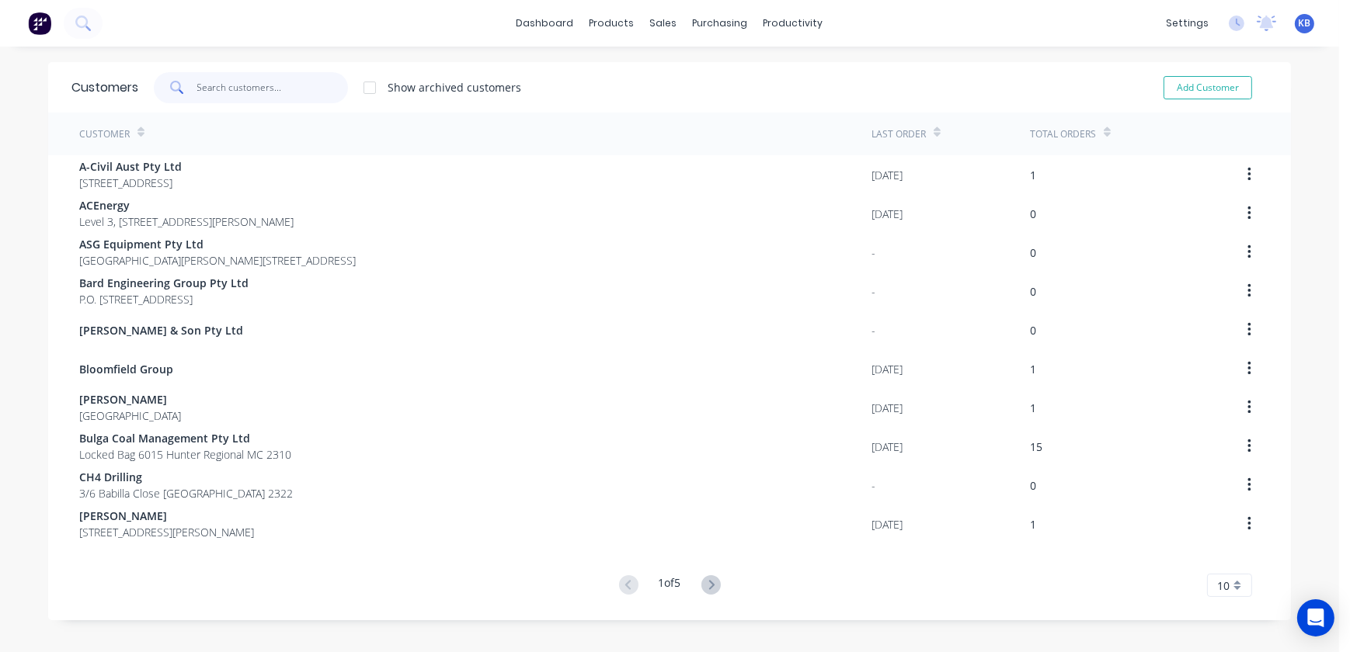
click at [241, 82] on input "text" at bounding box center [272, 87] width 151 height 31
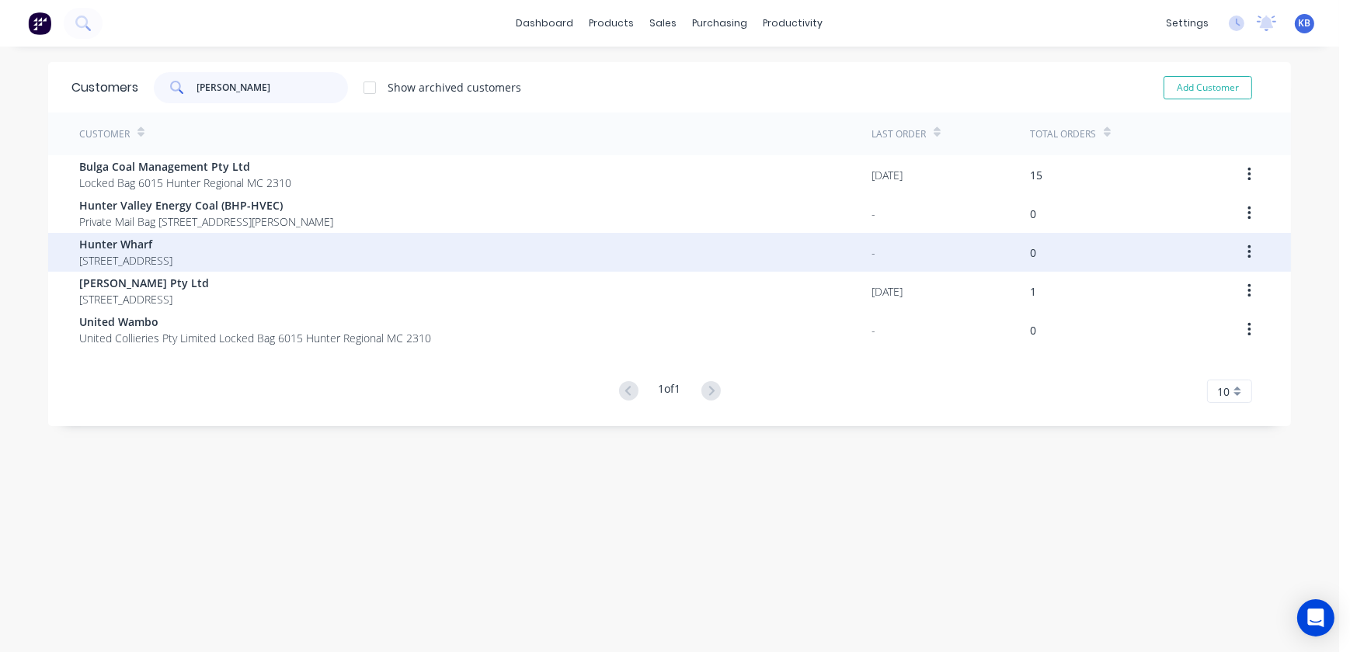
type input "[PERSON_NAME]"
click at [109, 260] on span "[STREET_ADDRESS]" at bounding box center [125, 260] width 93 height 16
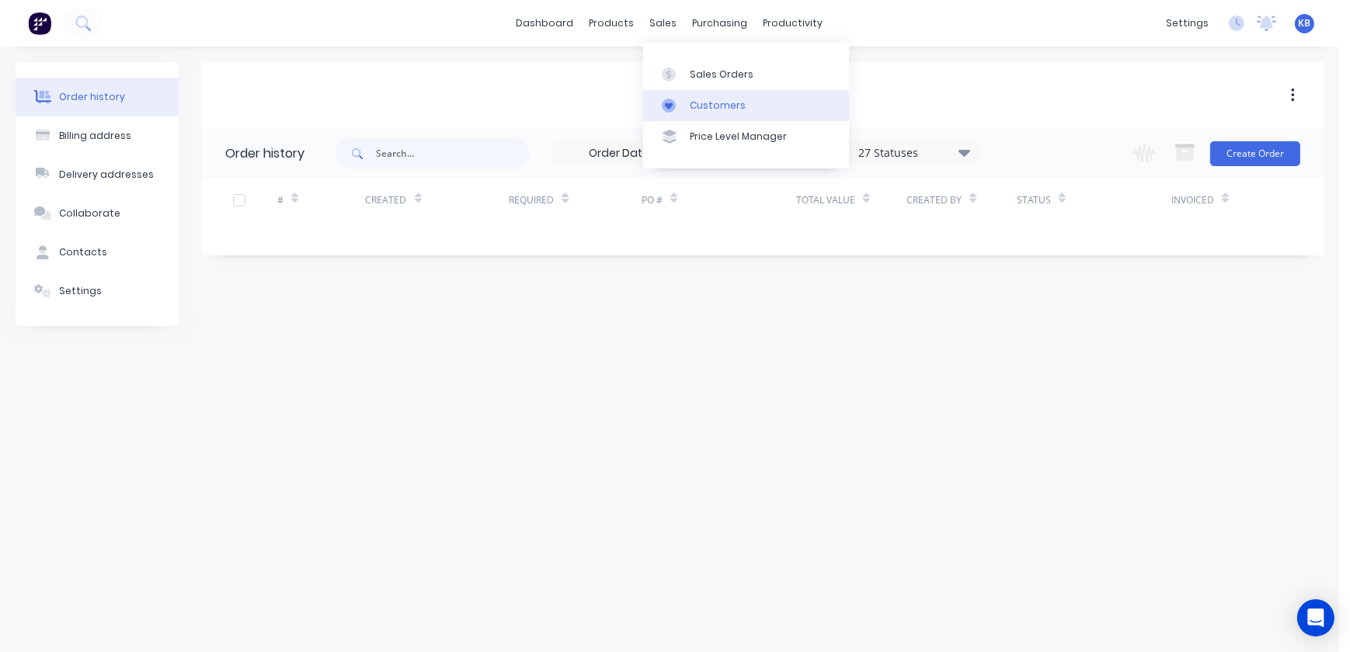
click at [706, 96] on link "Customers" at bounding box center [746, 105] width 206 height 31
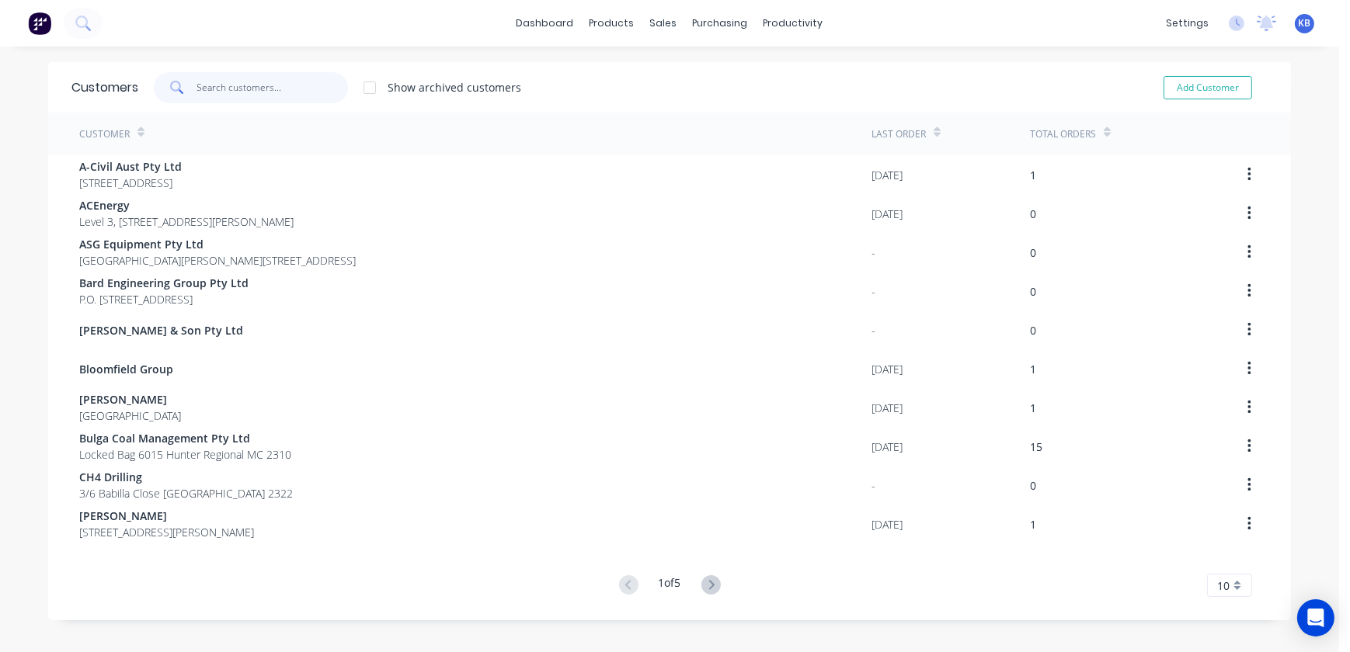
click at [235, 76] on input "text" at bounding box center [272, 87] width 151 height 31
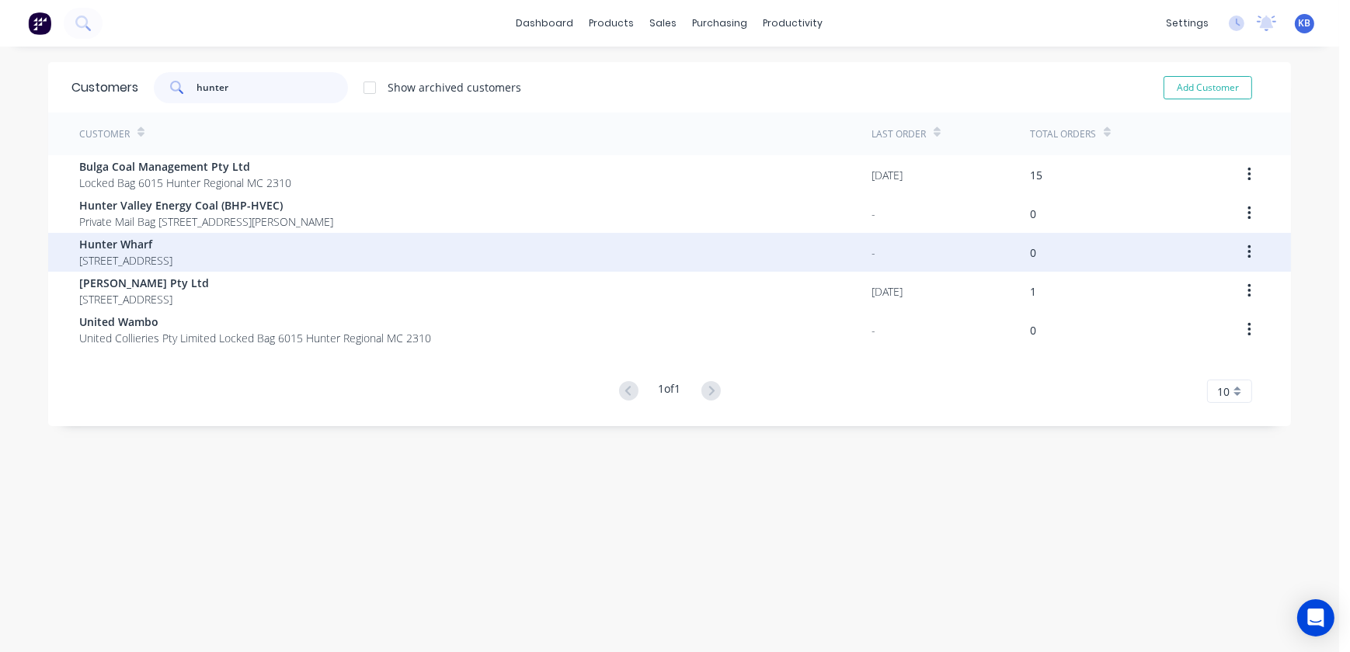
type input "hunter"
click at [1247, 255] on icon "button" at bounding box center [1249, 252] width 4 height 17
drag, startPoint x: 144, startPoint y: 249, endPoint x: 85, endPoint y: 241, distance: 60.3
click at [85, 241] on span "Hunter Wharf" at bounding box center [125, 244] width 93 height 16
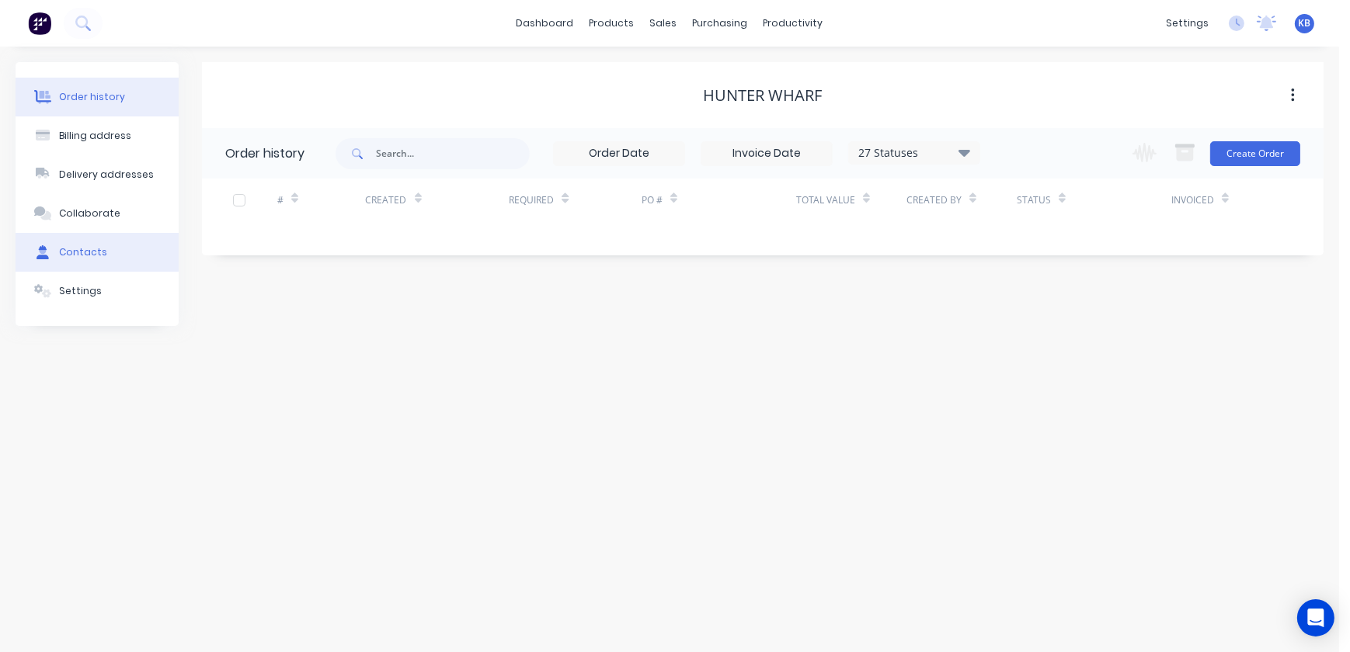
click at [77, 263] on button "Contacts" at bounding box center [97, 252] width 163 height 39
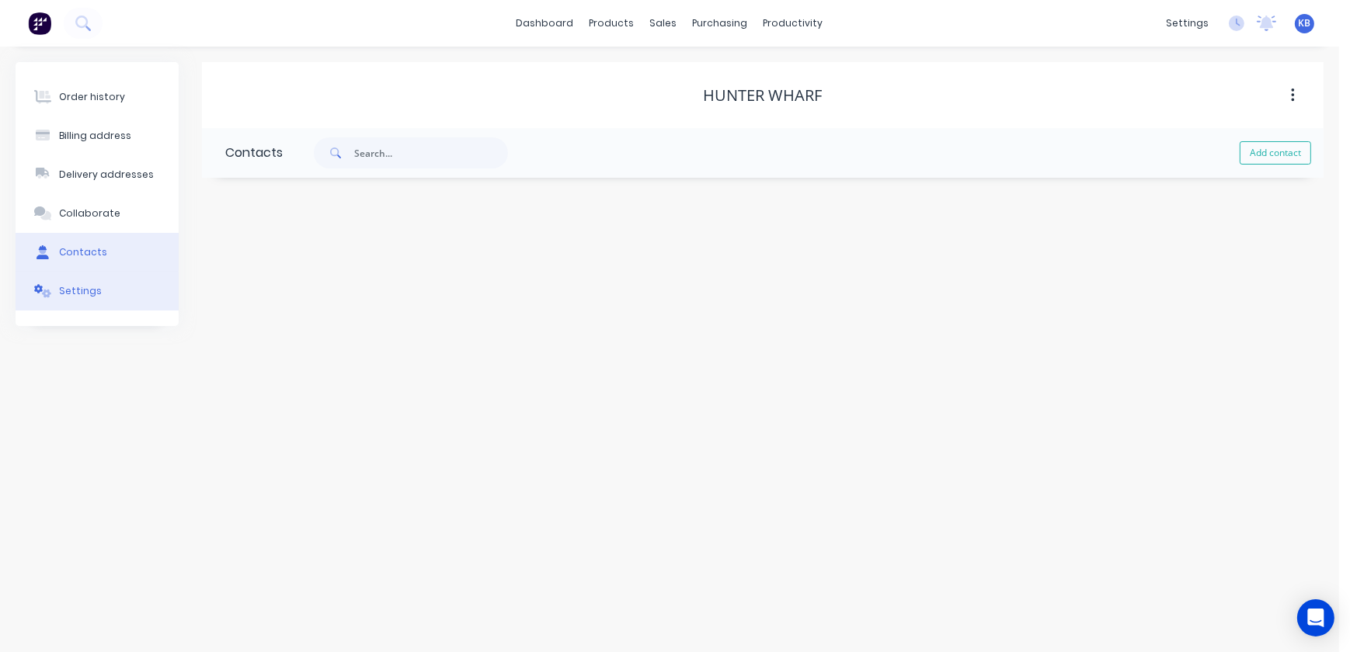
click at [84, 295] on div "Settings" at bounding box center [80, 291] width 43 height 14
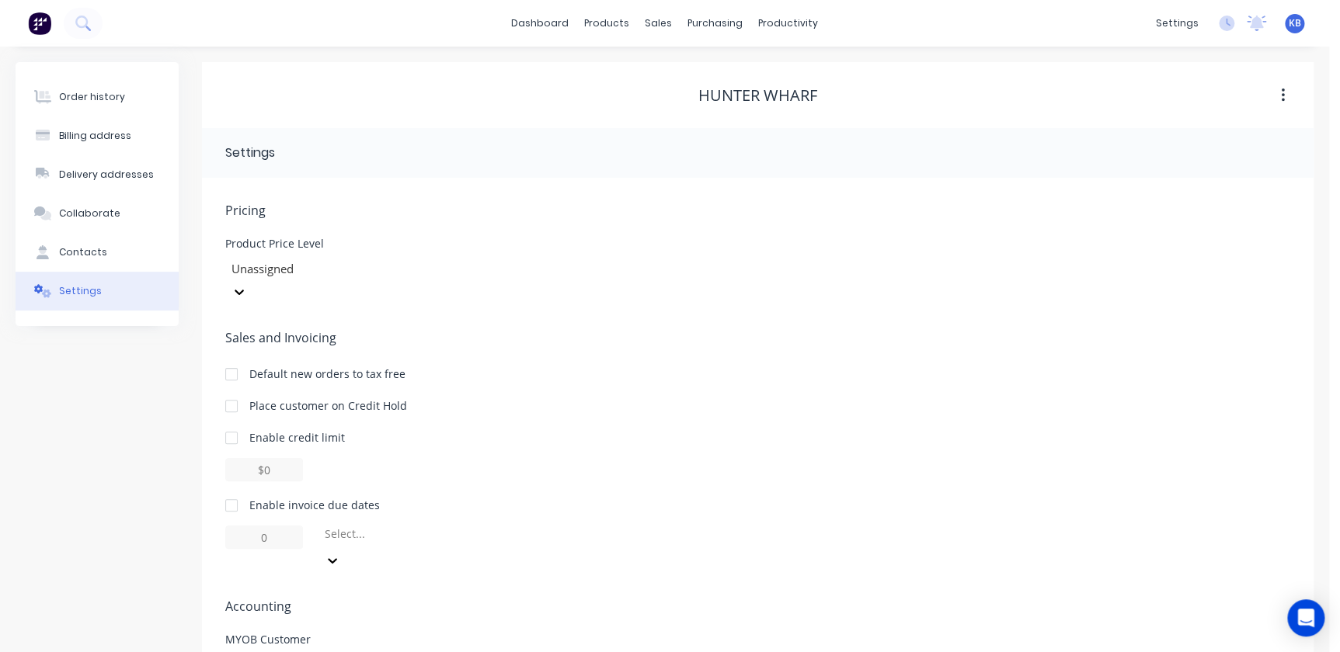
click at [1290, 87] on button "button" at bounding box center [1282, 96] width 37 height 28
click at [603, 263] on div "Product Price Level Unassigned" at bounding box center [757, 270] width 1065 height 65
click at [86, 249] on div "Contacts" at bounding box center [83, 252] width 48 height 14
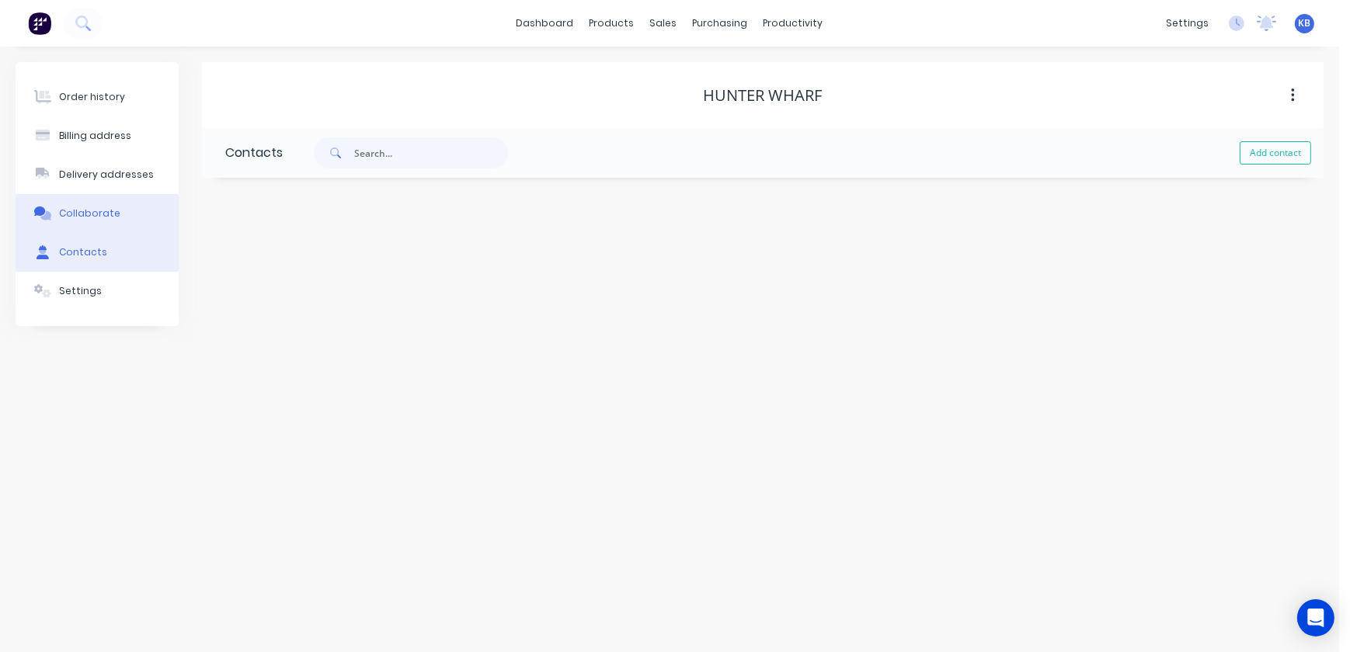
click at [85, 215] on div "Collaborate" at bounding box center [89, 214] width 61 height 14
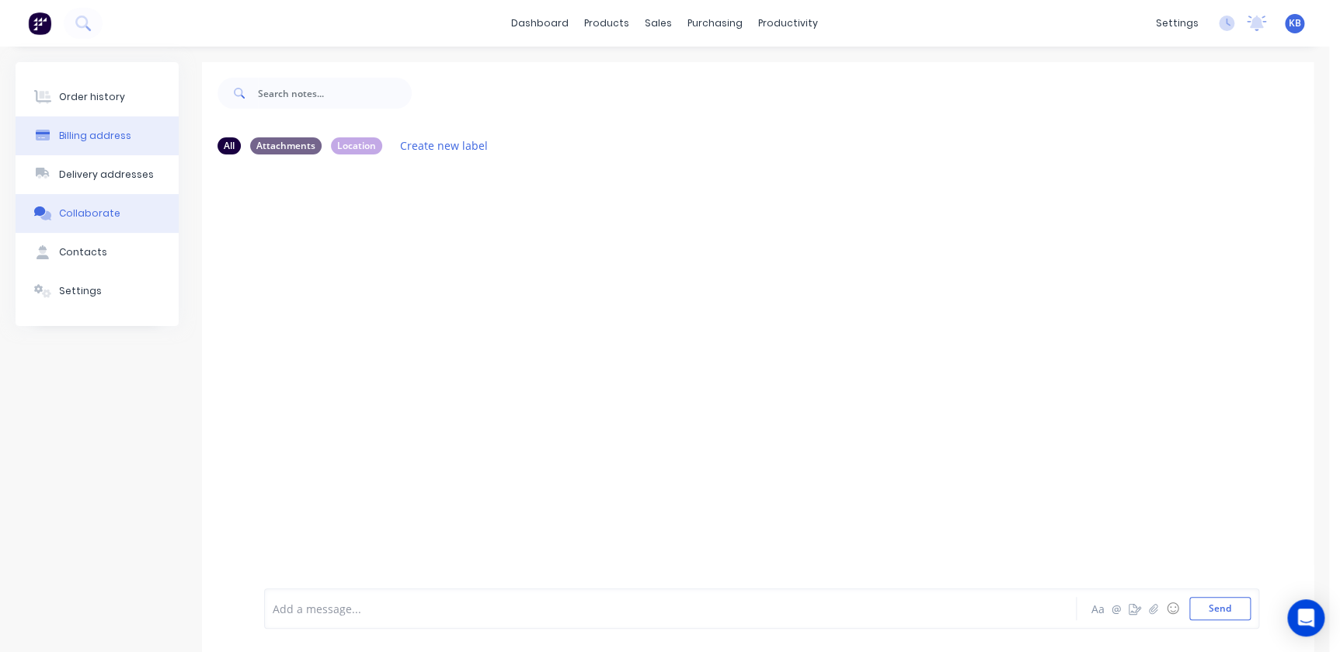
click at [99, 140] on div "Billing address" at bounding box center [95, 136] width 72 height 14
select select "AU"
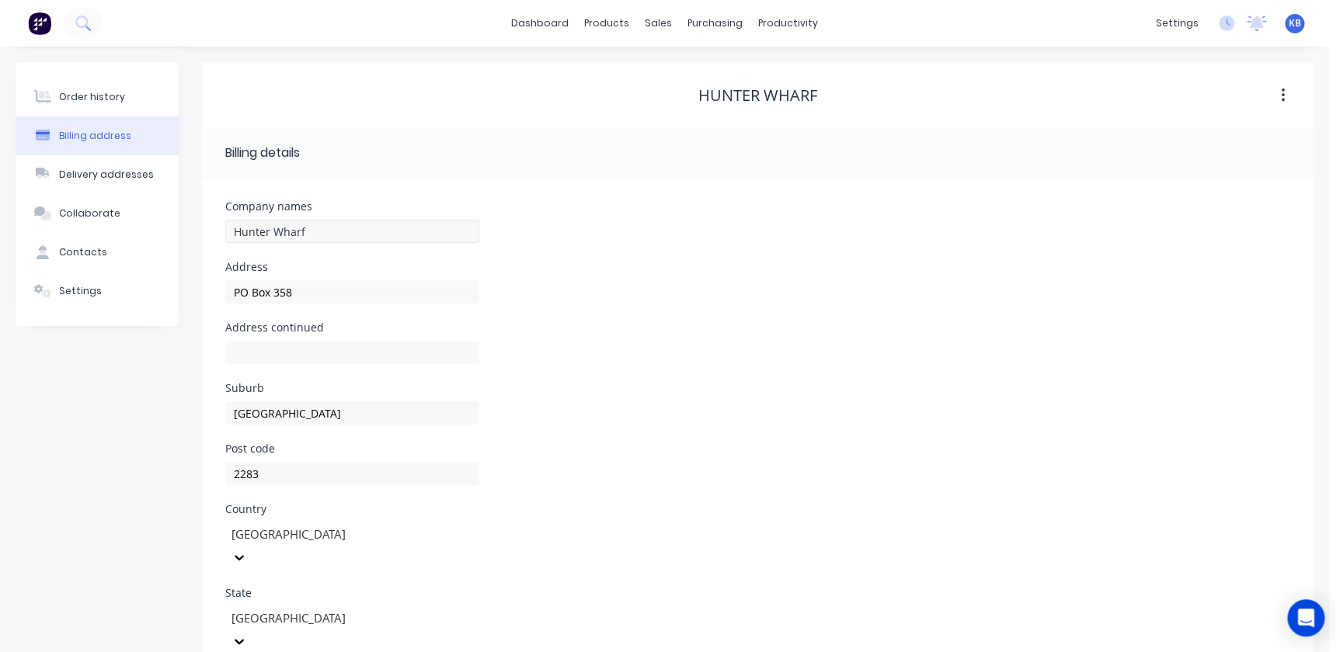
click at [356, 216] on div "Company names [PERSON_NAME]" at bounding box center [352, 231] width 254 height 61
click at [350, 227] on input "Hunter Wharf" at bounding box center [352, 231] width 254 height 23
type input "Hunter Wharf and Barge"
click at [288, 176] on header "Billing details" at bounding box center [757, 153] width 1111 height 50
click at [373, 228] on input "Hunter Wharf and Barge" at bounding box center [352, 231] width 254 height 23
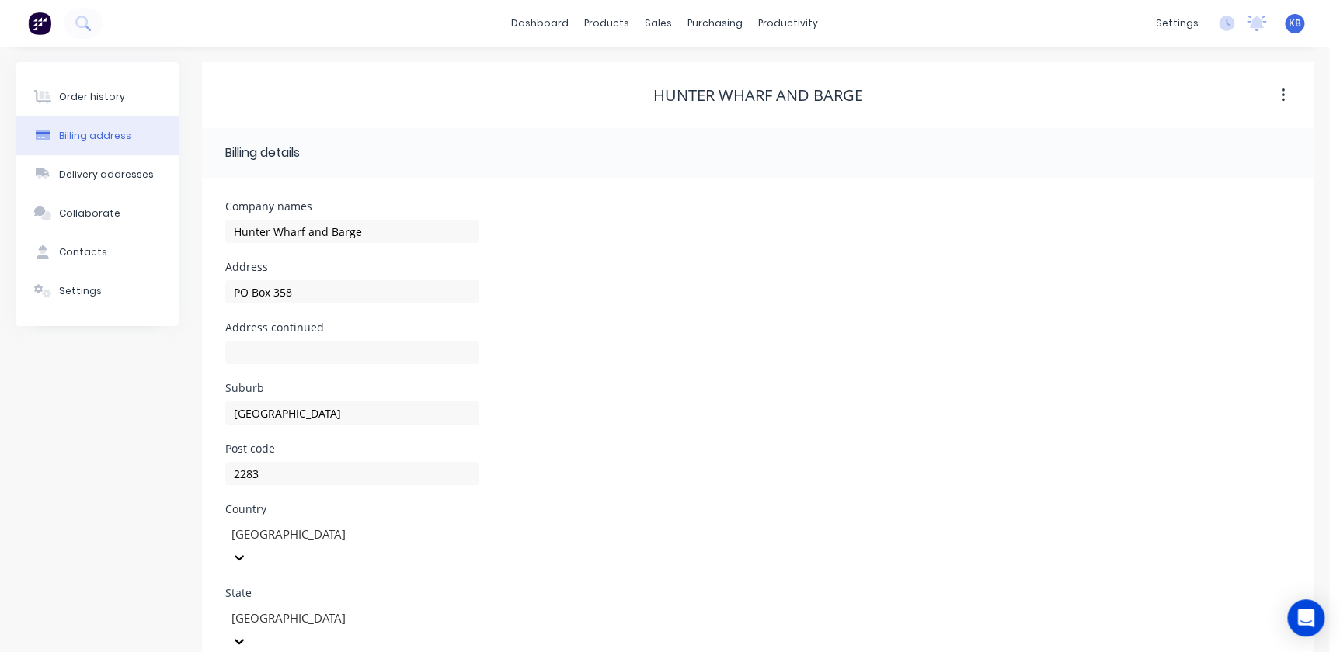
click at [348, 315] on div "PO Box 358" at bounding box center [352, 299] width 254 height 46
click at [347, 350] on input "text" at bounding box center [352, 352] width 254 height 23
click at [70, 94] on div "Order history" at bounding box center [92, 97] width 66 height 14
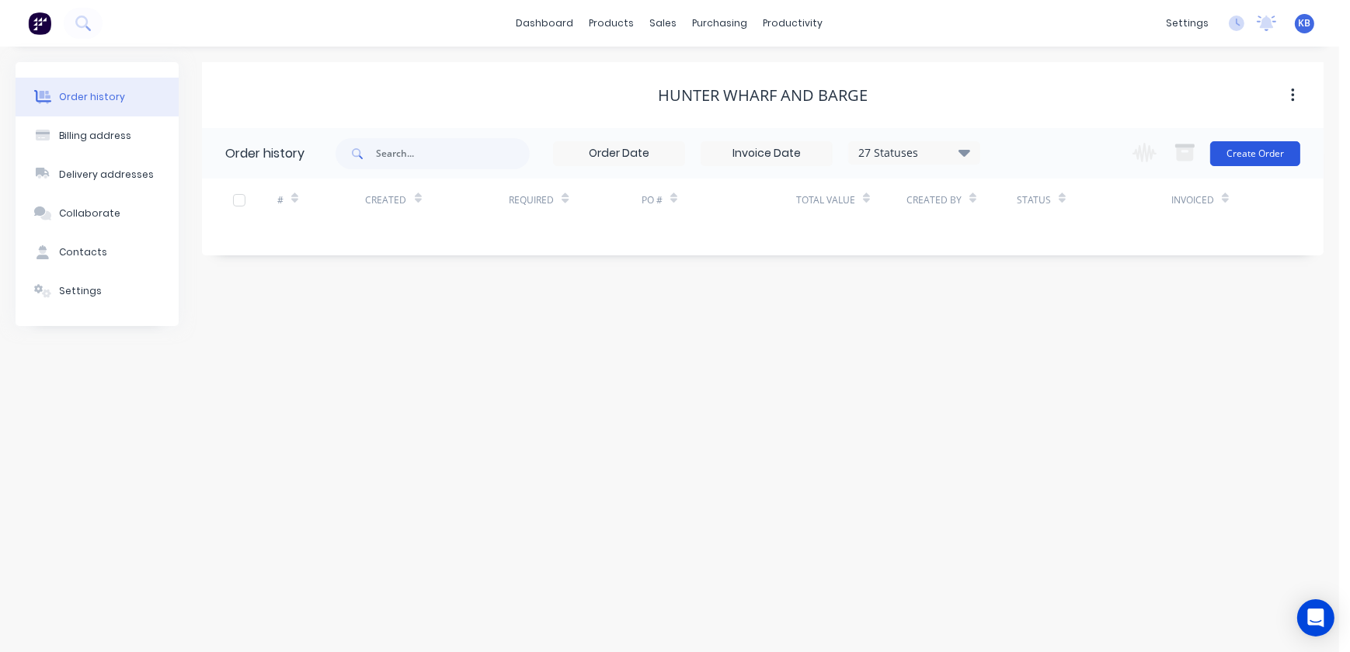
click at [1251, 155] on button "Create Order" at bounding box center [1255, 153] width 90 height 25
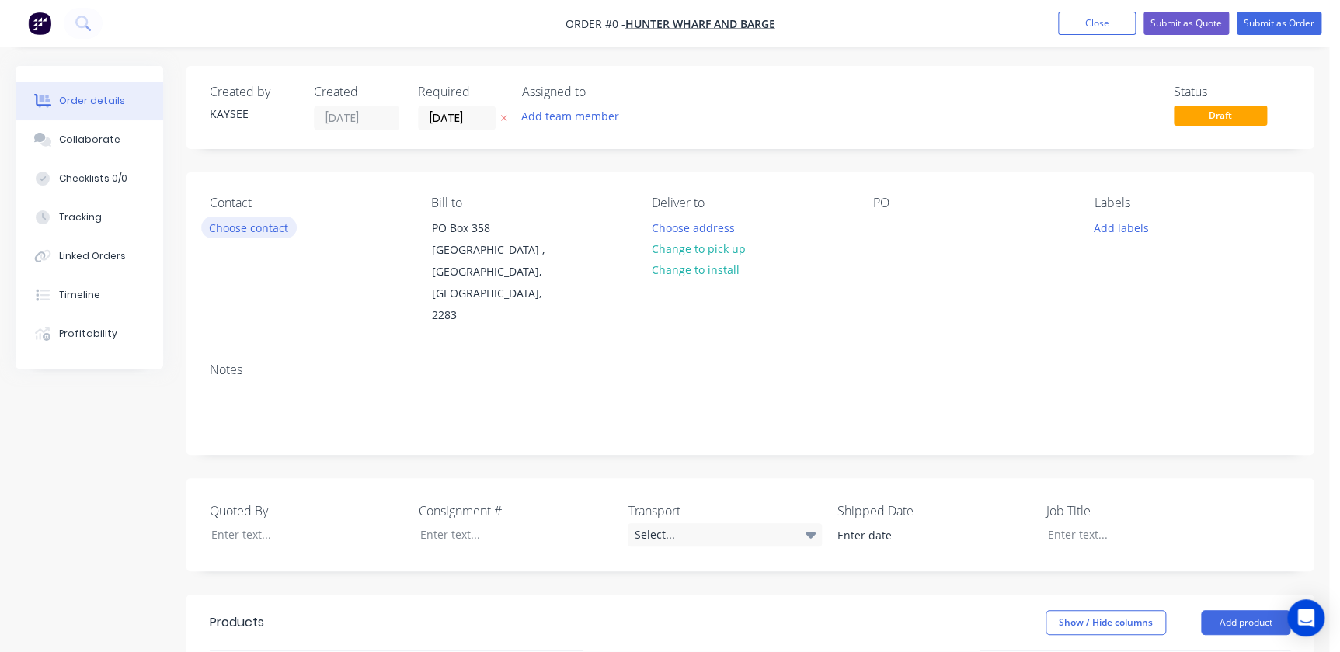
click at [249, 233] on button "Choose contact" at bounding box center [249, 227] width 96 height 21
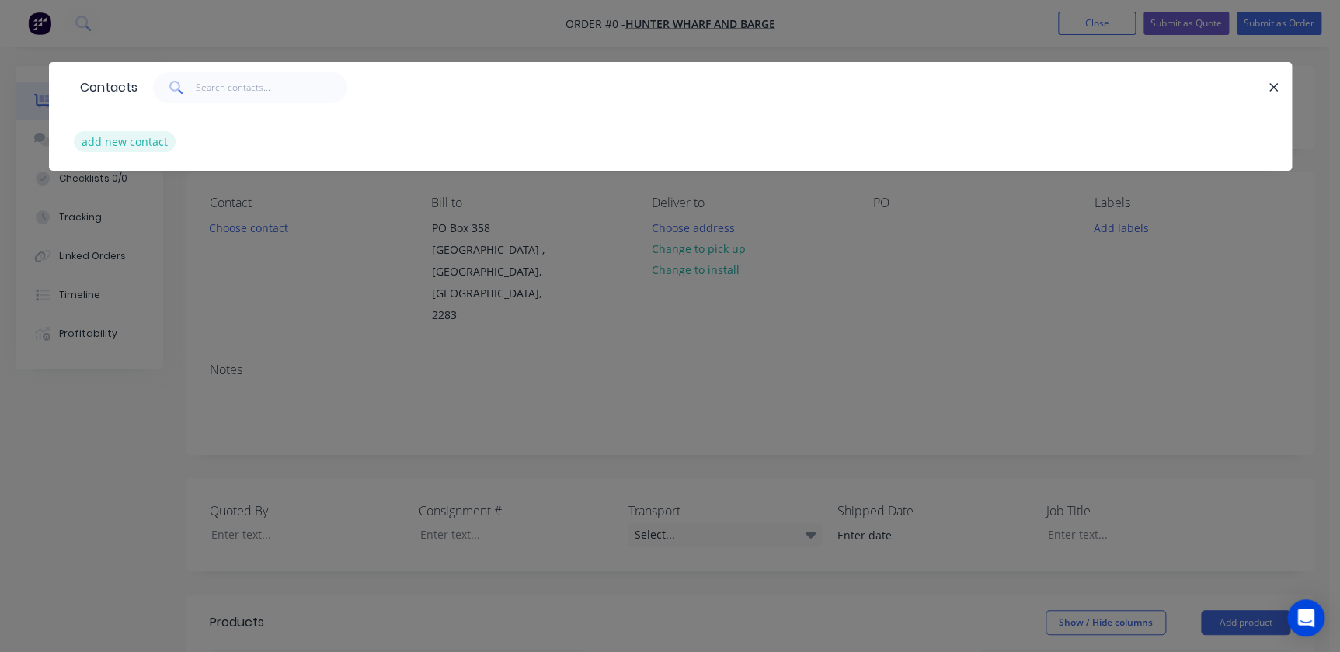
click at [146, 148] on button "add new contact" at bounding box center [125, 141] width 103 height 21
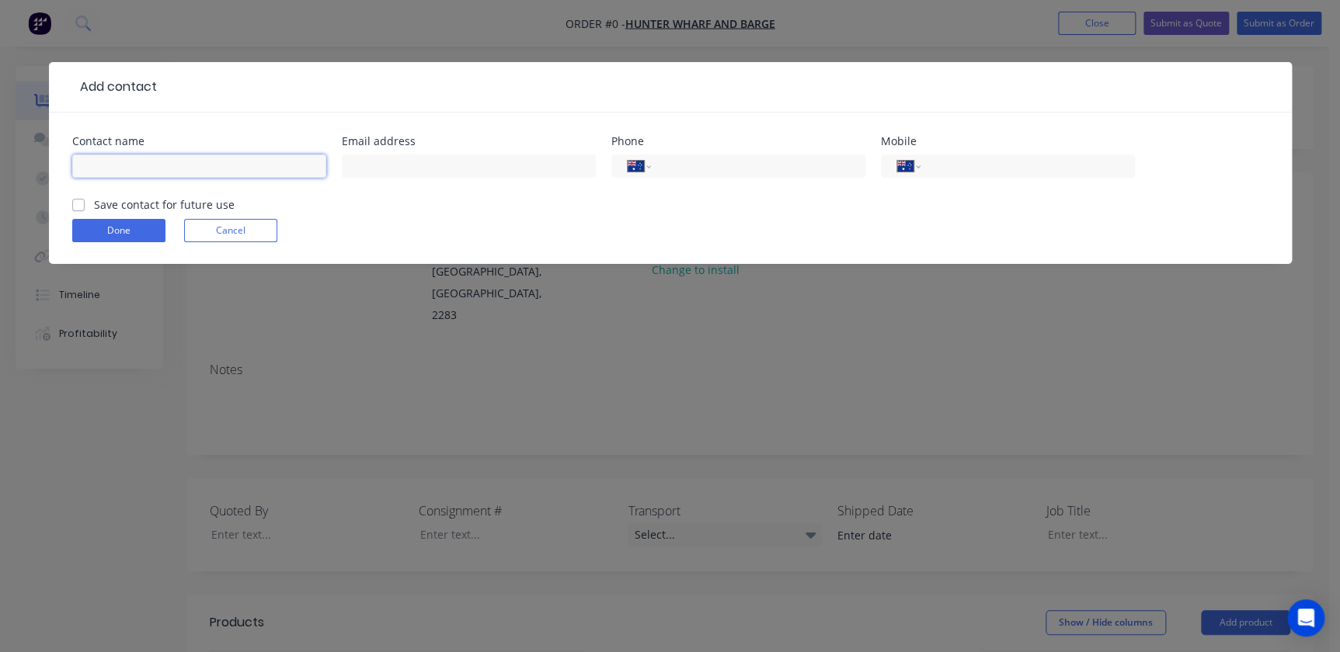
click at [168, 165] on input "text" at bounding box center [199, 166] width 254 height 23
type input "[PERSON_NAME]"
drag, startPoint x: 80, startPoint y: 207, endPoint x: 116, endPoint y: 203, distance: 36.7
click at [94, 207] on label "Save contact for future use" at bounding box center [164, 204] width 141 height 16
click at [79, 207] on input "Save contact for future use" at bounding box center [78, 203] width 12 height 15
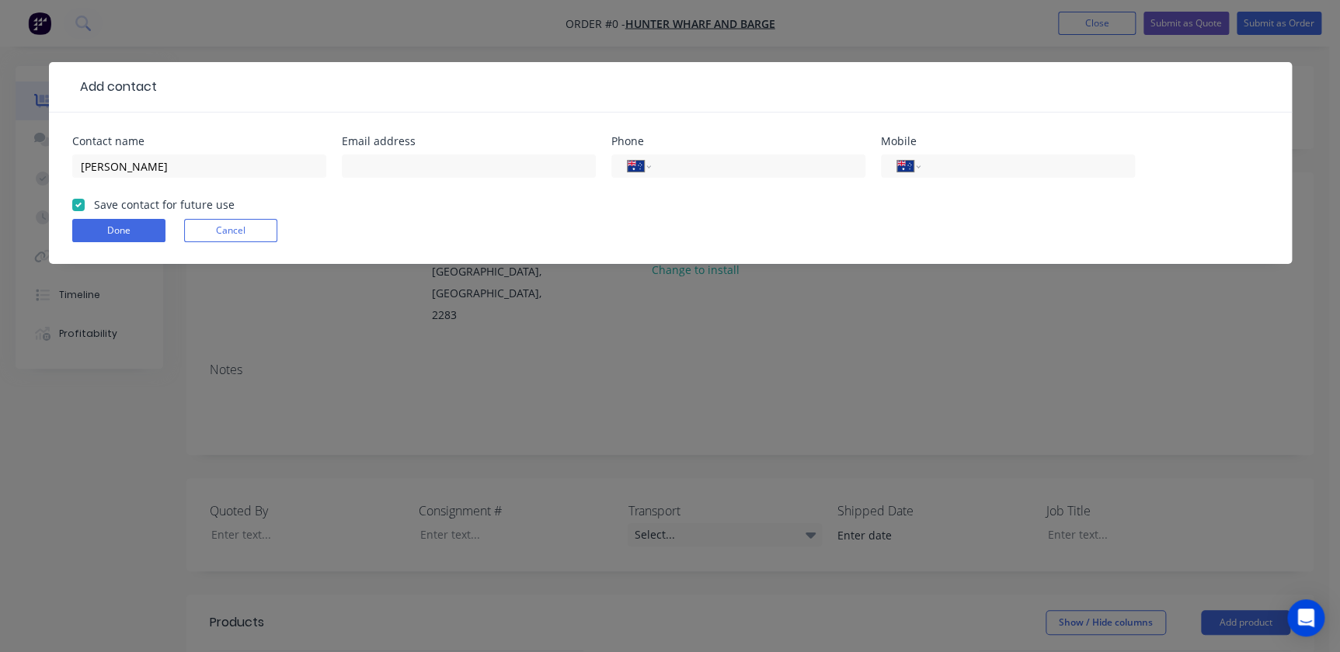
checkbox input "true"
click at [367, 171] on input "text" at bounding box center [469, 166] width 254 height 23
click at [369, 155] on input "text" at bounding box center [469, 166] width 254 height 23
paste input "[EMAIL_ADDRESS][DOMAIN_NAME]"
type input "[EMAIL_ADDRESS][DOMAIN_NAME]"
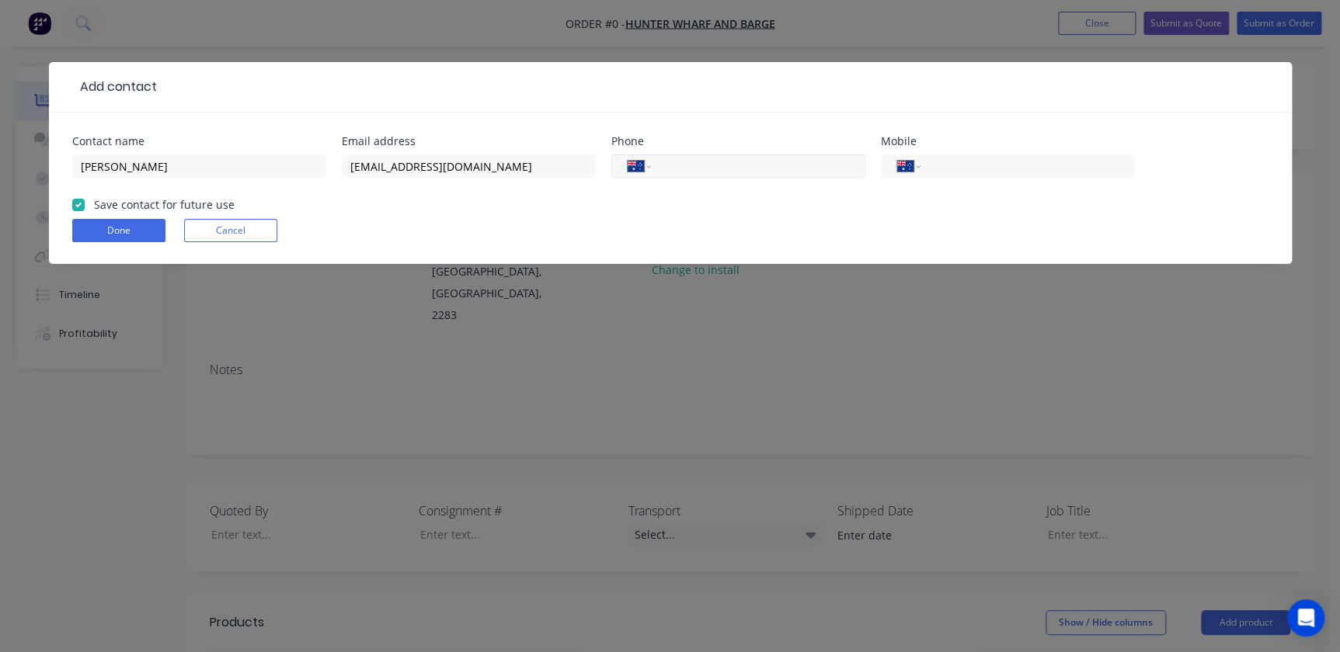
click at [684, 173] on input "tel" at bounding box center [755, 167] width 186 height 18
click at [444, 248] on form "Contact name [PERSON_NAME] address [EMAIL_ADDRESS][DOMAIN_NAME] Phone Internati…" at bounding box center [670, 200] width 1196 height 128
click at [122, 171] on input "[PERSON_NAME]" at bounding box center [199, 166] width 254 height 23
click at [133, 227] on button "Done" at bounding box center [118, 230] width 93 height 23
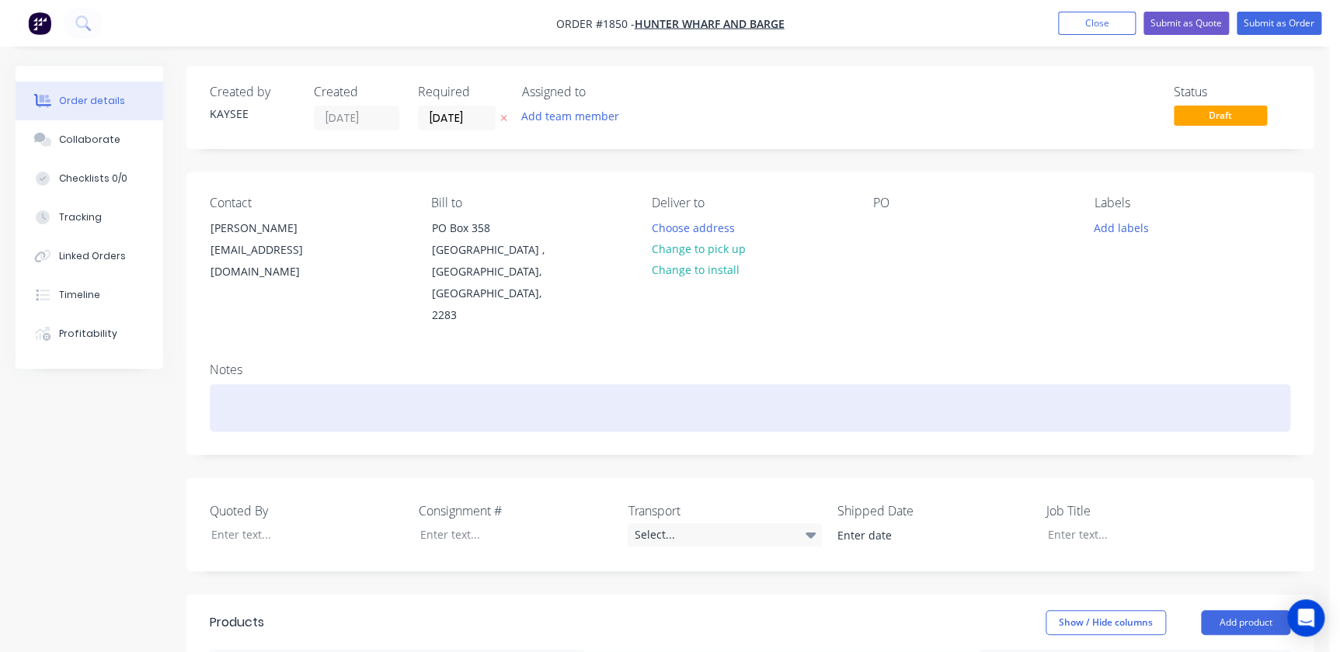
click at [304, 384] on div at bounding box center [750, 407] width 1080 height 47
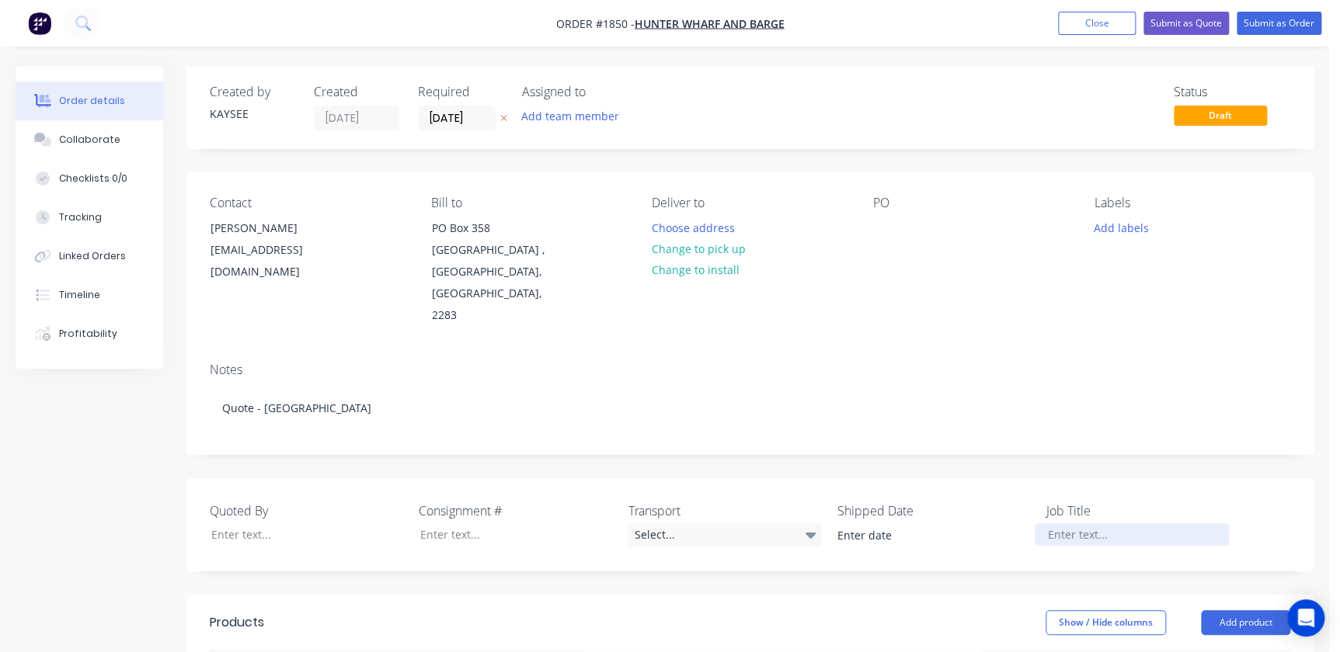
click at [1052, 523] on div at bounding box center [1131, 534] width 194 height 23
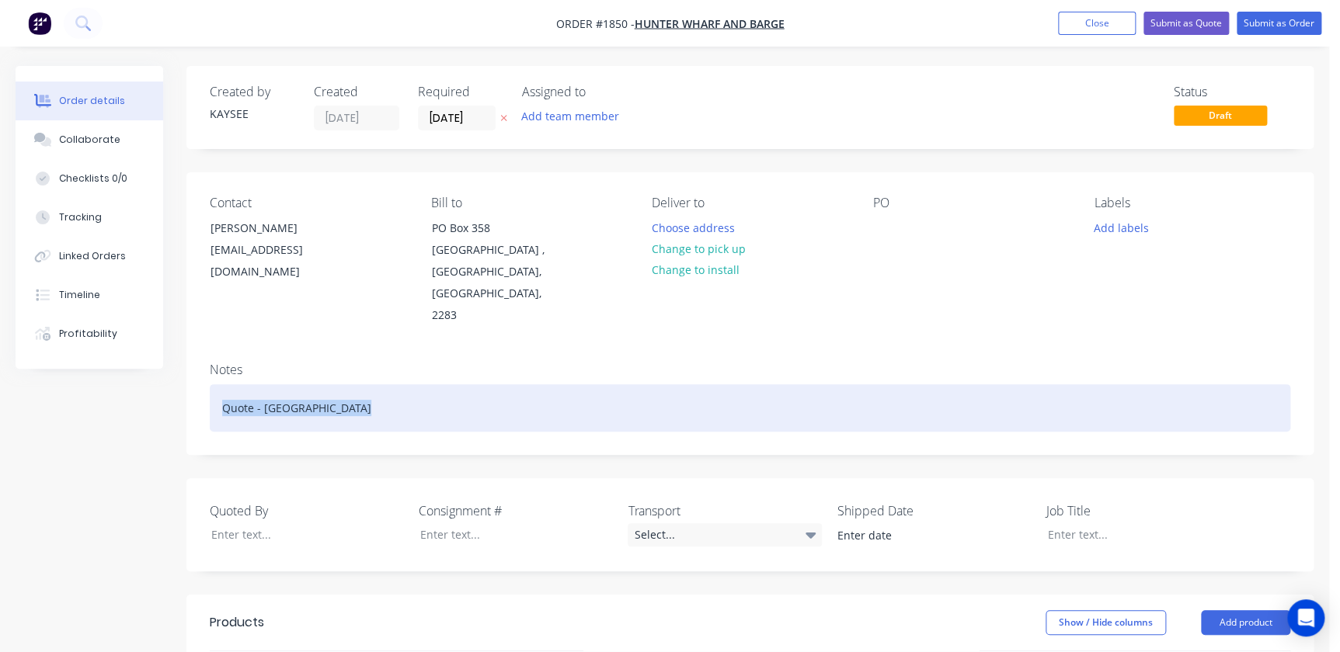
drag, startPoint x: 294, startPoint y: 361, endPoint x: 132, endPoint y: 356, distance: 161.6
click at [132, 356] on div "Order details Collaborate Checklists 0/0 Tracking Linked Orders Timeline Profit…" at bounding box center [664, 582] width 1329 height 1033
copy div "Quote - [GEOGRAPHIC_DATA]"
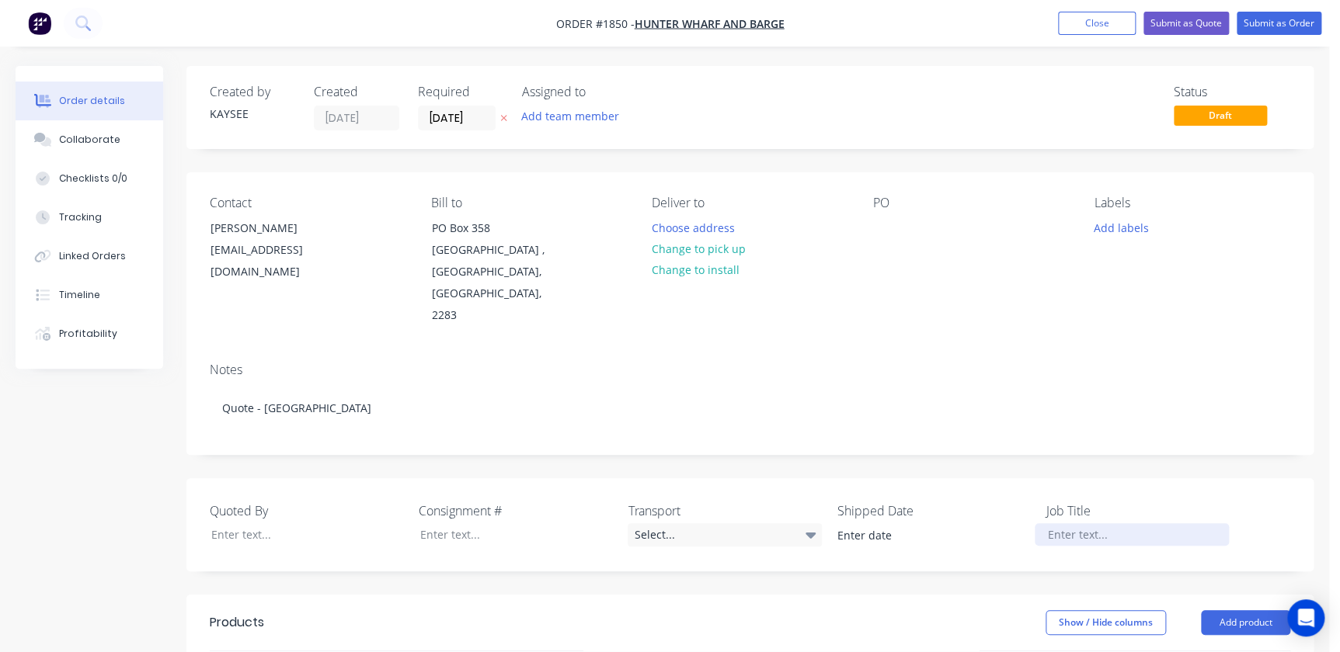
click at [1061, 523] on div at bounding box center [1131, 534] width 194 height 23
paste div
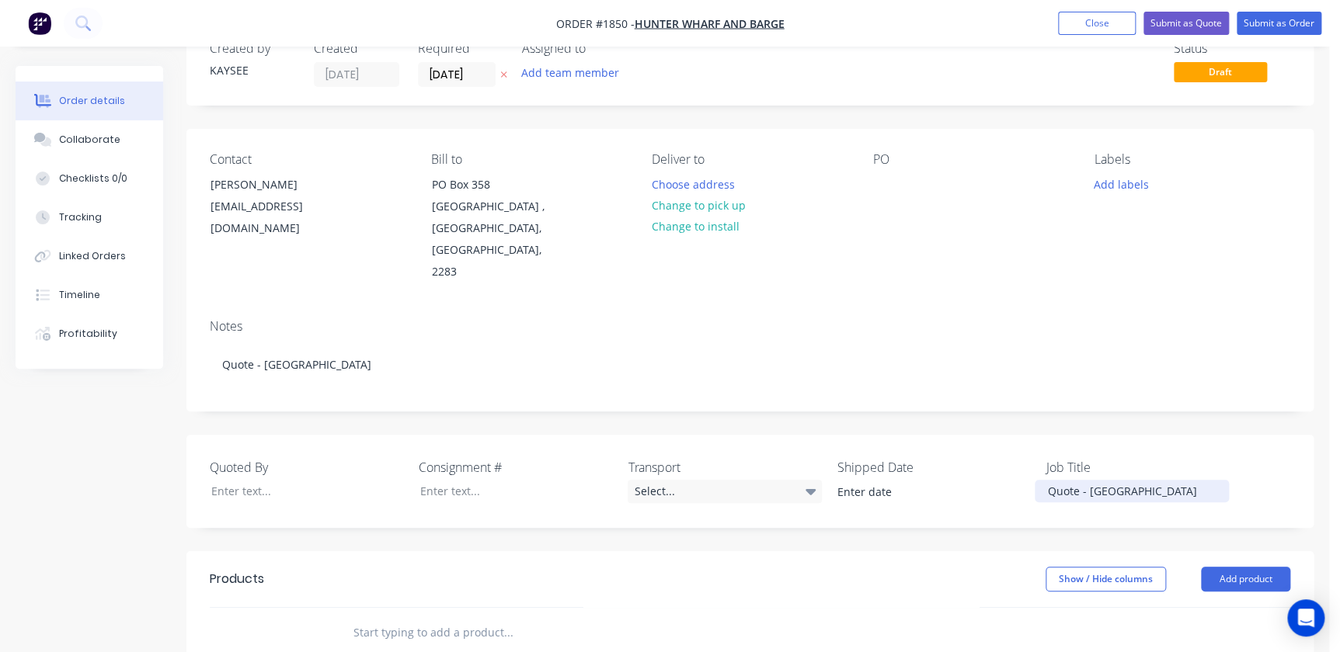
scroll to position [211, 0]
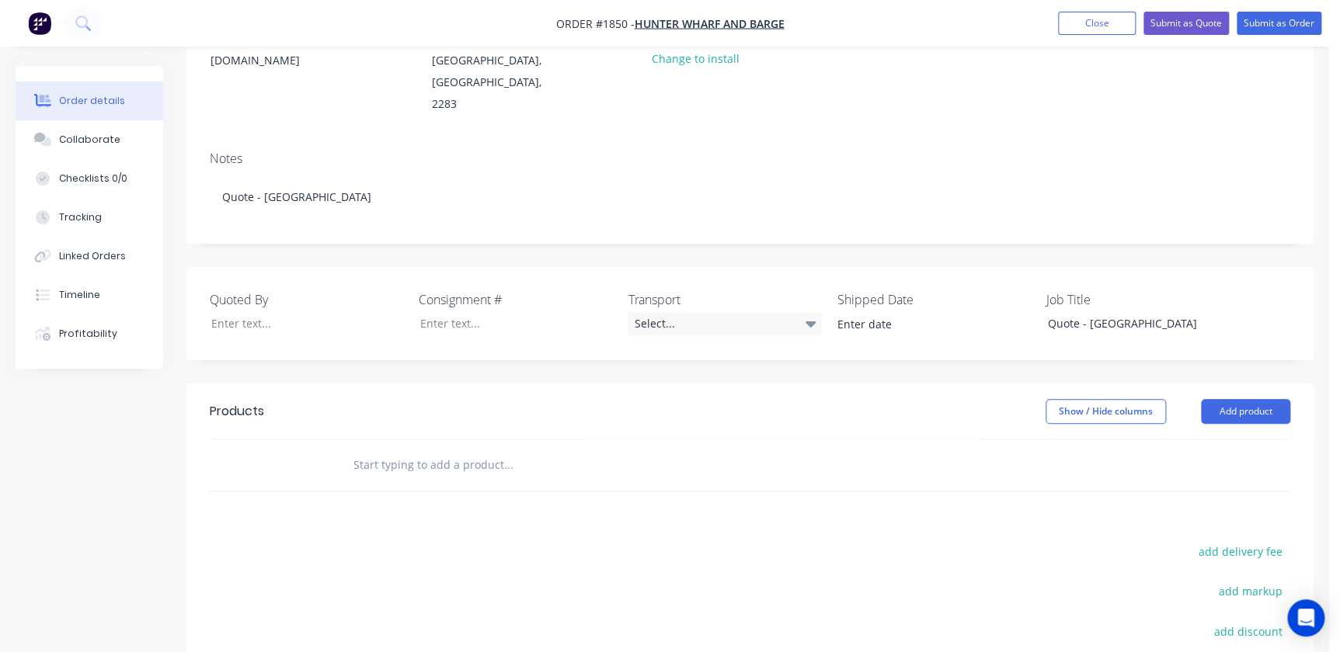
click at [417, 450] on input "text" at bounding box center [508, 465] width 311 height 31
click at [405, 450] on input "text" at bounding box center [508, 465] width 311 height 31
click at [402, 450] on input "text" at bounding box center [508, 465] width 311 height 31
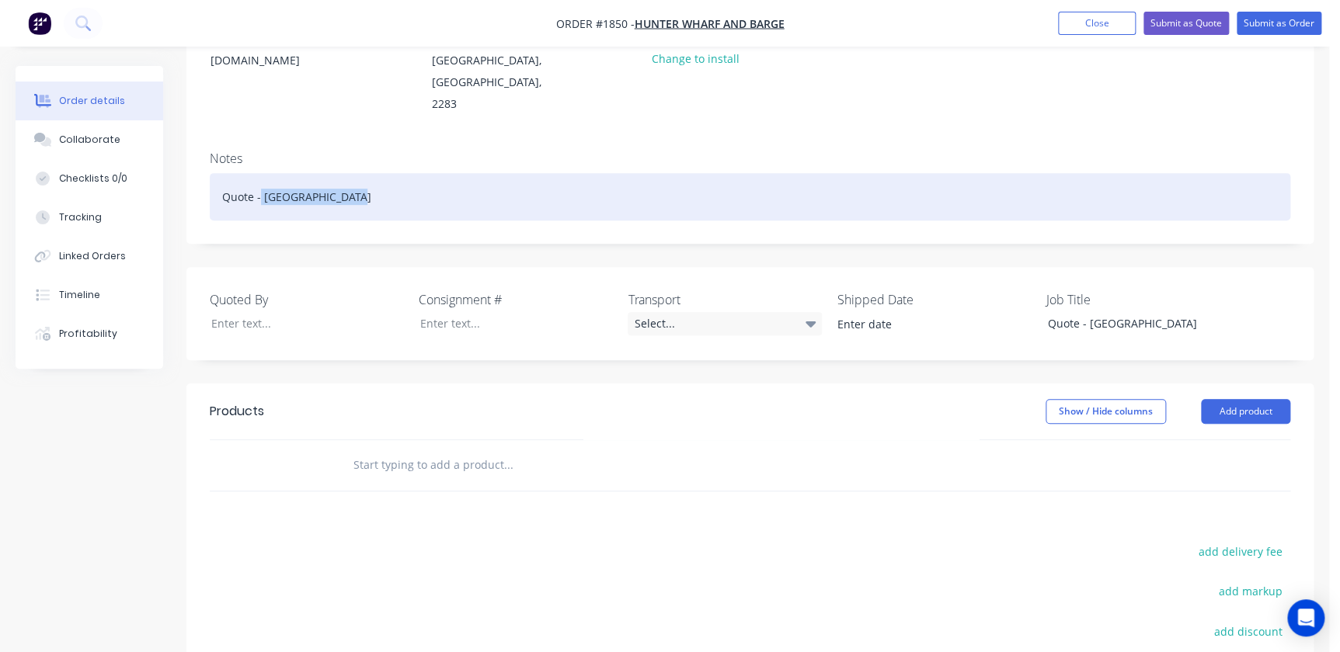
drag, startPoint x: 333, startPoint y: 159, endPoint x: 260, endPoint y: 165, distance: 73.2
click at [260, 173] on div "Quote - [GEOGRAPHIC_DATA]" at bounding box center [750, 196] width 1080 height 47
copy div "[GEOGRAPHIC_DATA]"
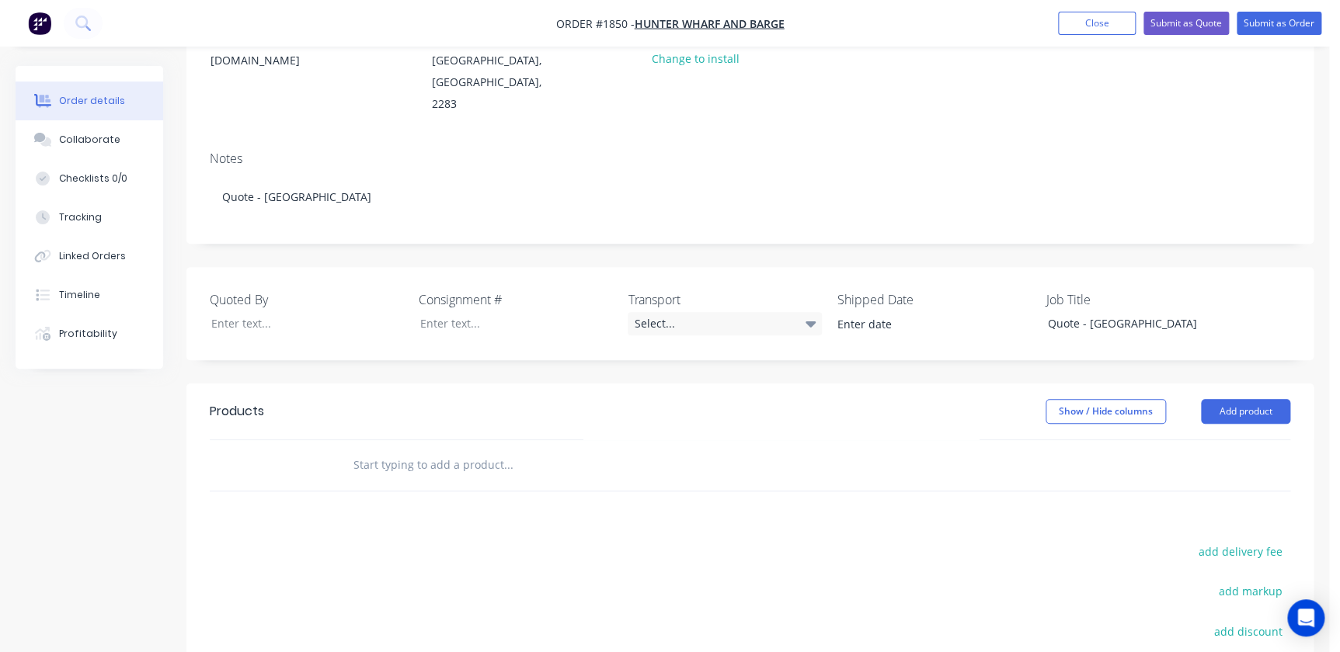
click at [485, 450] on input "text" at bounding box center [508, 465] width 311 height 31
paste input "[GEOGRAPHIC_DATA]"
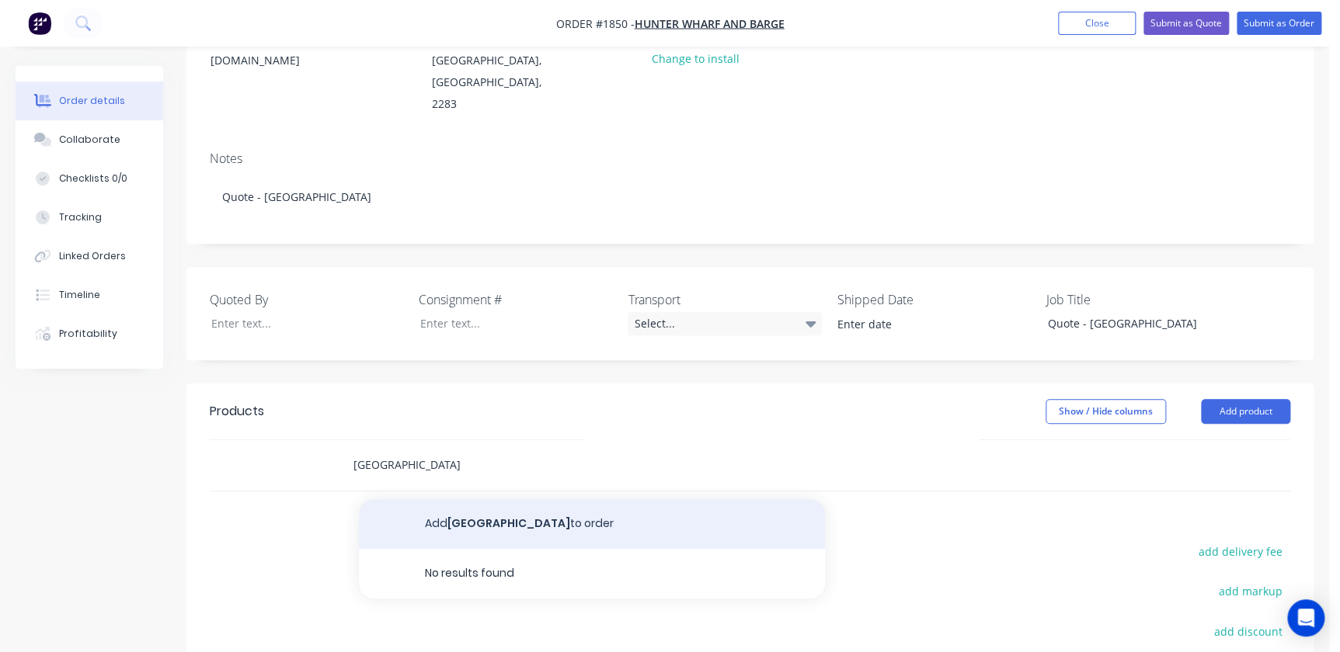
type input "[GEOGRAPHIC_DATA]"
click at [510, 499] on button "Add [GEOGRAPHIC_DATA] to order" at bounding box center [592, 524] width 466 height 50
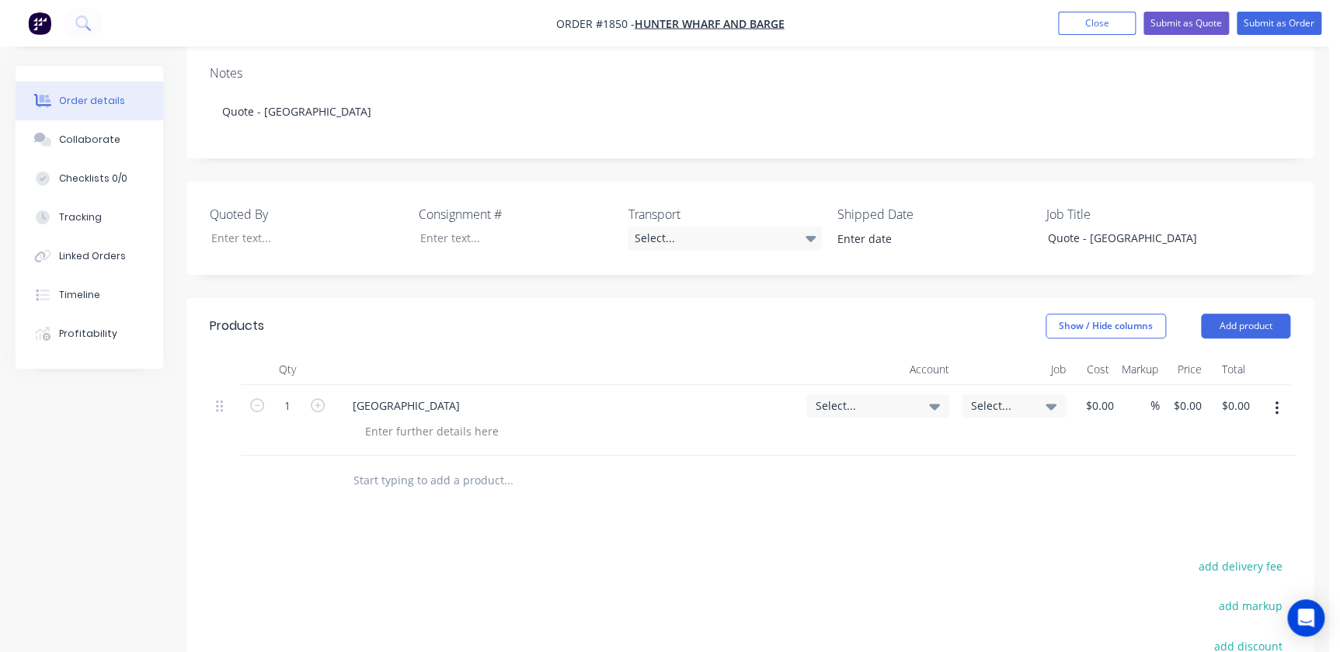
scroll to position [423, 0]
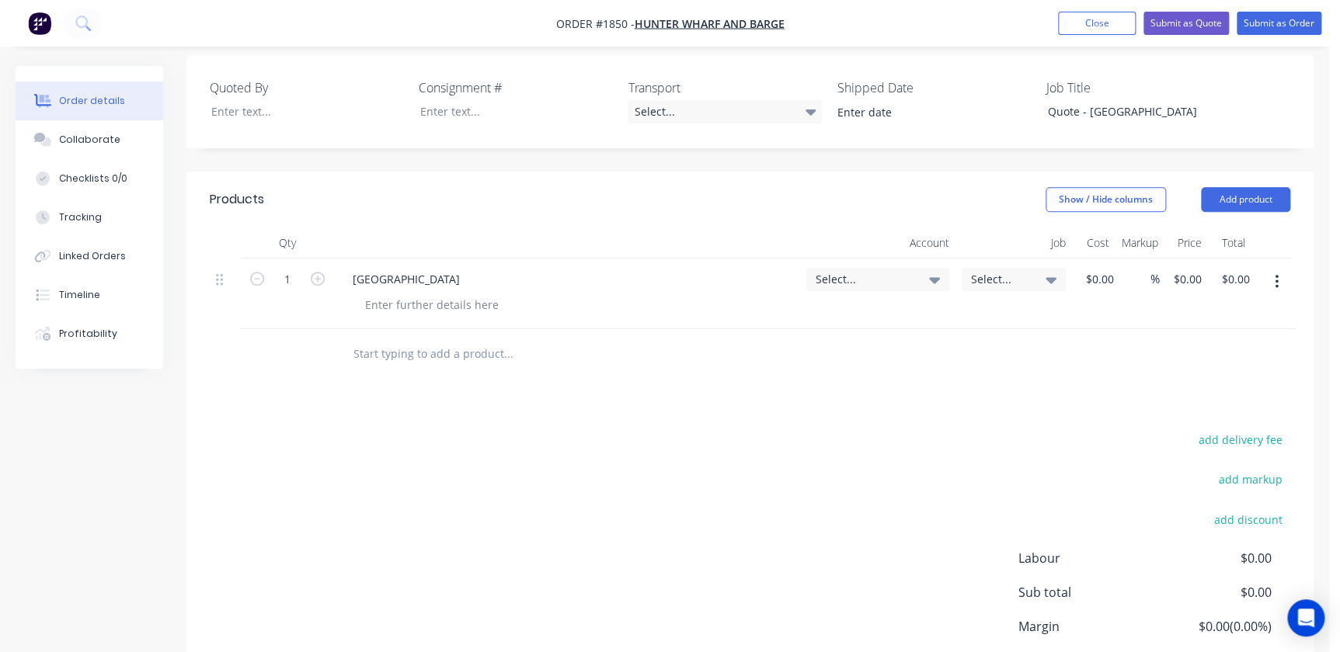
click at [879, 271] on span "Select..." at bounding box center [864, 279] width 98 height 16
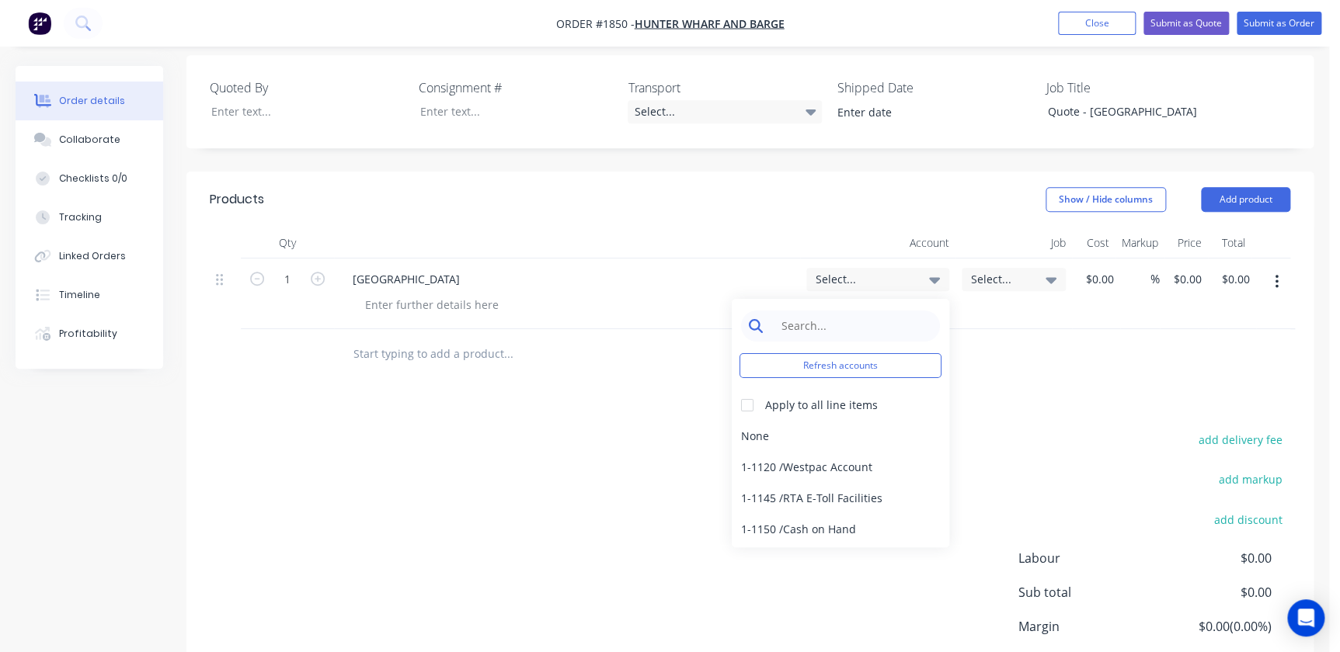
click at [846, 311] on input at bounding box center [852, 326] width 159 height 31
type input "4-1700"
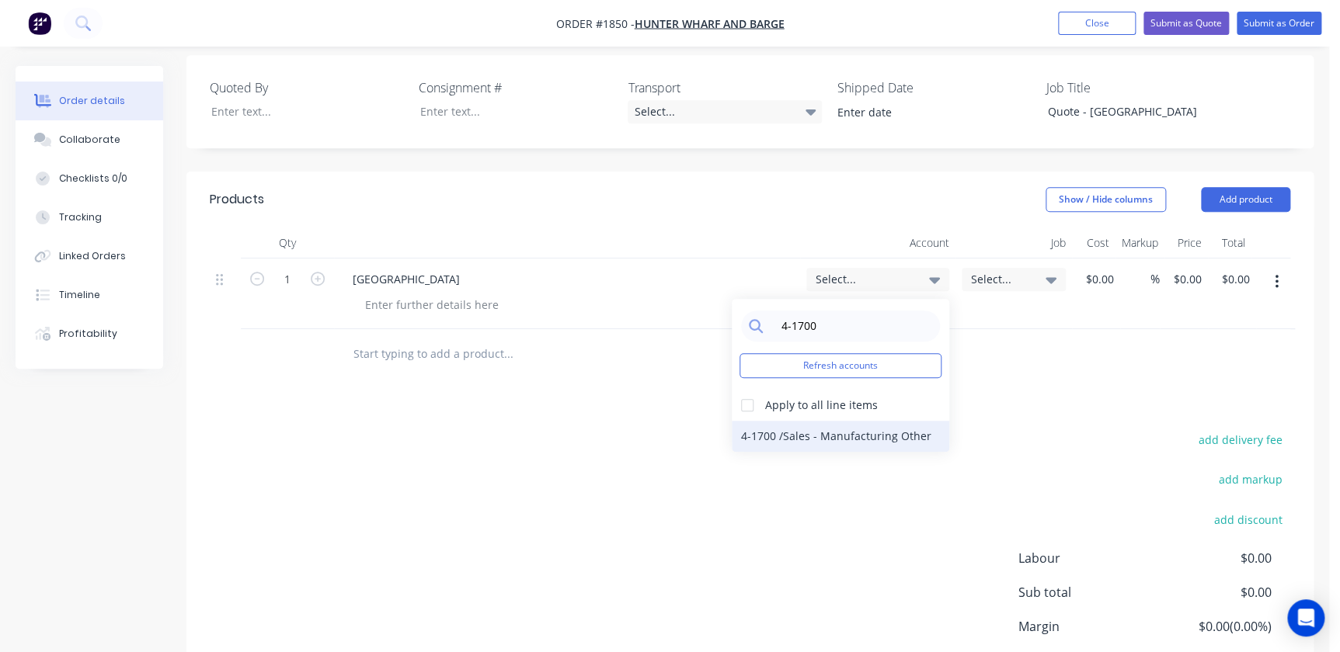
click at [761, 421] on div "4-1700 / Sales - Manufacturing Other" at bounding box center [840, 436] width 217 height 31
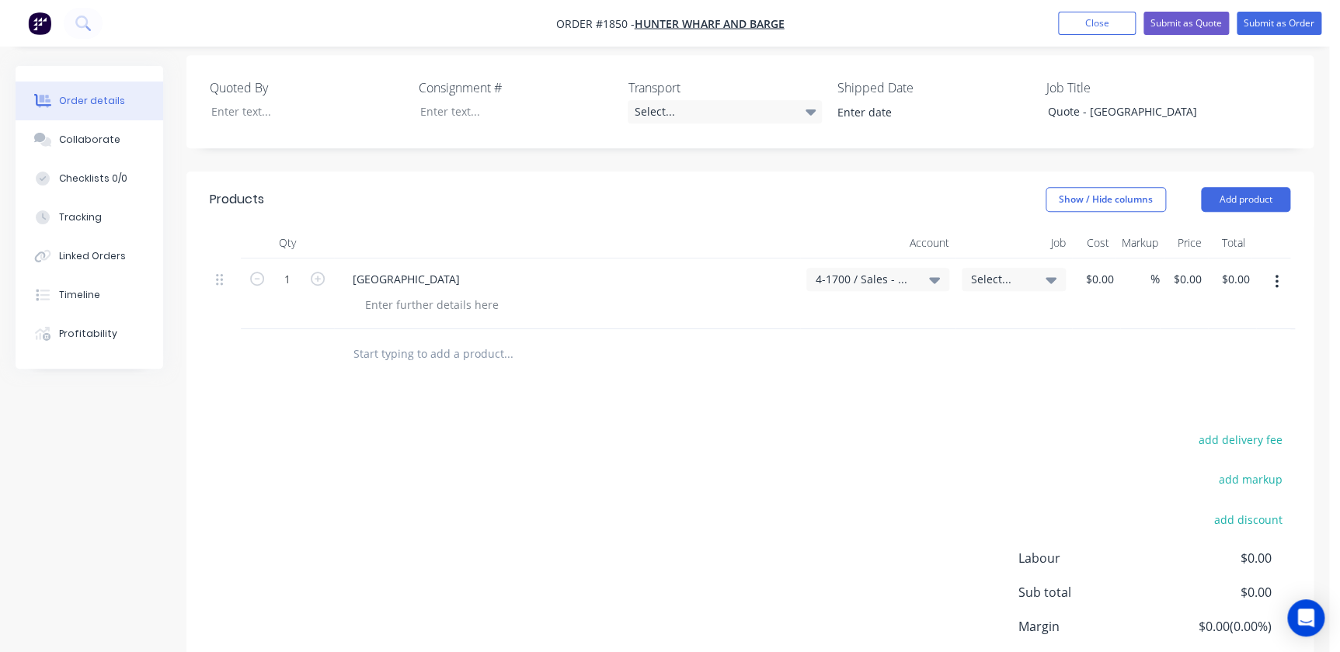
click at [1001, 271] on span "Select..." at bounding box center [1000, 279] width 59 height 16
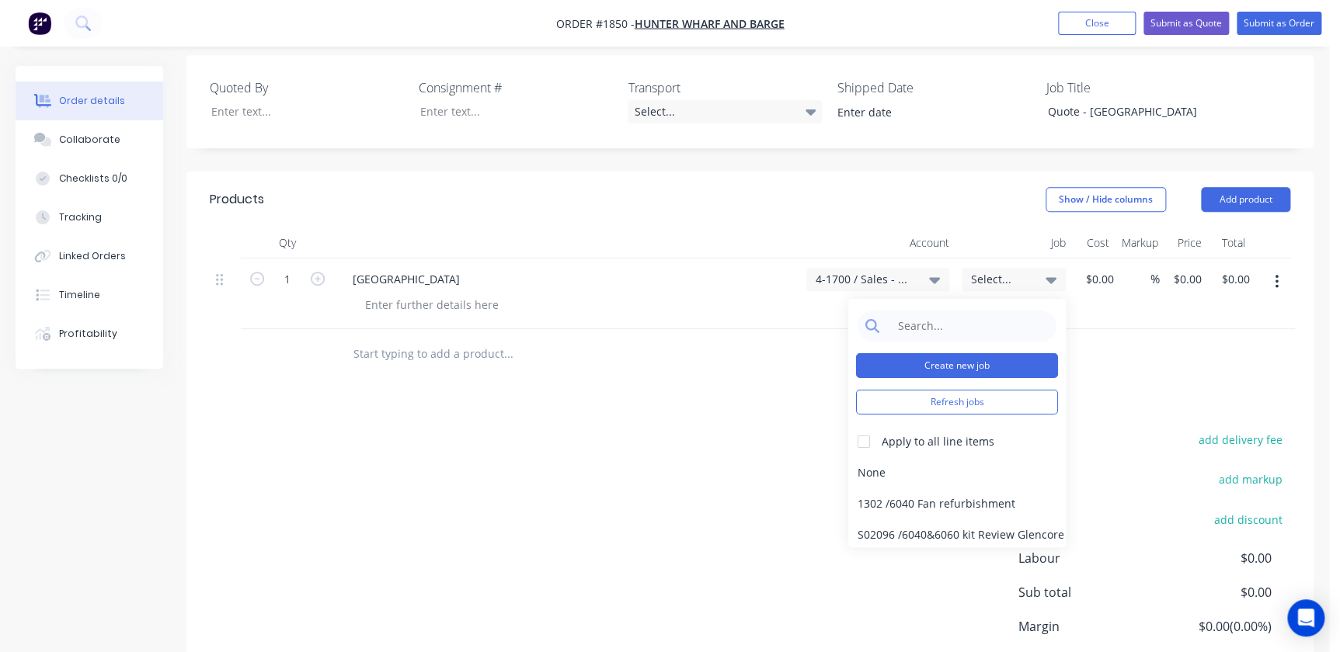
click at [948, 353] on button "Create new job" at bounding box center [957, 365] width 202 height 25
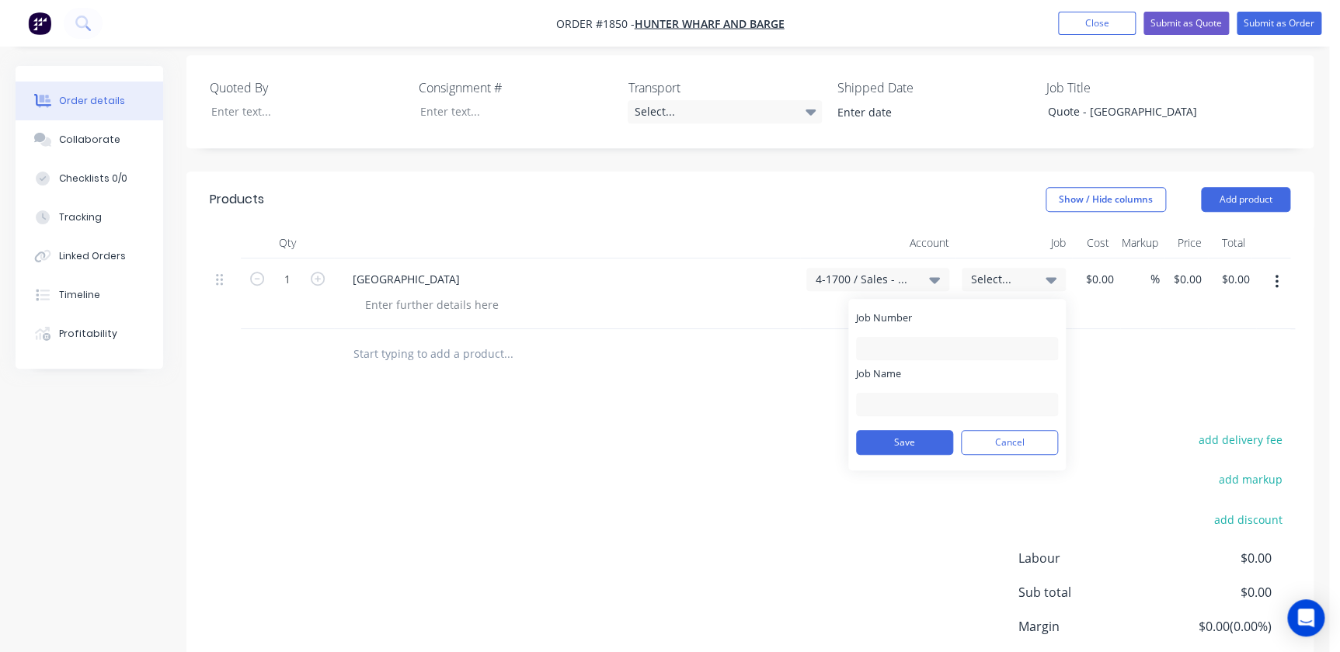
click at [909, 311] on label "Job Number" at bounding box center [957, 318] width 202 height 15
click at [909, 337] on input "Job Number" at bounding box center [957, 348] width 202 height 23
click at [906, 337] on input "Job Number" at bounding box center [957, 348] width 202 height 23
type input "HWB - [GEOGRAPHIC_DATA]"
click at [929, 430] on button "Save" at bounding box center [904, 442] width 97 height 25
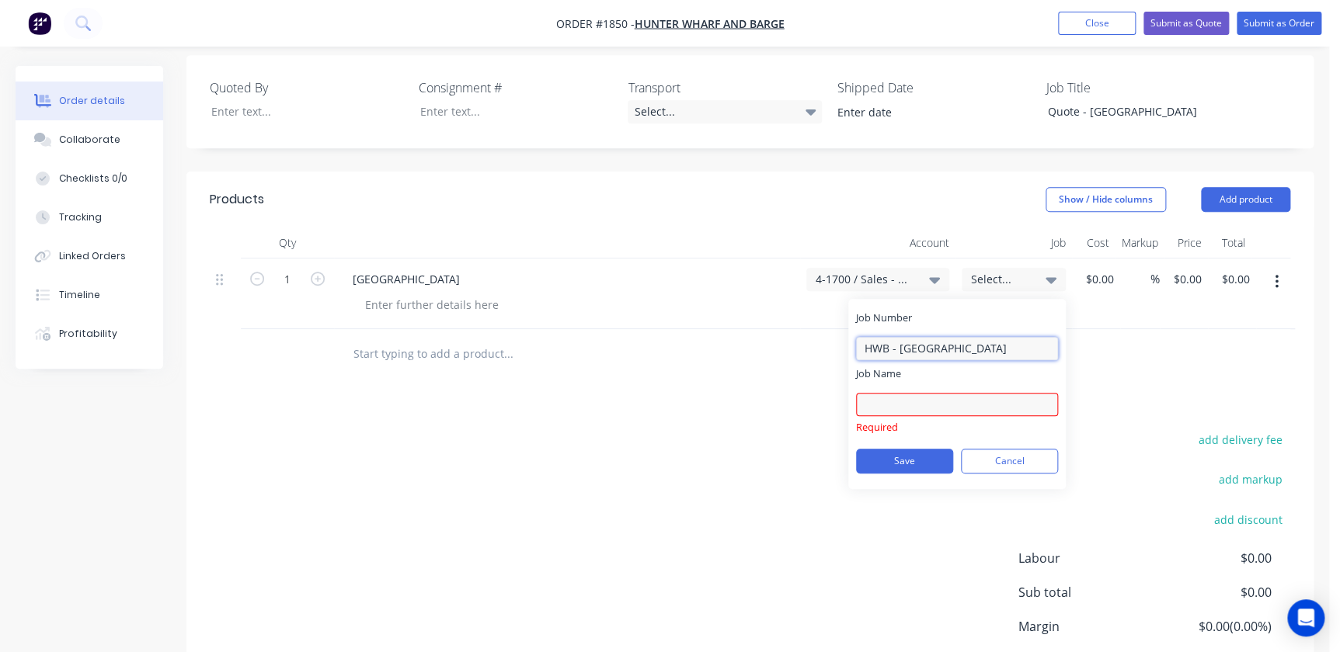
drag, startPoint x: 1003, startPoint y: 310, endPoint x: 792, endPoint y: 290, distance: 212.2
click at [792, 290] on div "Qty Account Job Cost Markup Price Total 1 [GEOGRAPHIC_DATA] 4-1700 / Sales - Ma…" at bounding box center [749, 304] width 1127 height 152
click at [893, 393] on input "Job Name" at bounding box center [957, 404] width 202 height 23
paste input "HWB - [GEOGRAPHIC_DATA]"
type input "HWB - [GEOGRAPHIC_DATA]"
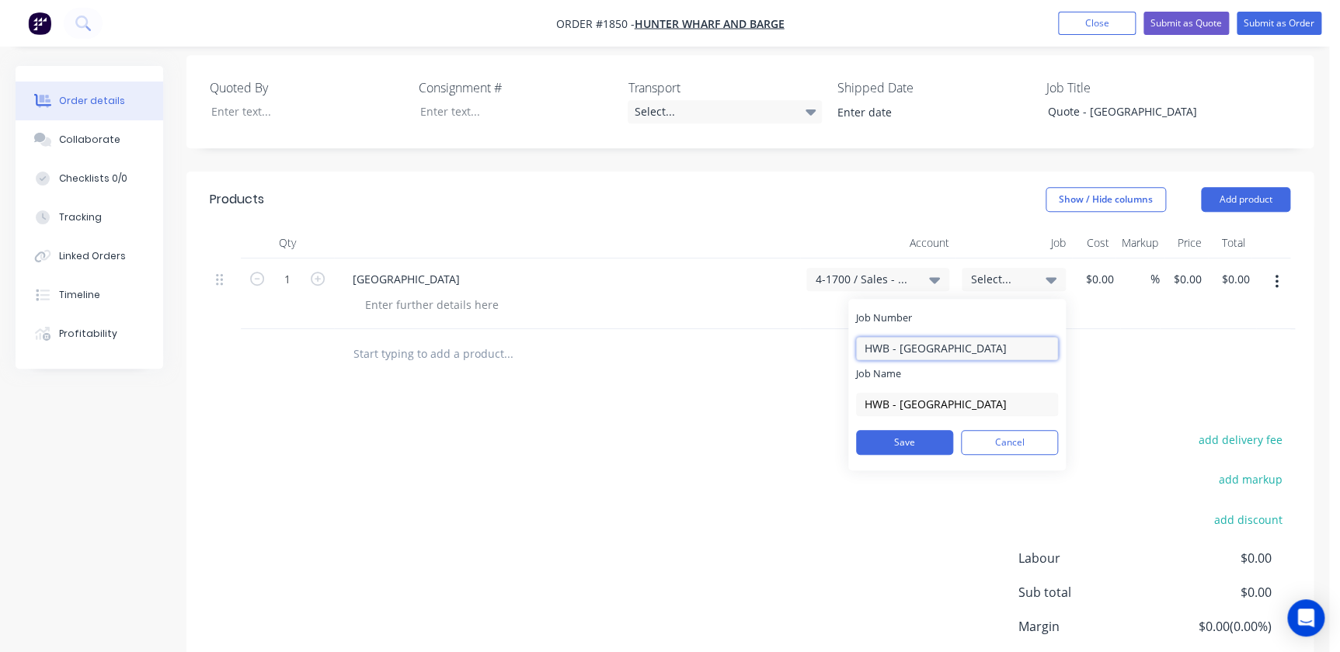
drag, startPoint x: 993, startPoint y: 306, endPoint x: 713, endPoint y: 297, distance: 279.7
click at [720, 296] on div "Qty Account Job Cost Markup Price Total 1 [GEOGRAPHIC_DATA] 4-1700 / Sales - Ma…" at bounding box center [749, 304] width 1127 height 152
type input "1850"
click at [901, 430] on button "Save" at bounding box center [904, 442] width 97 height 25
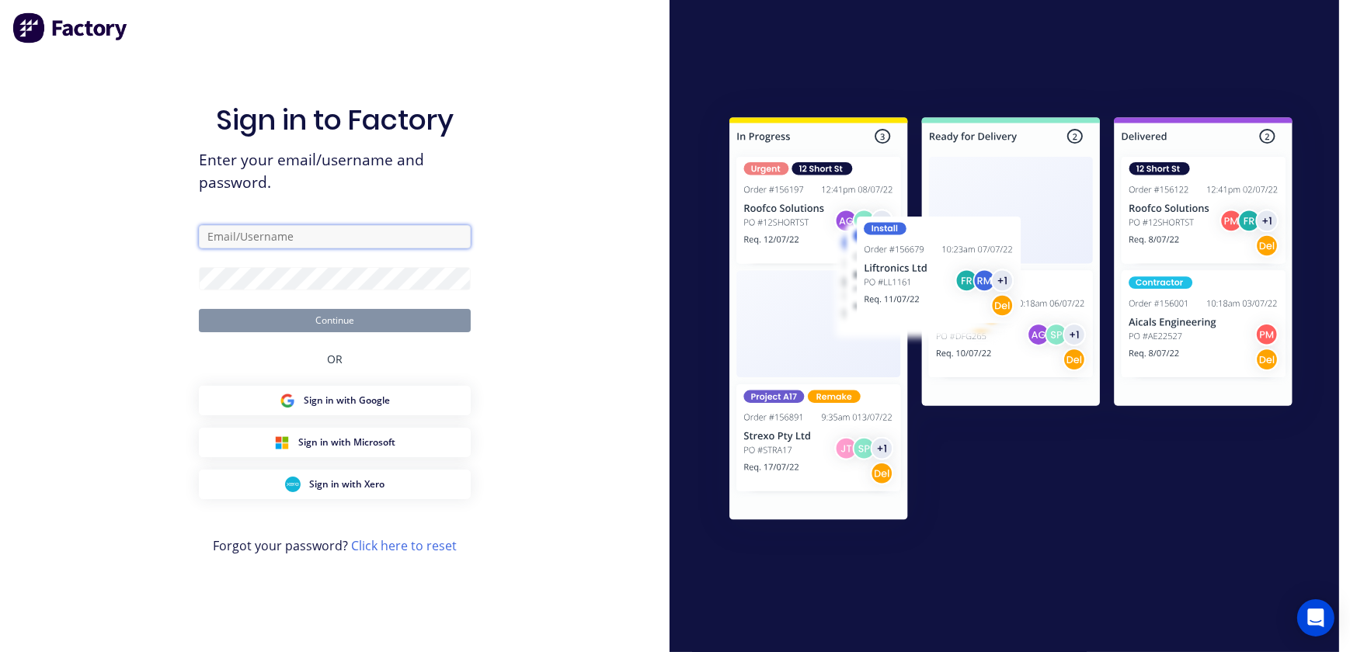
type input "[EMAIL_ADDRESS][PERSON_NAME][DOMAIN_NAME]"
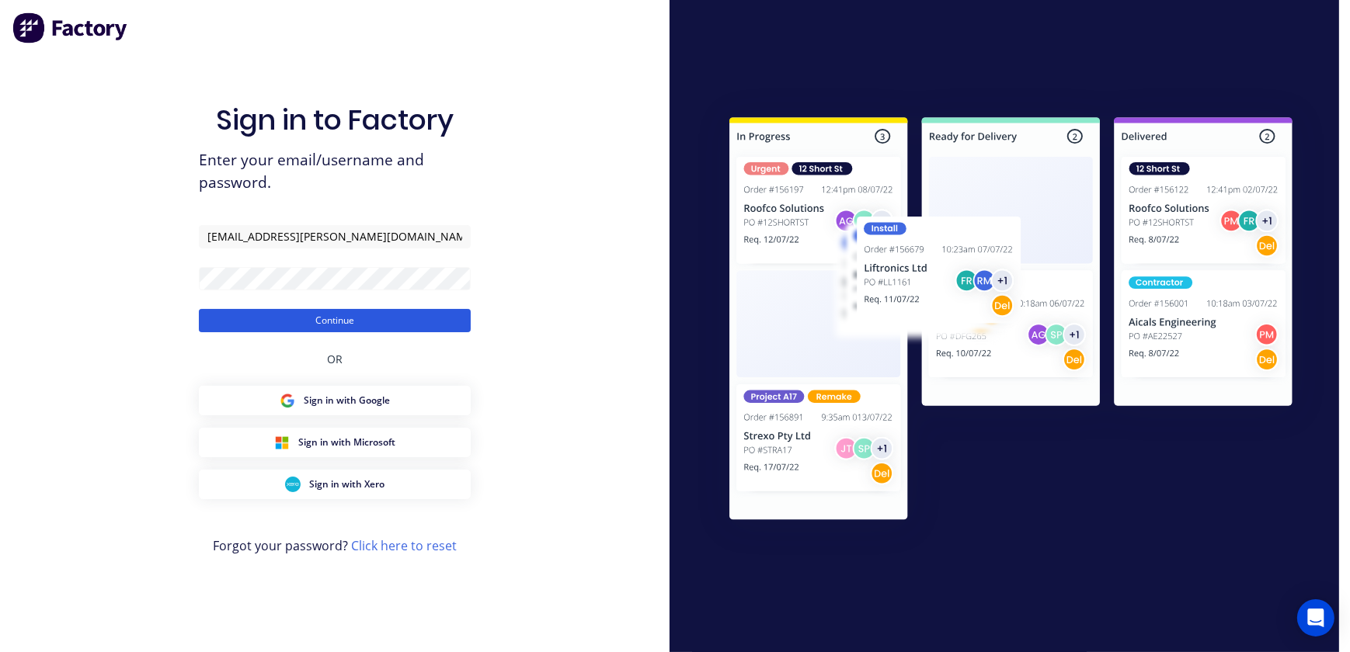
click at [311, 316] on button "Continue" at bounding box center [335, 320] width 272 height 23
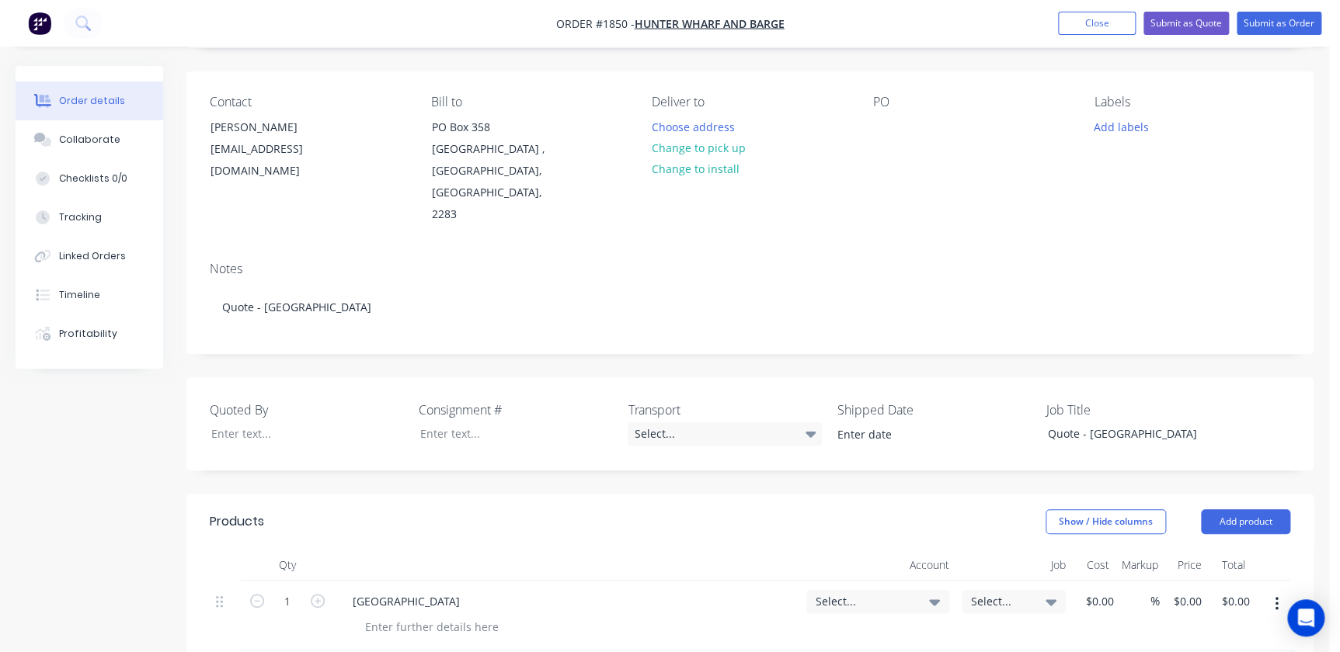
scroll to position [282, 0]
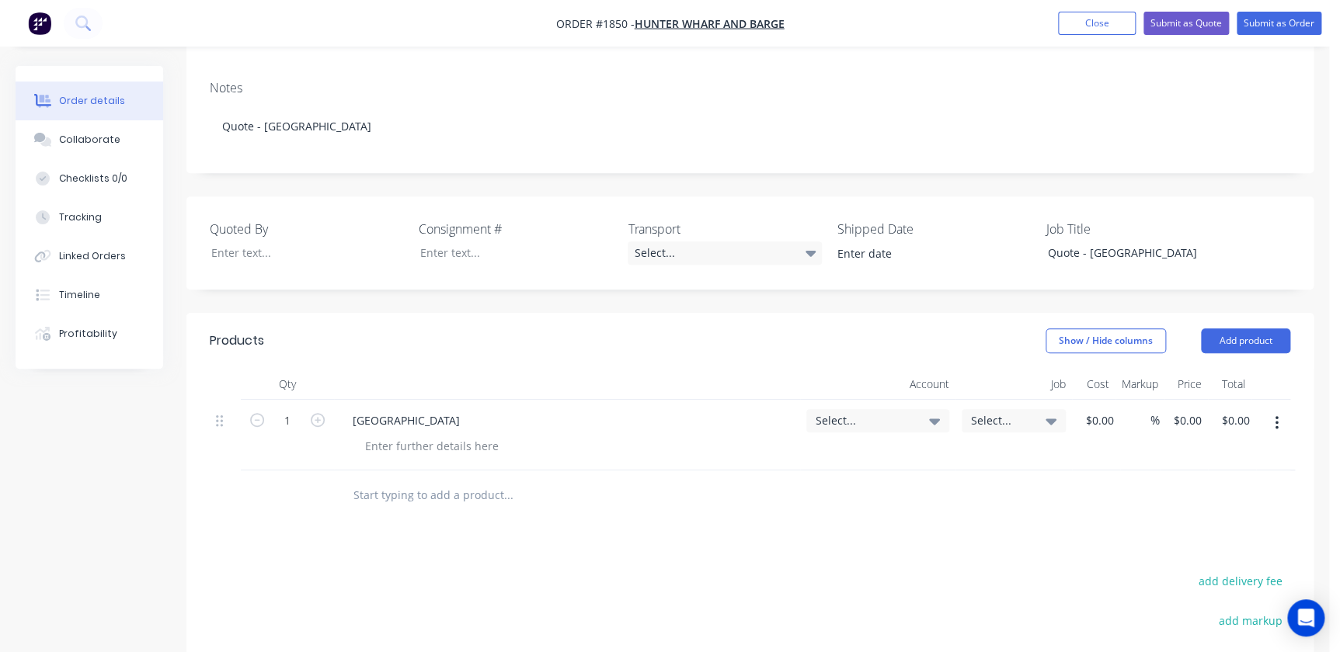
click at [902, 412] on span "Select..." at bounding box center [864, 420] width 98 height 16
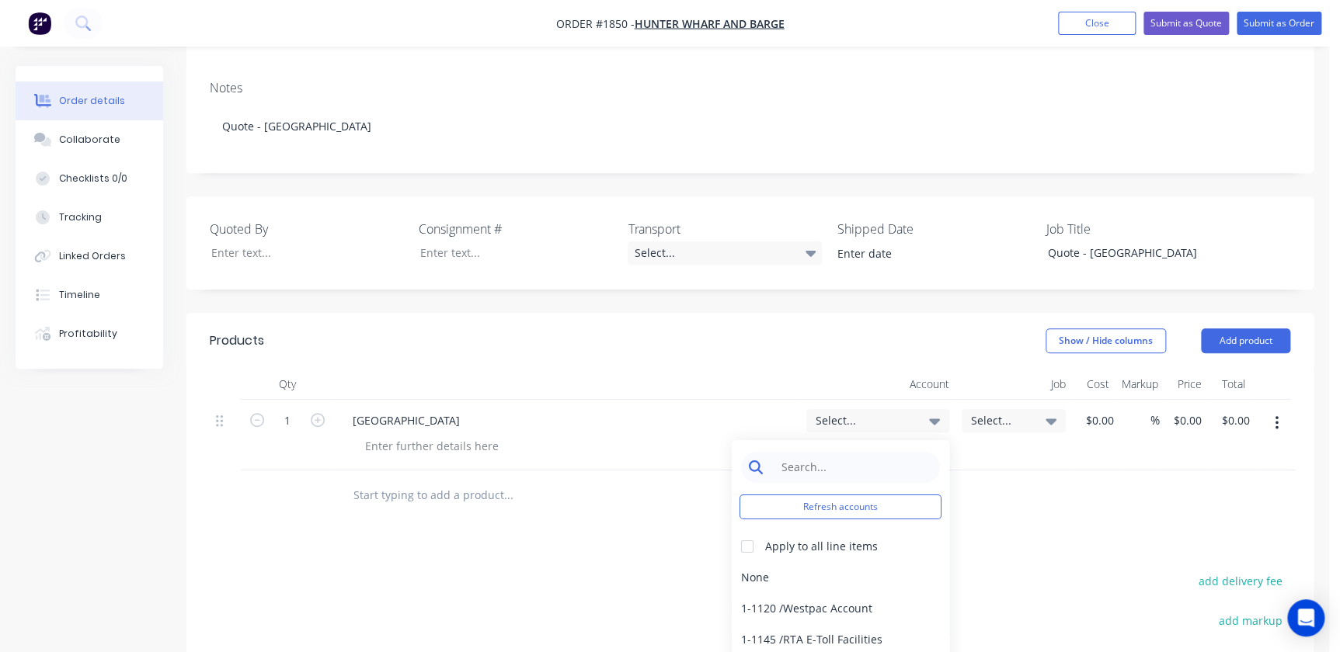
click at [847, 452] on input at bounding box center [852, 467] width 159 height 31
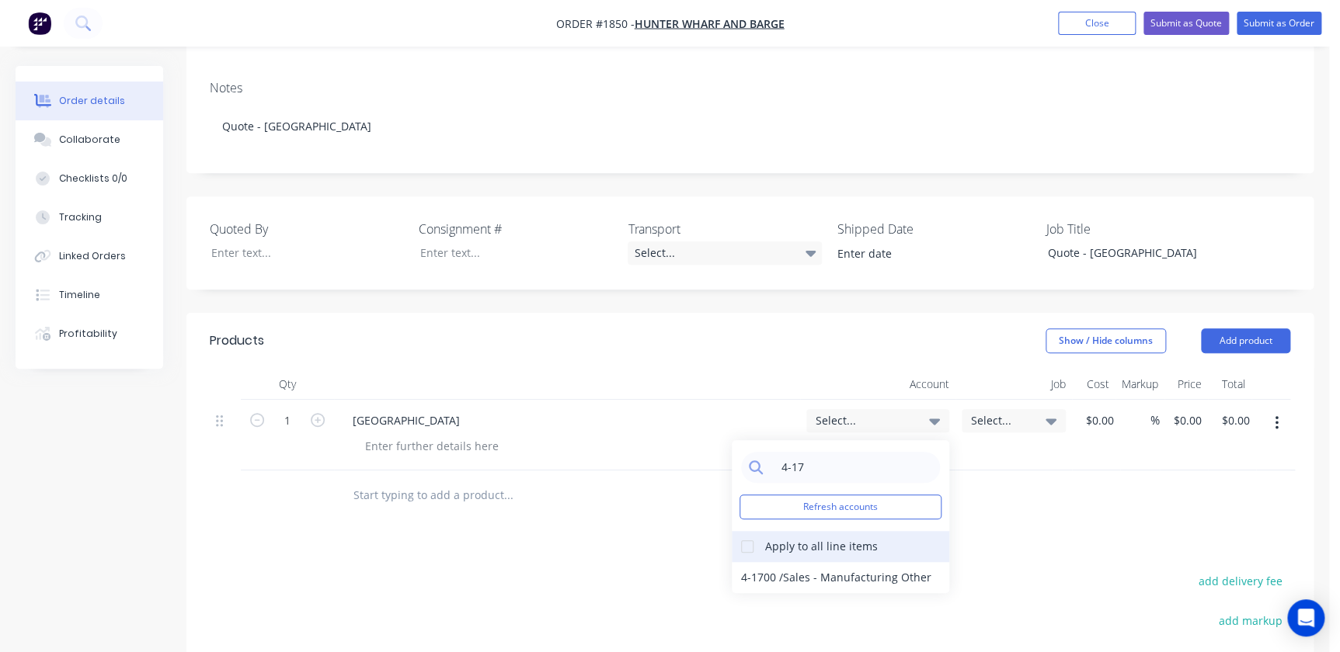
type input "4-17"
drag, startPoint x: 749, startPoint y: 507, endPoint x: 763, endPoint y: 536, distance: 31.6
click at [749, 531] on div at bounding box center [747, 546] width 31 height 31
drag, startPoint x: 763, startPoint y: 537, endPoint x: 812, endPoint y: 521, distance: 50.8
click at [765, 562] on div "4-1700 / Sales - Manufacturing Other" at bounding box center [840, 577] width 217 height 31
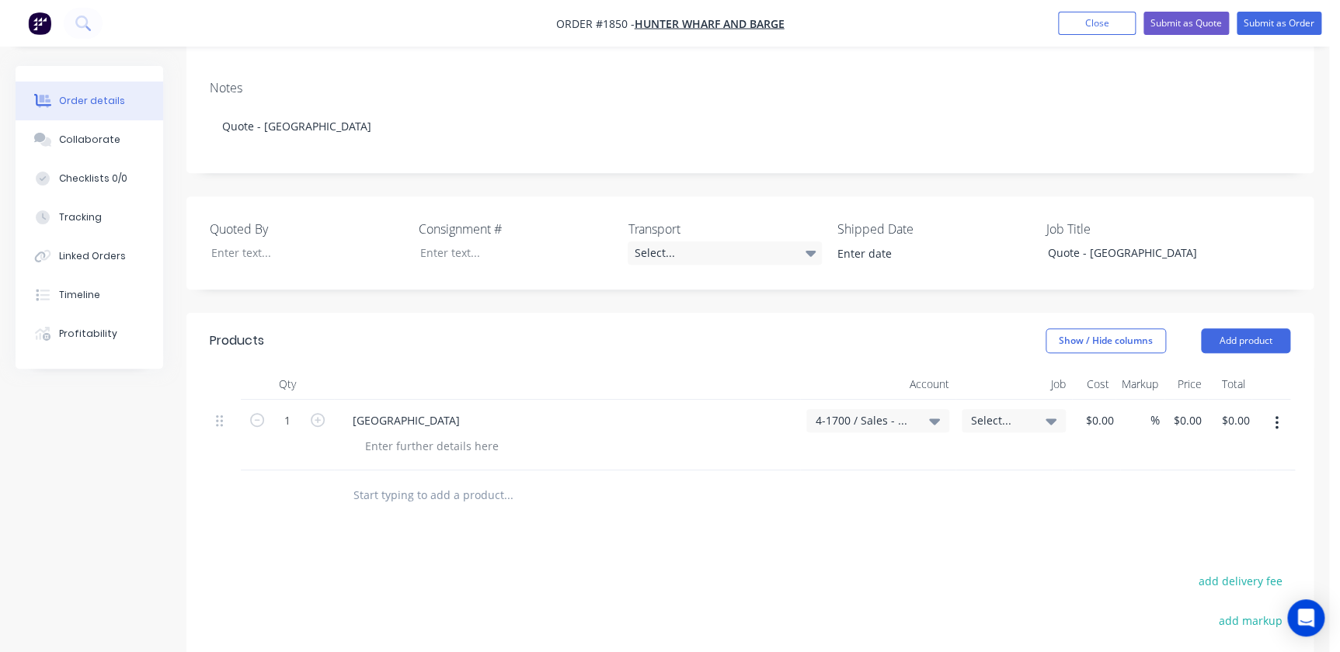
click at [1017, 412] on span "Select..." at bounding box center [1000, 420] width 59 height 16
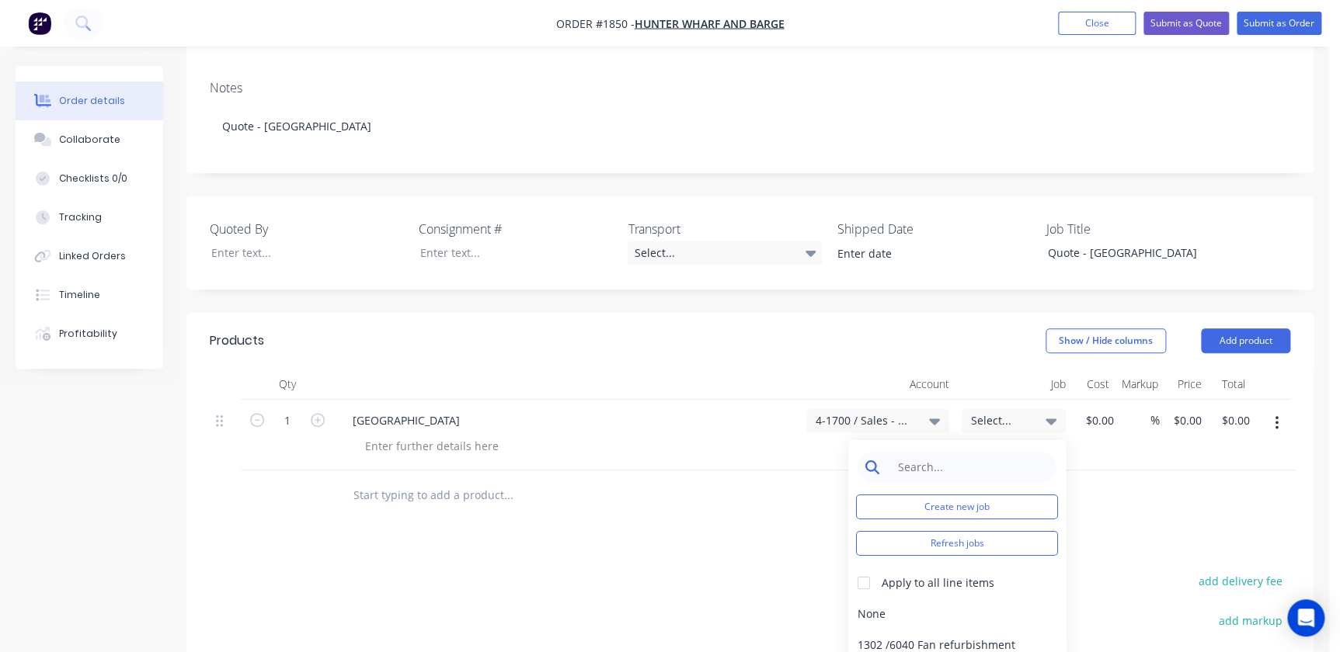
click at [970, 452] on input at bounding box center [968, 467] width 159 height 31
click at [957, 495] on button "Create new job" at bounding box center [957, 507] width 202 height 25
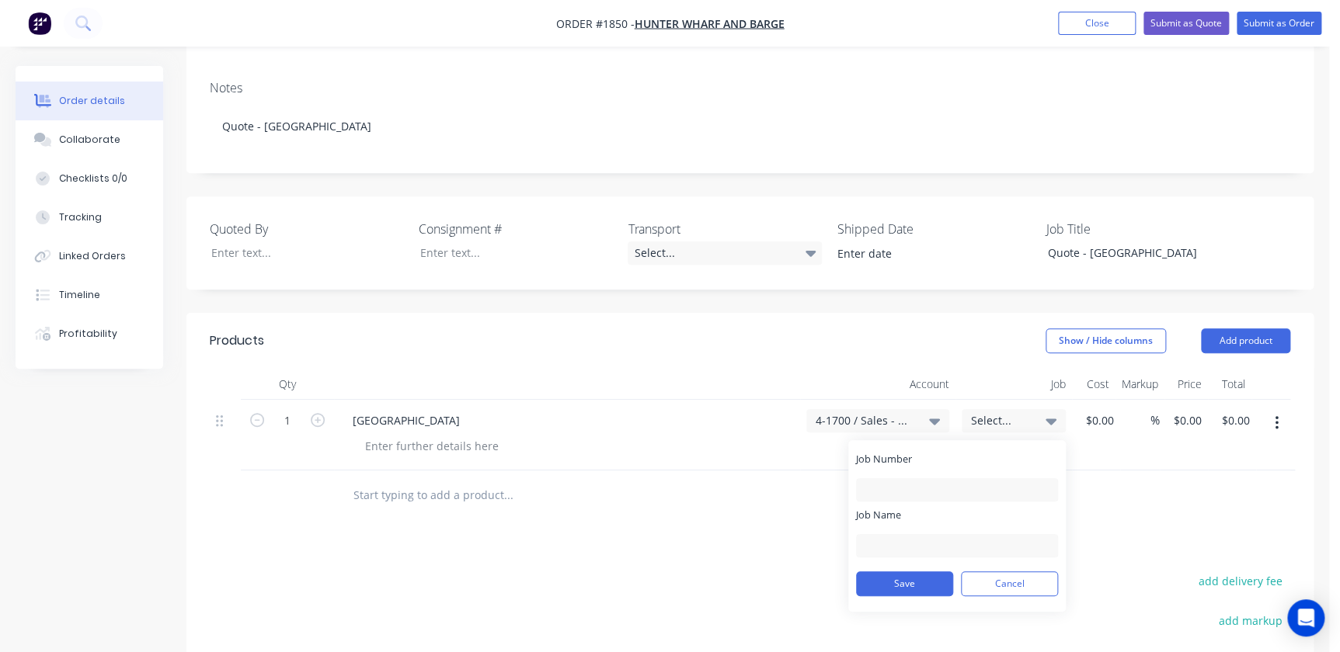
click at [932, 452] on div "Job Number" at bounding box center [957, 477] width 202 height 50
click at [924, 478] on input "Job Number" at bounding box center [957, 489] width 202 height 23
click at [805, 480] on div at bounding box center [573, 495] width 466 height 31
click at [1026, 409] on div "Select..." at bounding box center [1013, 420] width 104 height 23
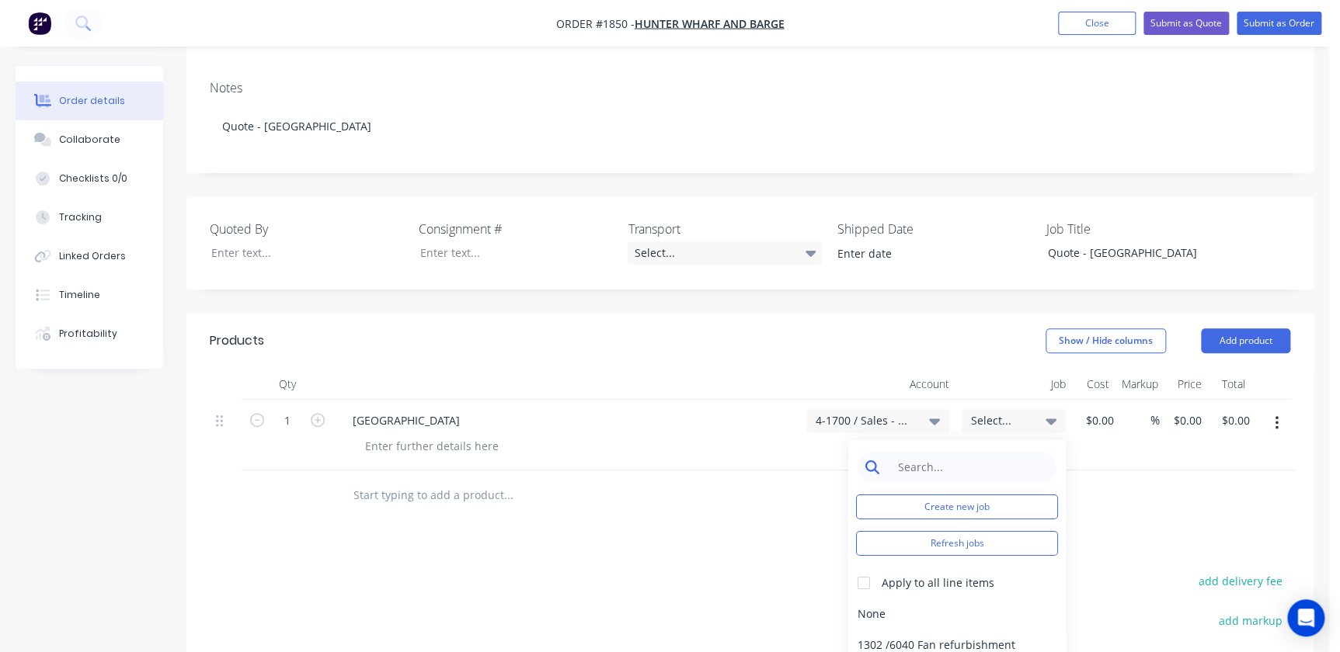
click at [953, 452] on input at bounding box center [968, 467] width 159 height 31
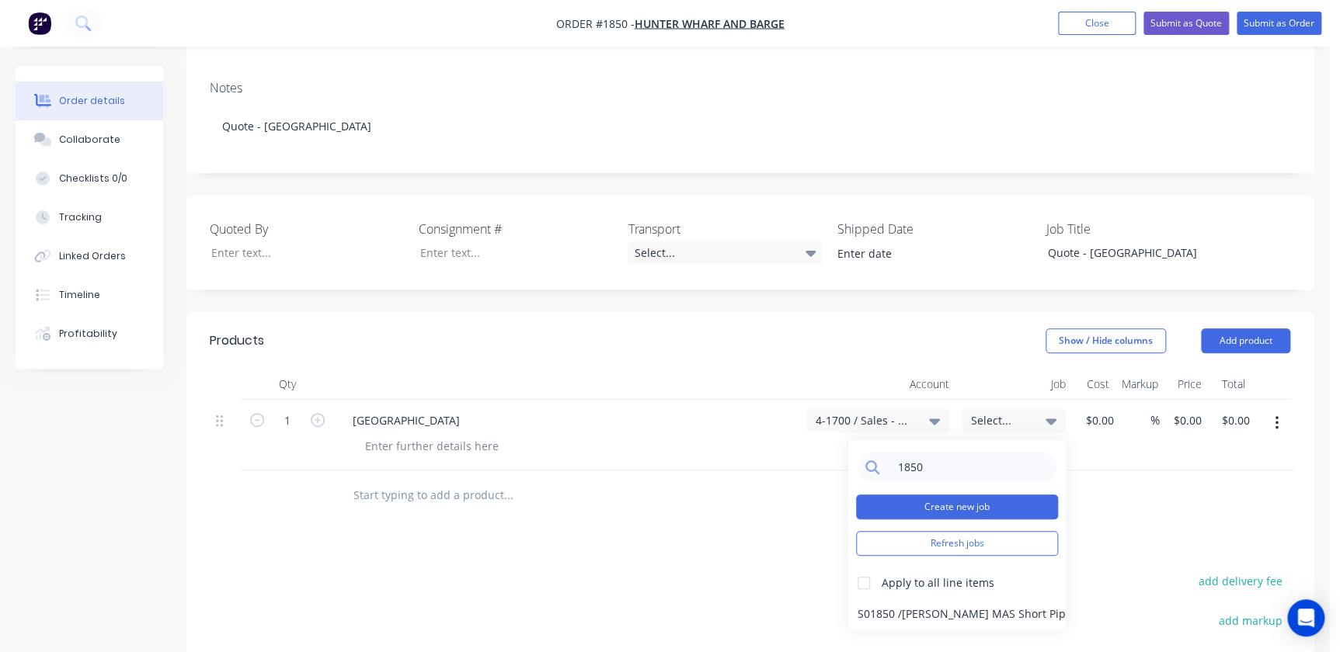
type input "1850"
click at [927, 495] on button "Create new job" at bounding box center [957, 507] width 202 height 25
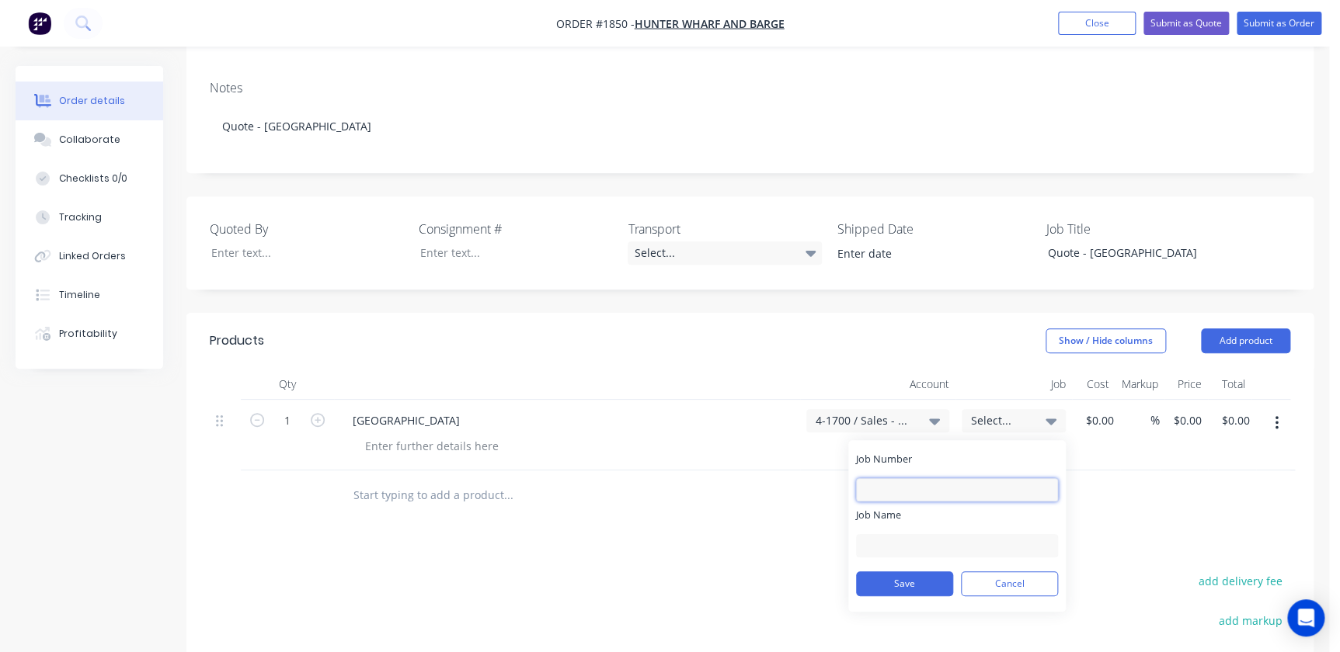
click at [922, 478] on input "Job Number" at bounding box center [957, 489] width 202 height 23
type input "1850"
type input "HWB - [GEOGRAPHIC_DATA]"
click at [880, 572] on button "Save" at bounding box center [904, 584] width 97 height 25
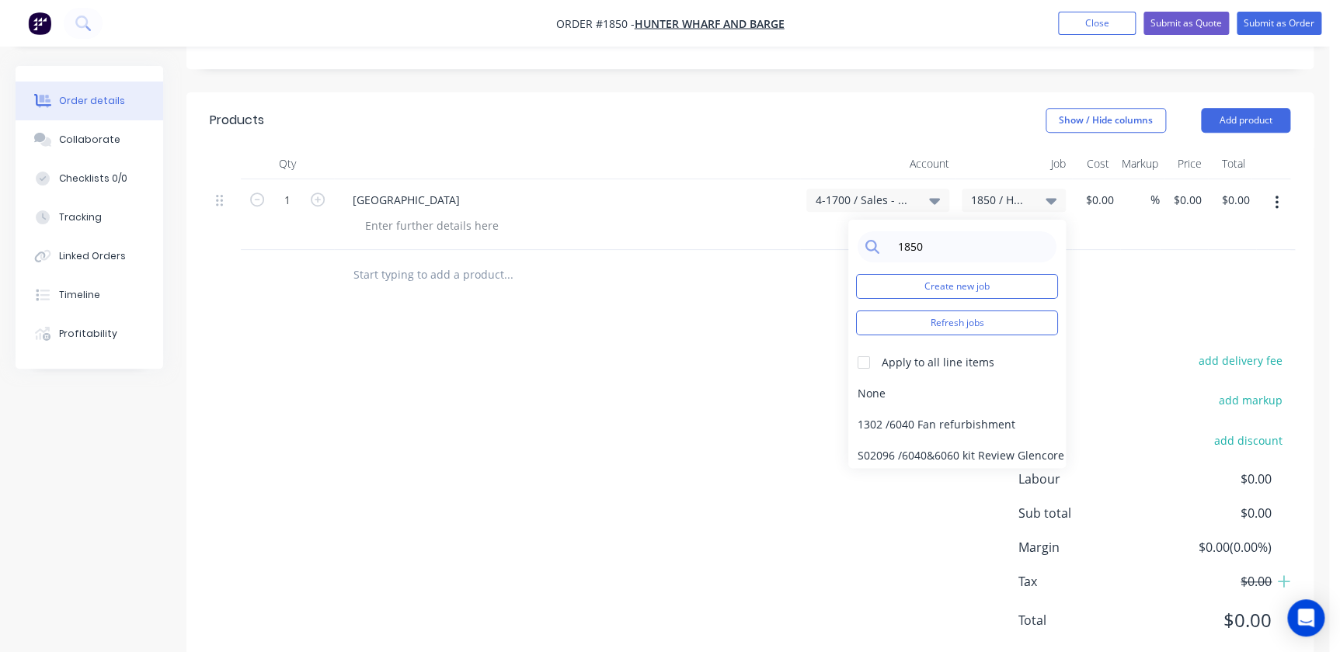
click at [1142, 250] on div at bounding box center [750, 275] width 1080 height 50
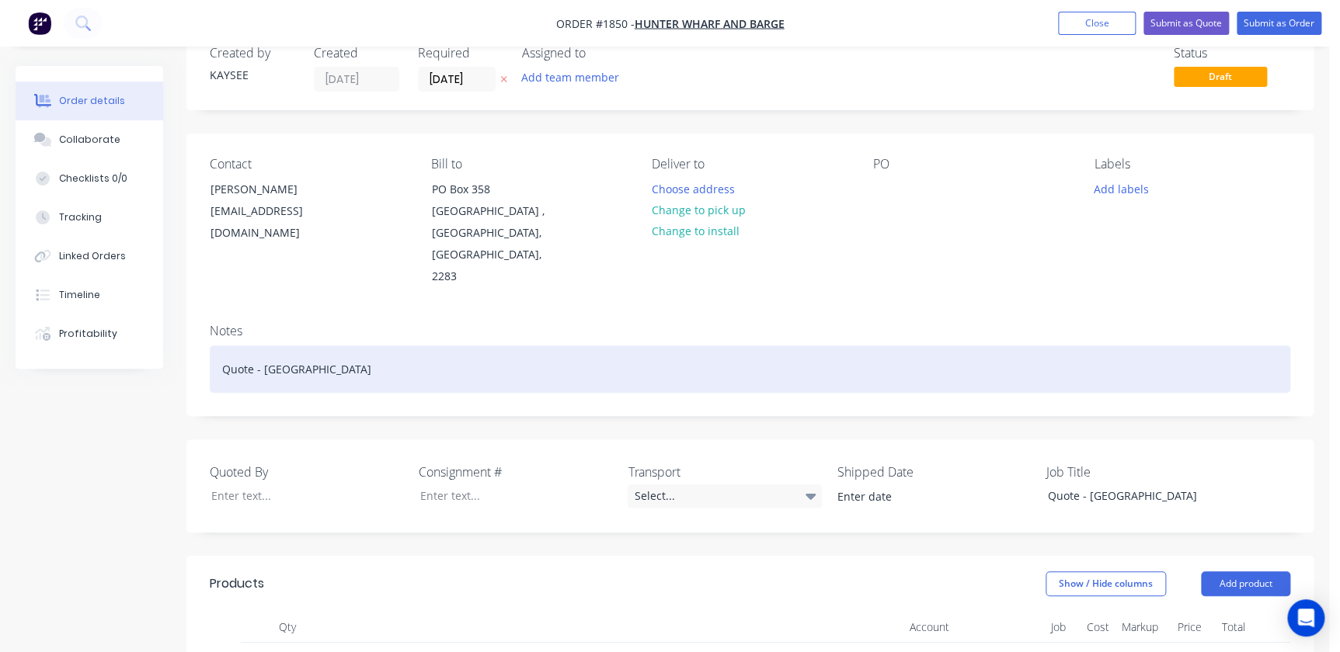
scroll to position [0, 0]
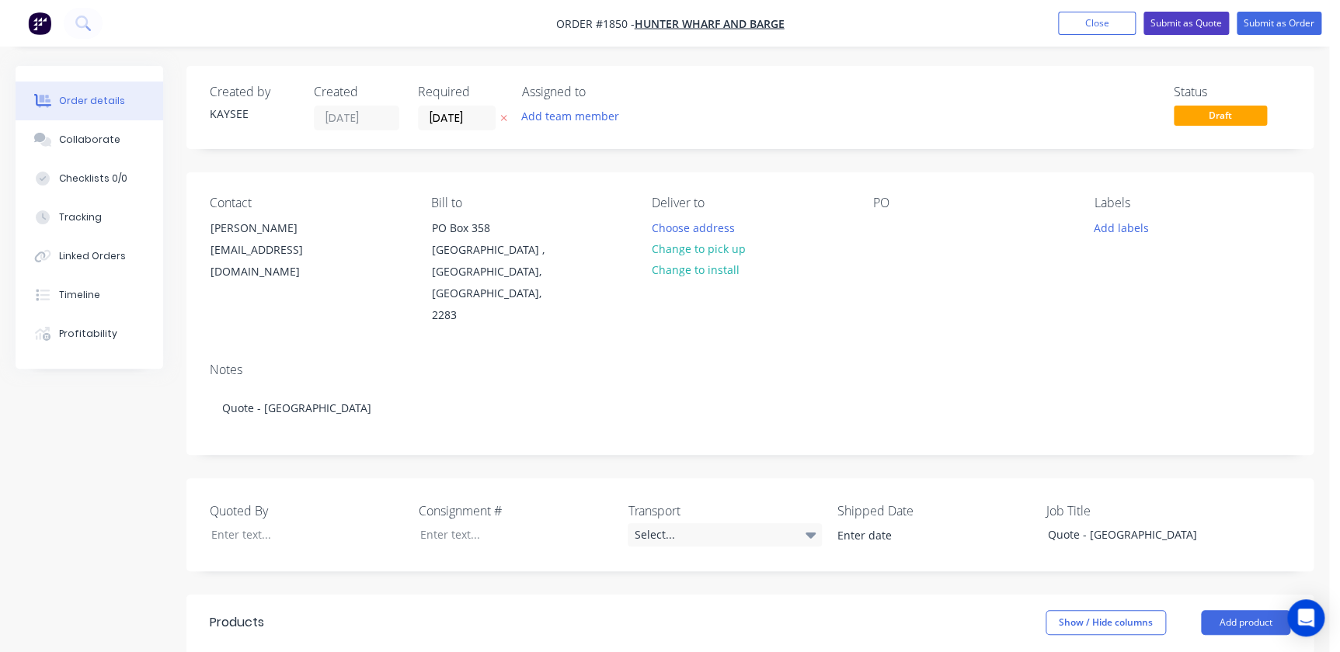
click at [1200, 28] on button "Submit as Quote" at bounding box center [1185, 23] width 85 height 23
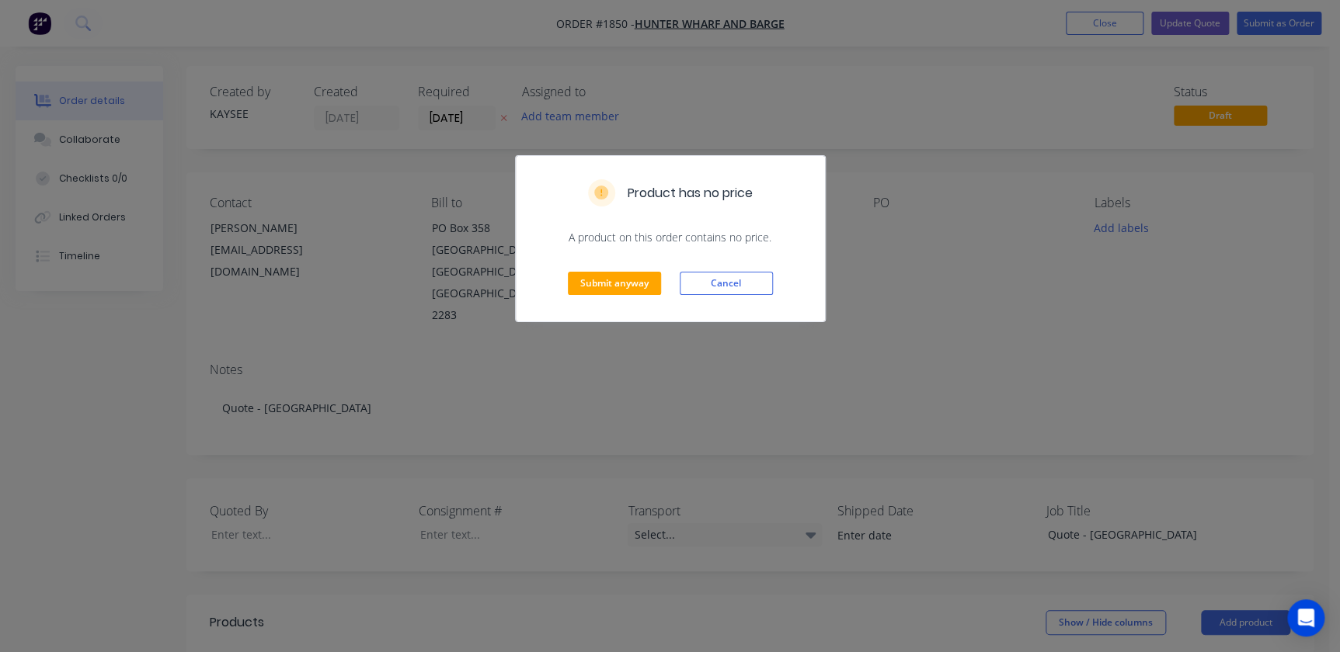
click at [614, 269] on div "Submit anyway Cancel" at bounding box center [670, 283] width 309 height 76
click at [617, 271] on div "Submit anyway Cancel" at bounding box center [670, 283] width 309 height 76
click at [617, 280] on button "Submit anyway" at bounding box center [614, 283] width 93 height 23
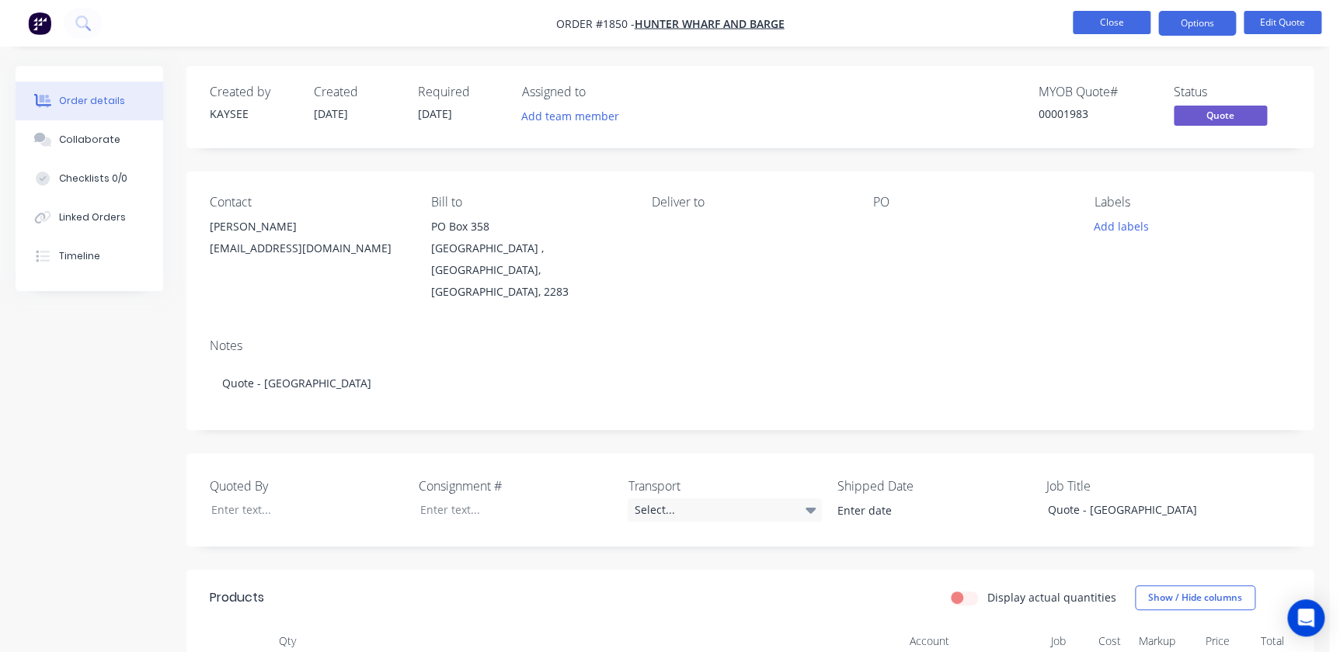
click at [1100, 22] on button "Close" at bounding box center [1112, 22] width 78 height 23
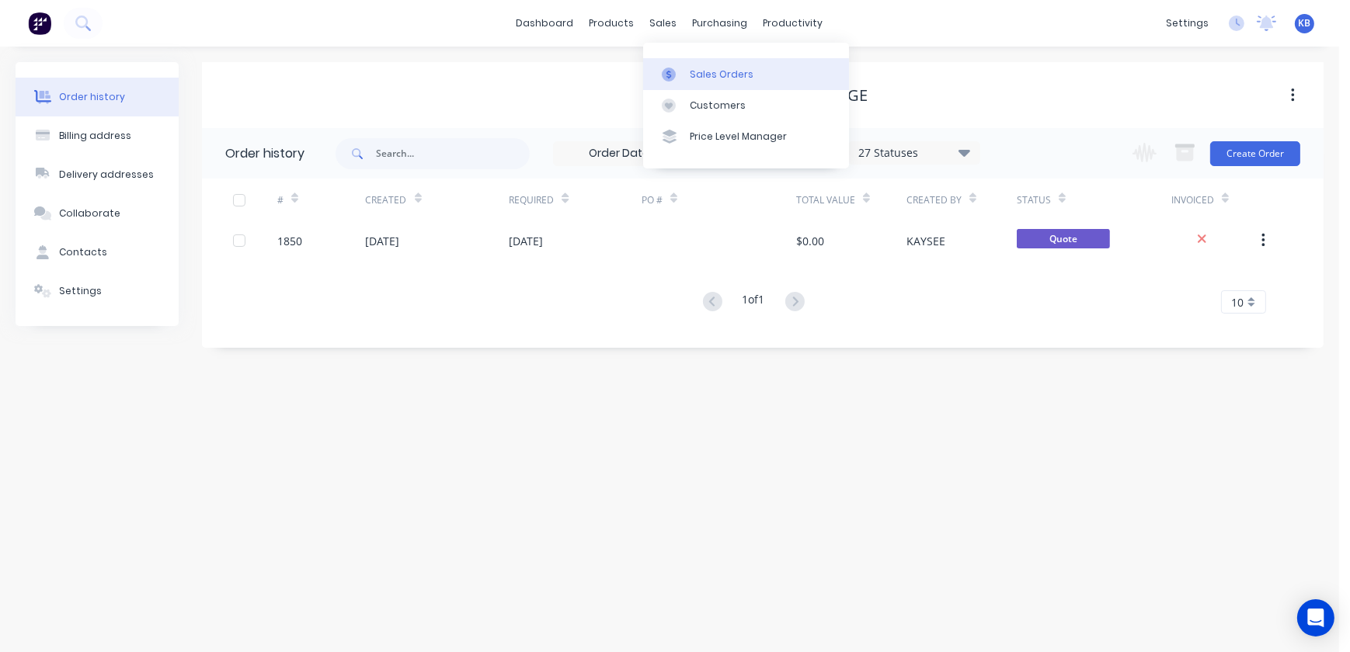
drag, startPoint x: 677, startPoint y: 28, endPoint x: 702, endPoint y: 84, distance: 61.2
click at [677, 28] on div "sales" at bounding box center [663, 23] width 43 height 23
click at [716, 72] on div "Sales Orders" at bounding box center [722, 75] width 64 height 14
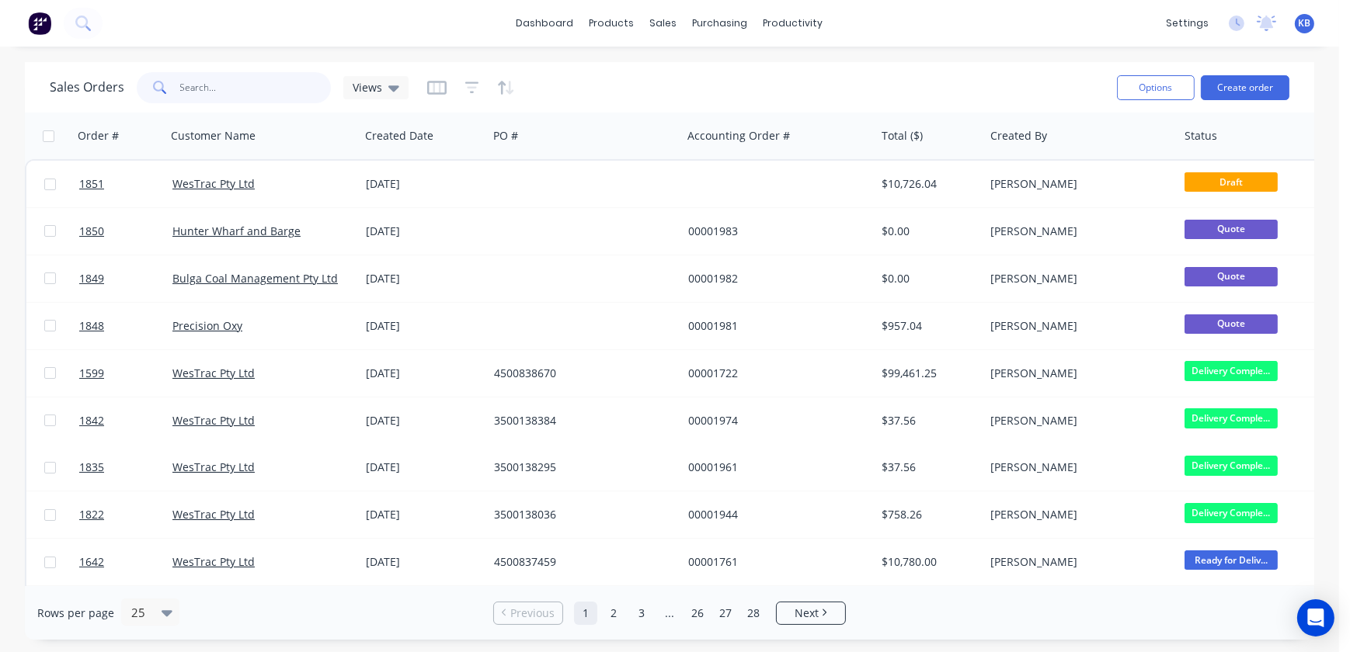
click at [272, 85] on input "text" at bounding box center [255, 87] width 151 height 31
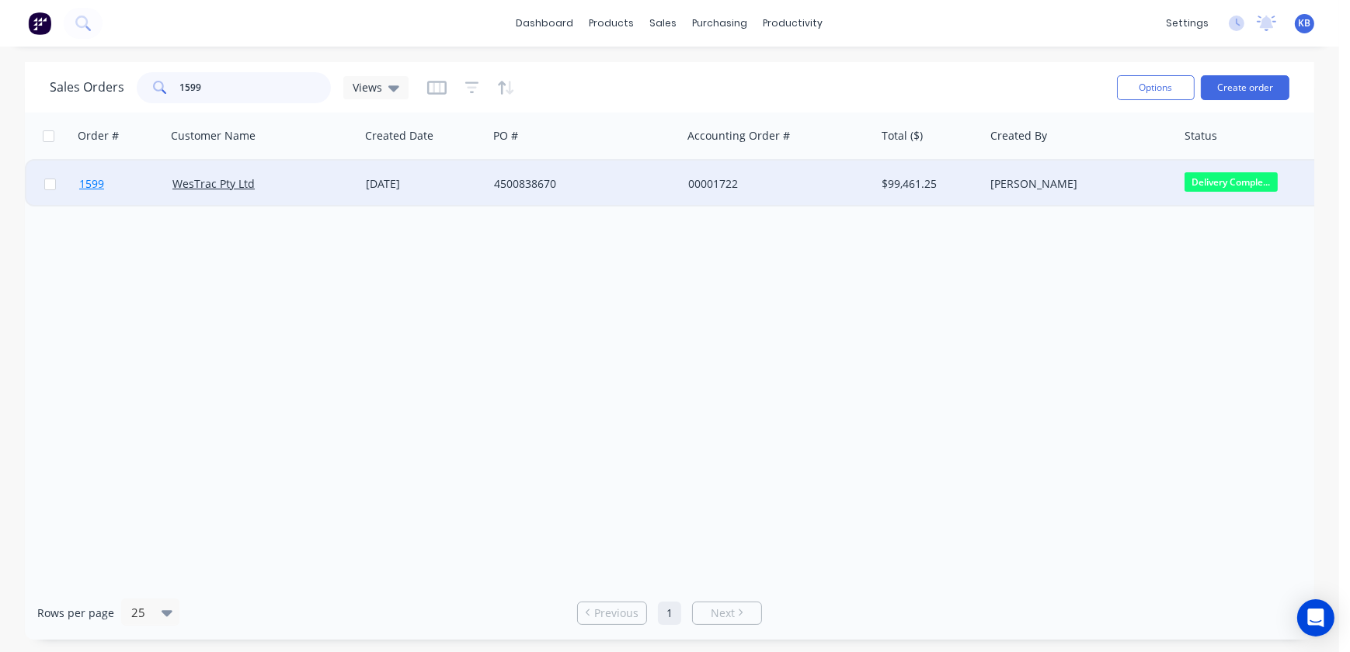
type input "1599"
click at [106, 186] on link "1599" at bounding box center [125, 184] width 93 height 47
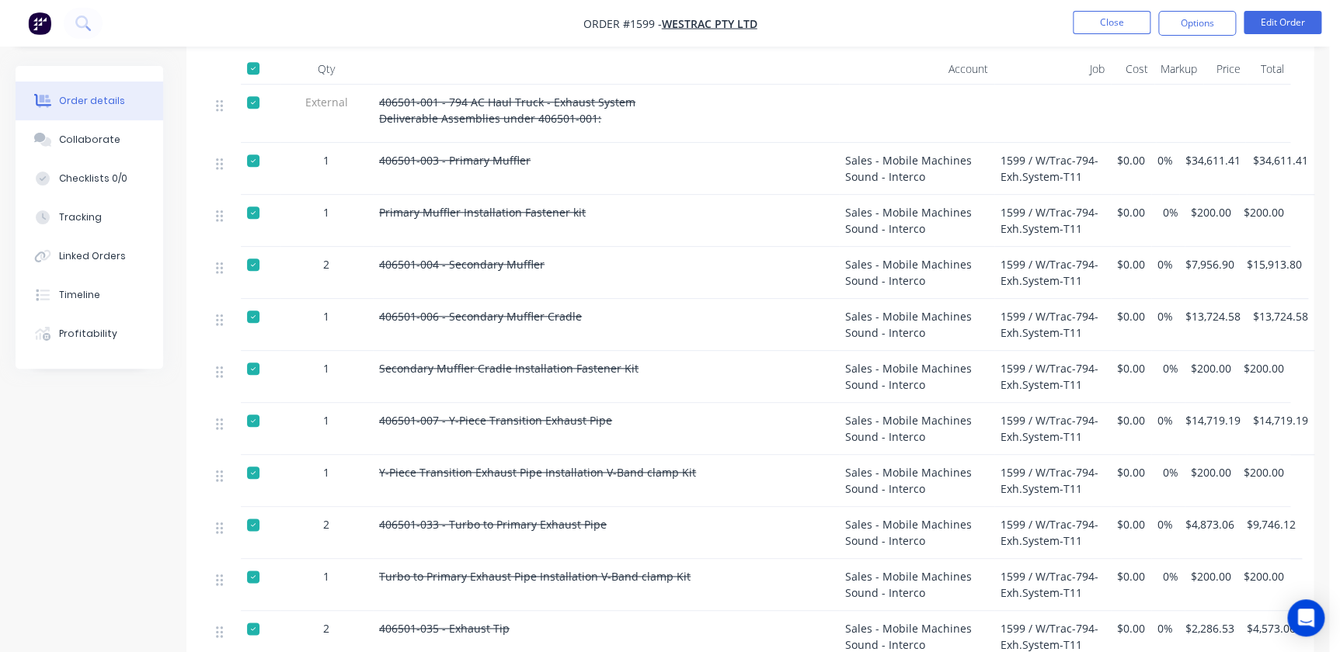
scroll to position [635, 0]
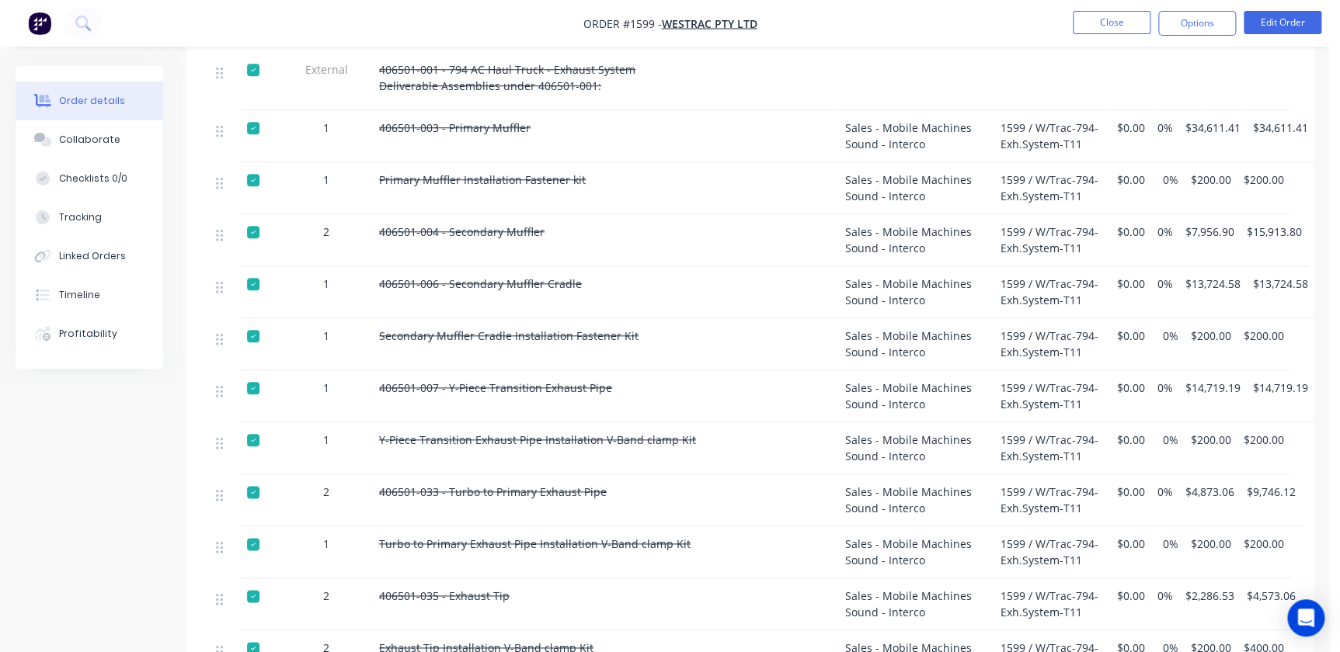
click at [738, 475] on div "406501-033 - Turbo to Primary Exhaust Pipe" at bounding box center [606, 501] width 466 height 52
click at [636, 433] on div "Y-Piece Transition Exhaust Pipe Installation V-Band clamp Kit" at bounding box center [606, 448] width 466 height 52
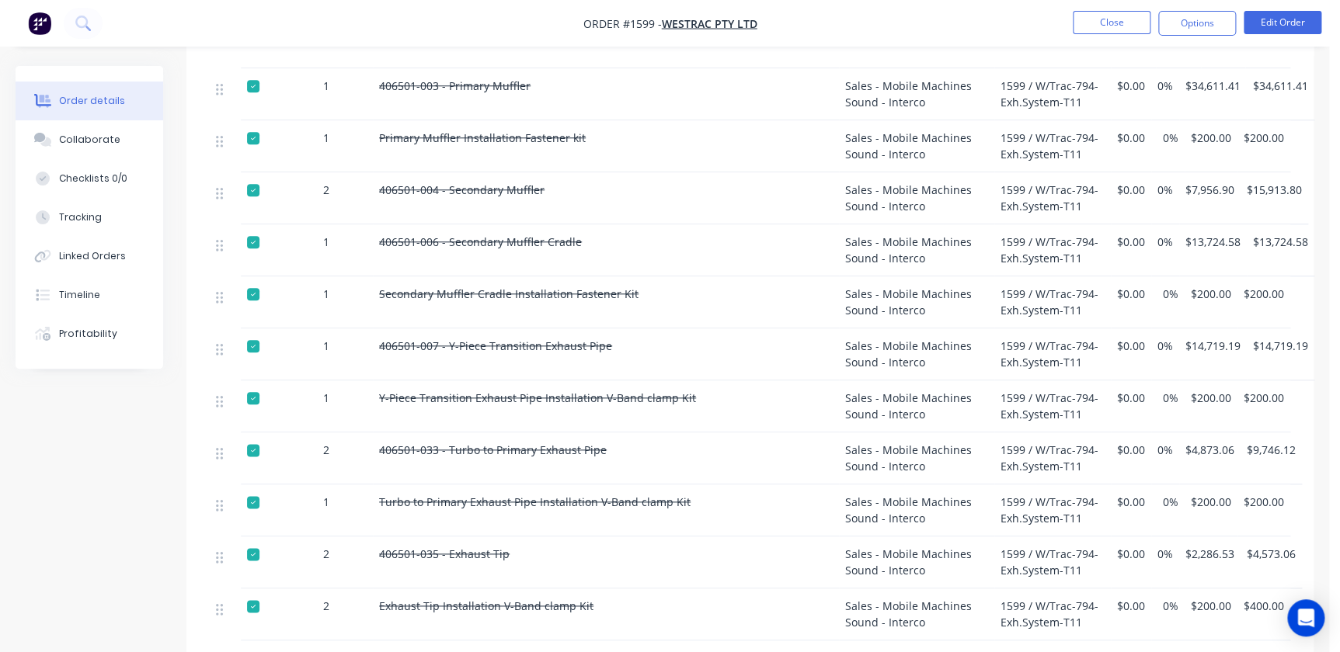
scroll to position [494, 0]
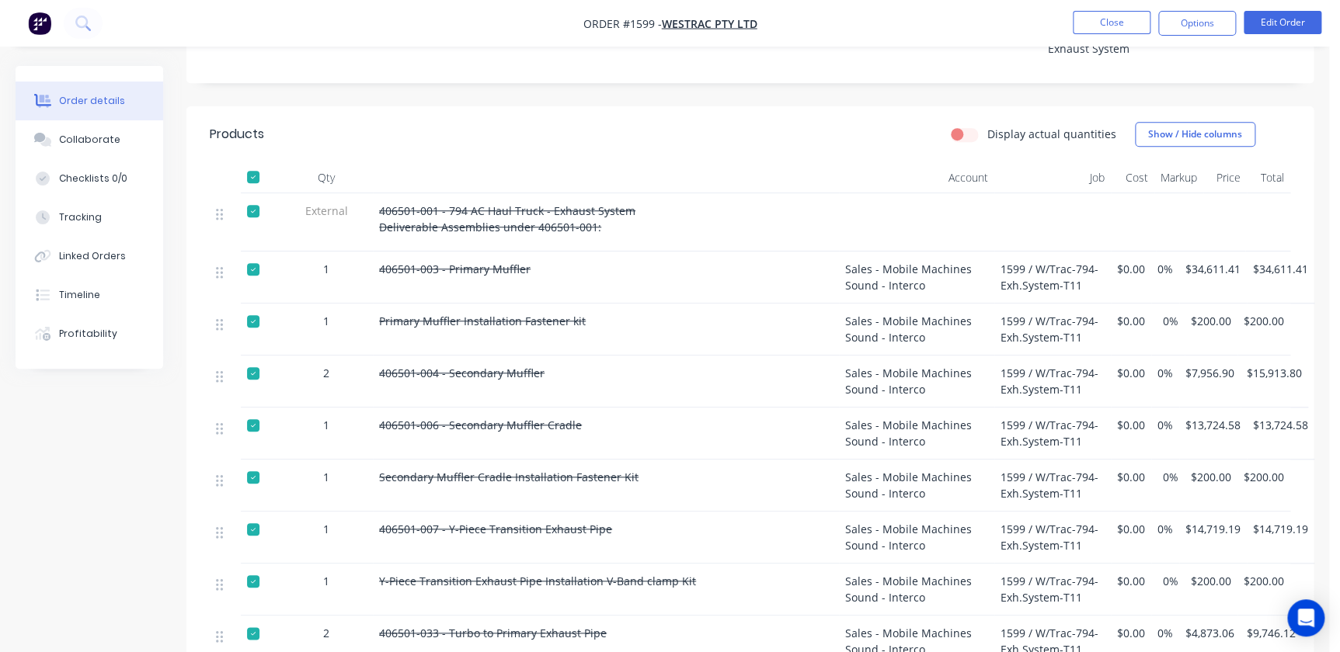
drag, startPoint x: 1114, startPoint y: 23, endPoint x: 923, endPoint y: 23, distance: 191.1
click at [923, 23] on nav "Order #1599 - WesTrac Pty Ltd Close Options Edit Order" at bounding box center [670, 23] width 1340 height 47
